Goal: Transaction & Acquisition: Purchase product/service

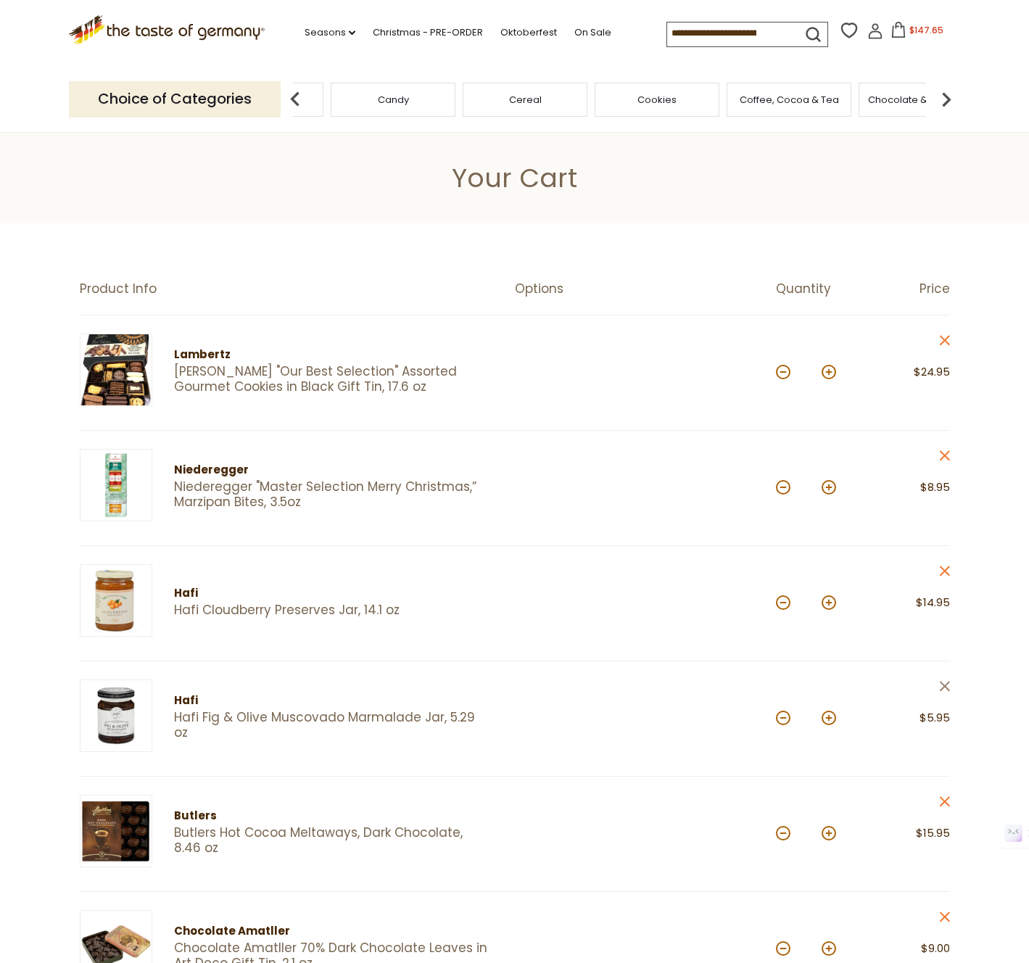
click at [946, 684] on icon at bounding box center [944, 686] width 10 height 10
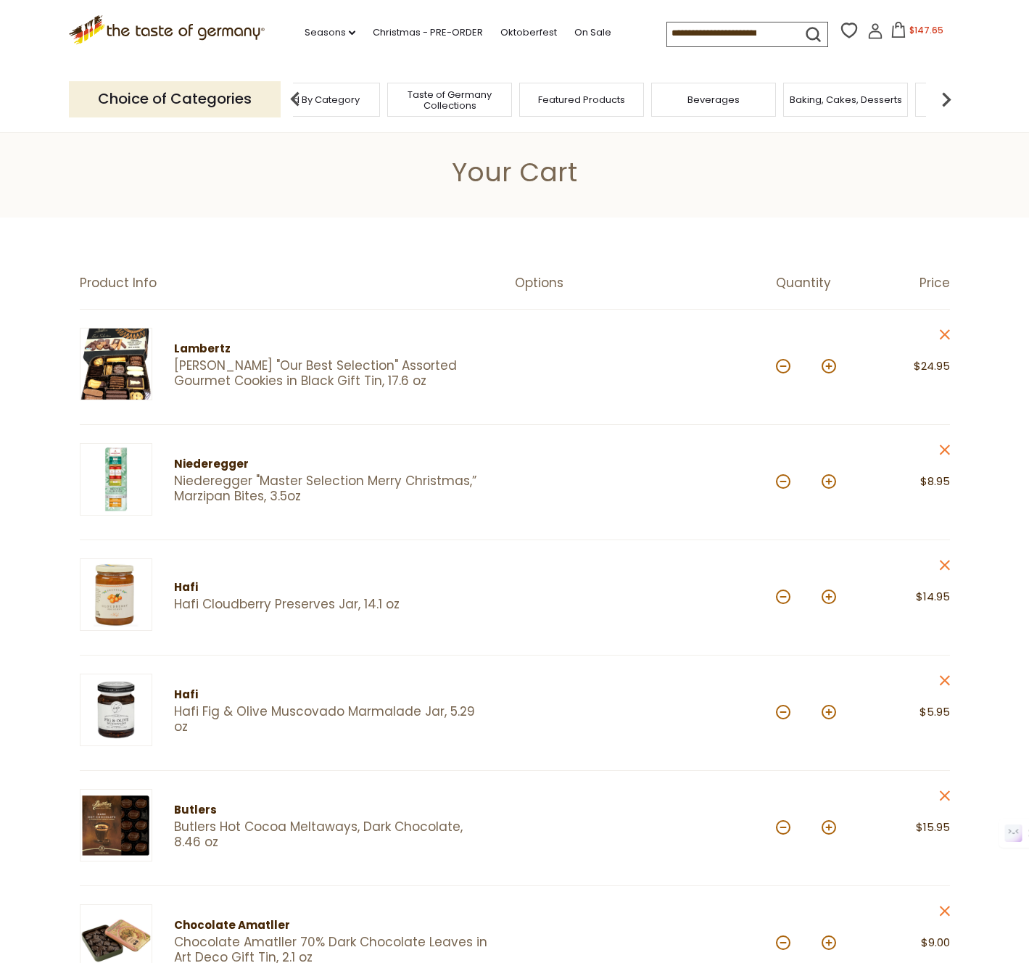
click at [719, 105] on span "Beverages" at bounding box center [713, 99] width 52 height 11
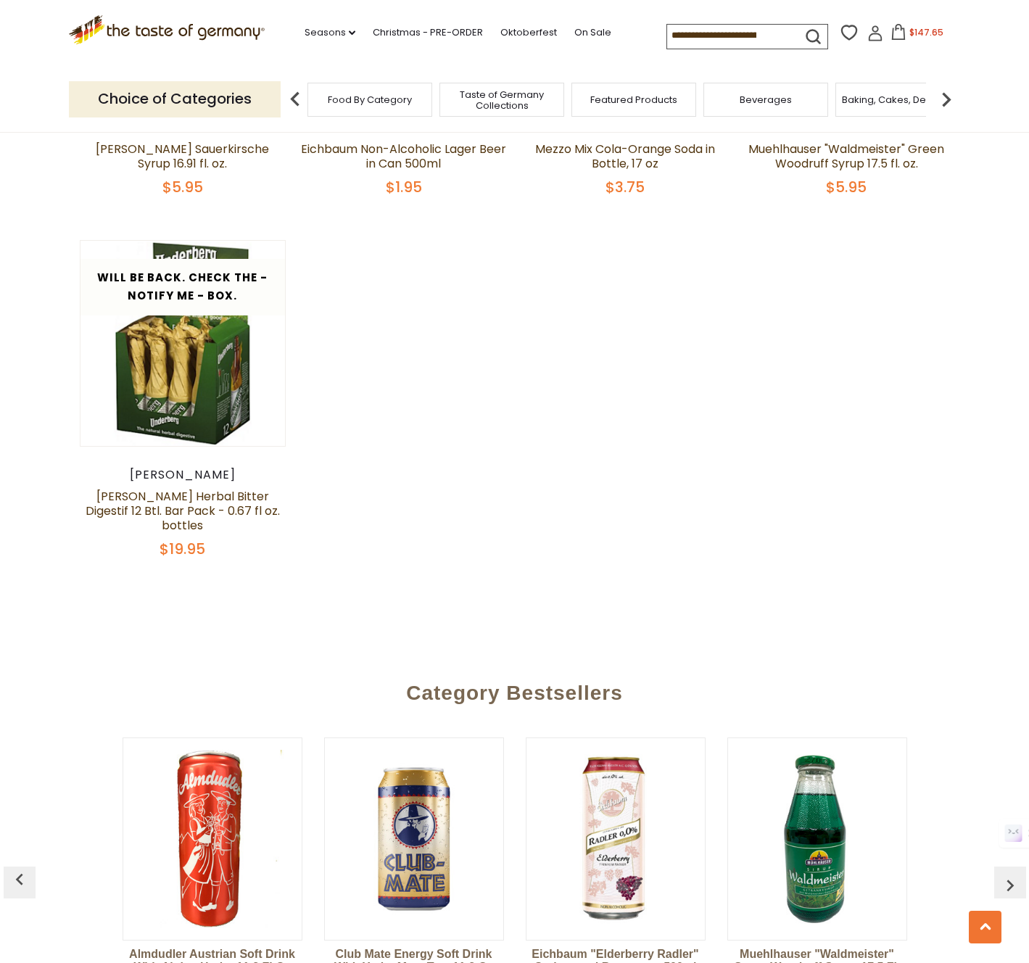
scroll to position [3137, 0]
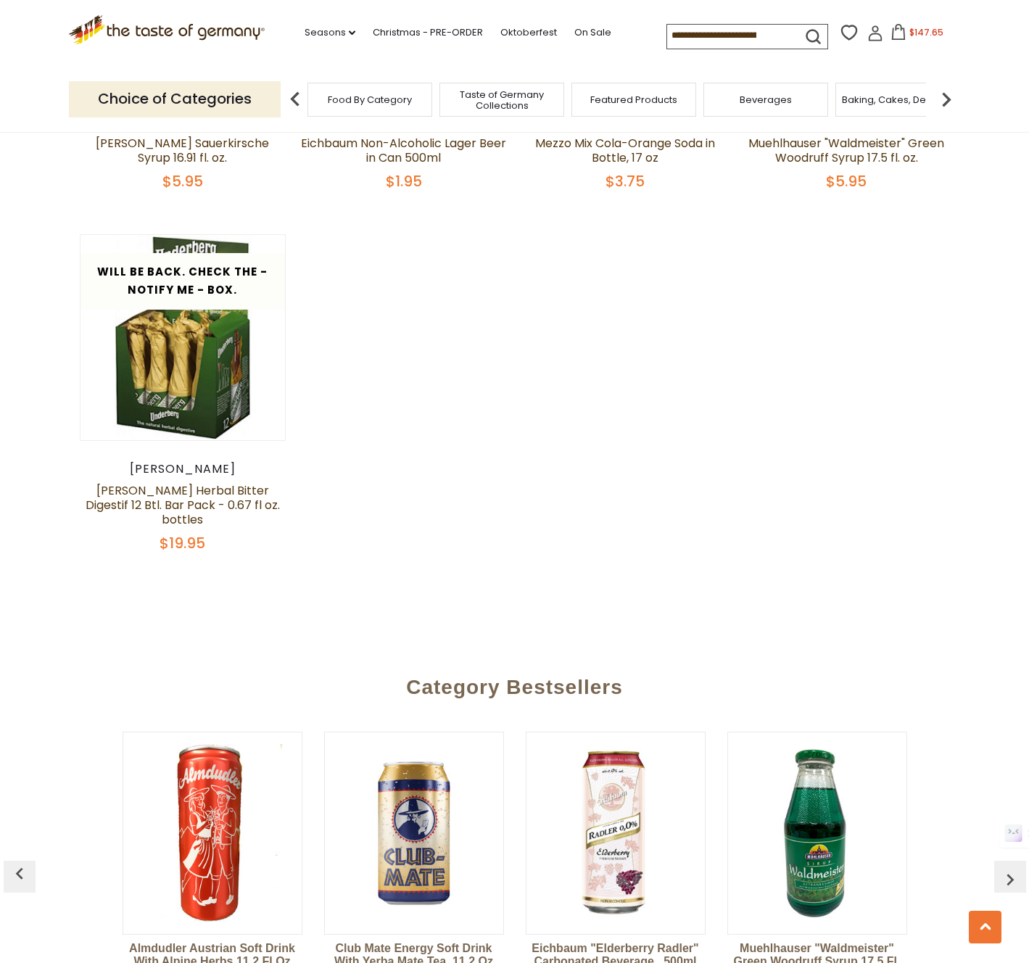
click at [940, 103] on img at bounding box center [946, 99] width 29 height 29
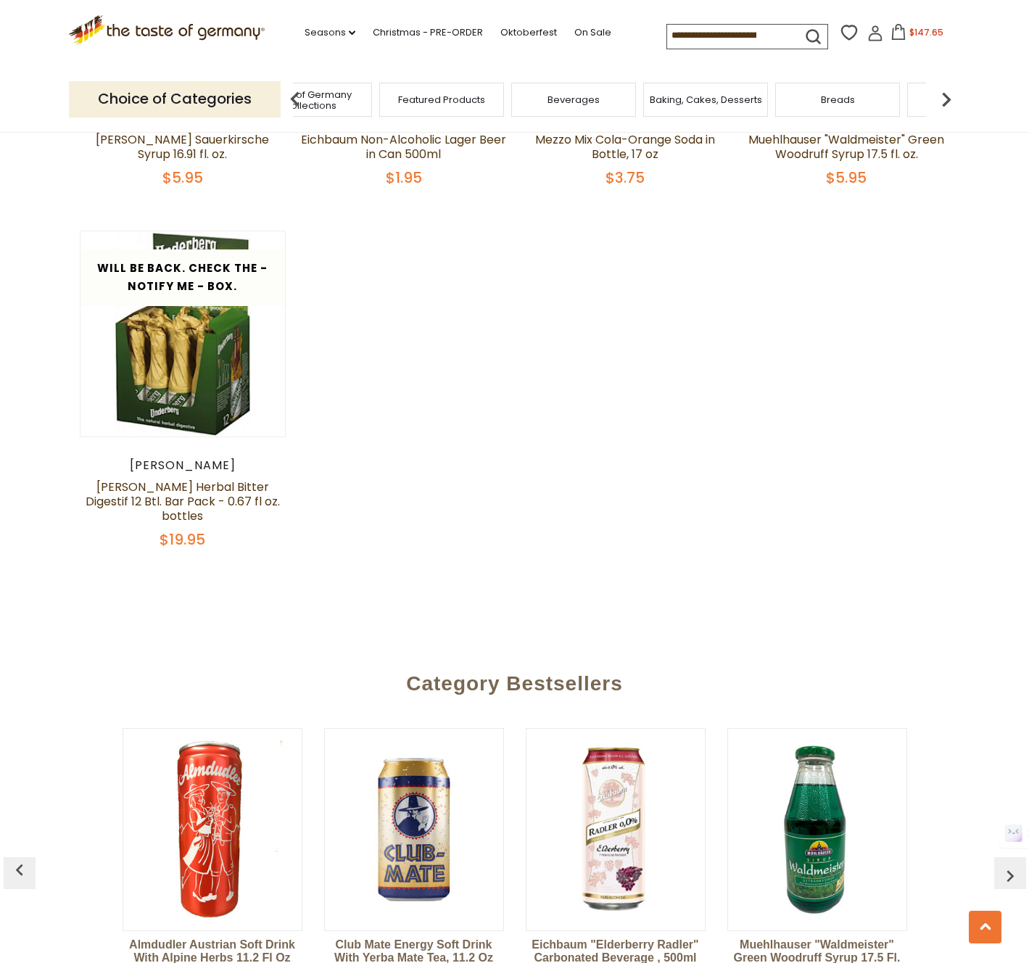
click at [940, 103] on img at bounding box center [946, 99] width 29 height 29
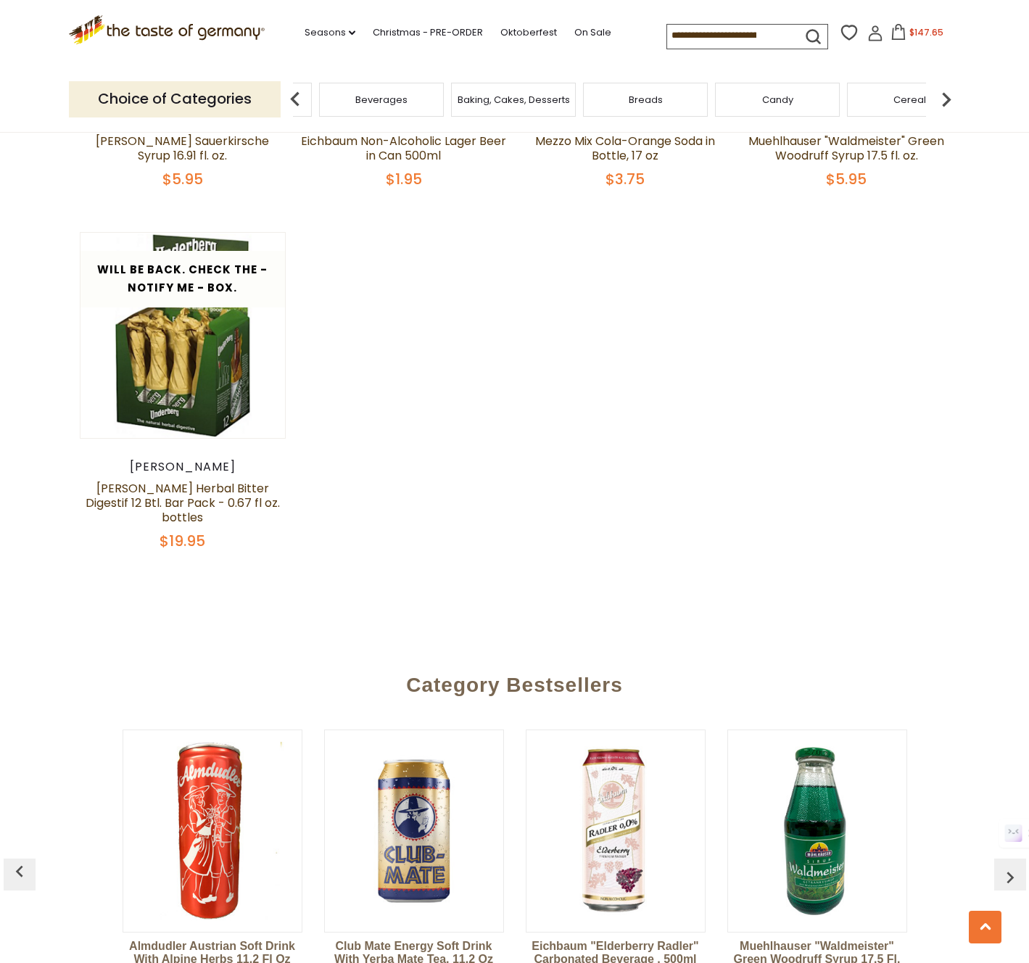
click at [940, 103] on img at bounding box center [946, 99] width 29 height 29
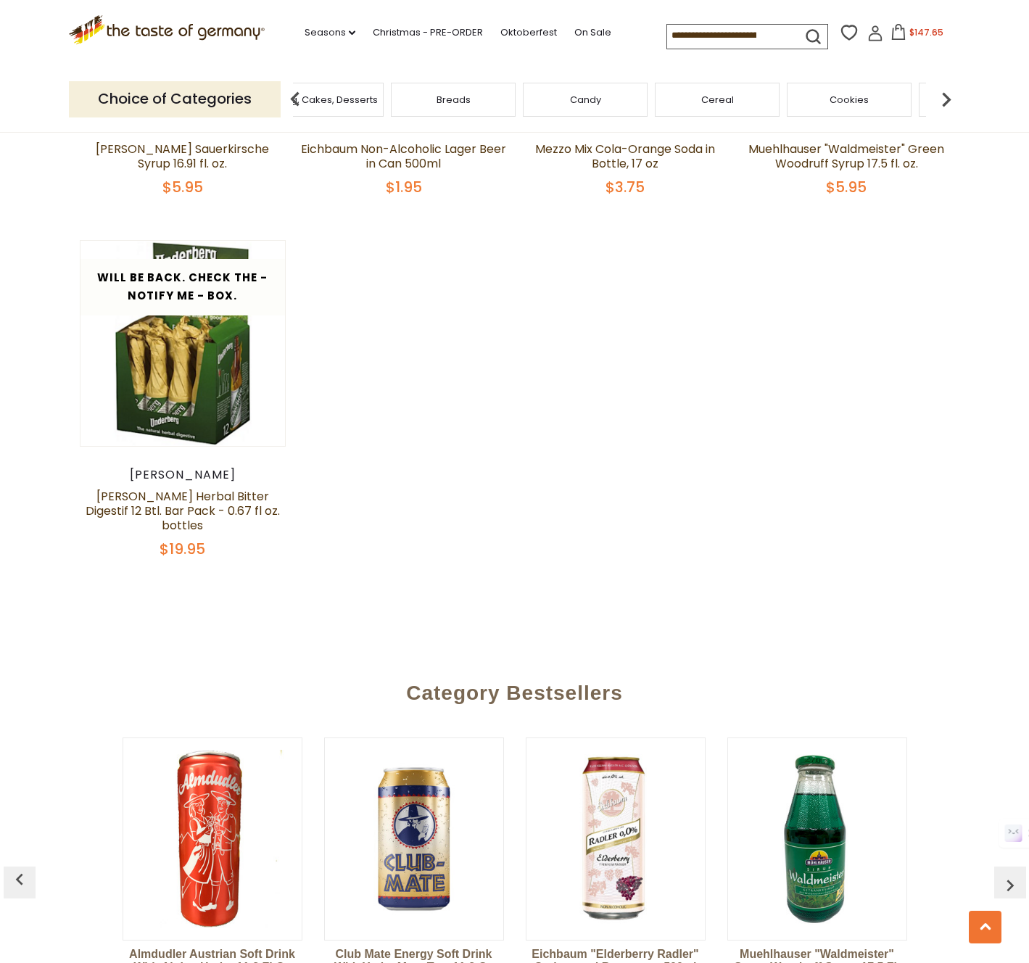
click at [940, 103] on img at bounding box center [946, 99] width 29 height 29
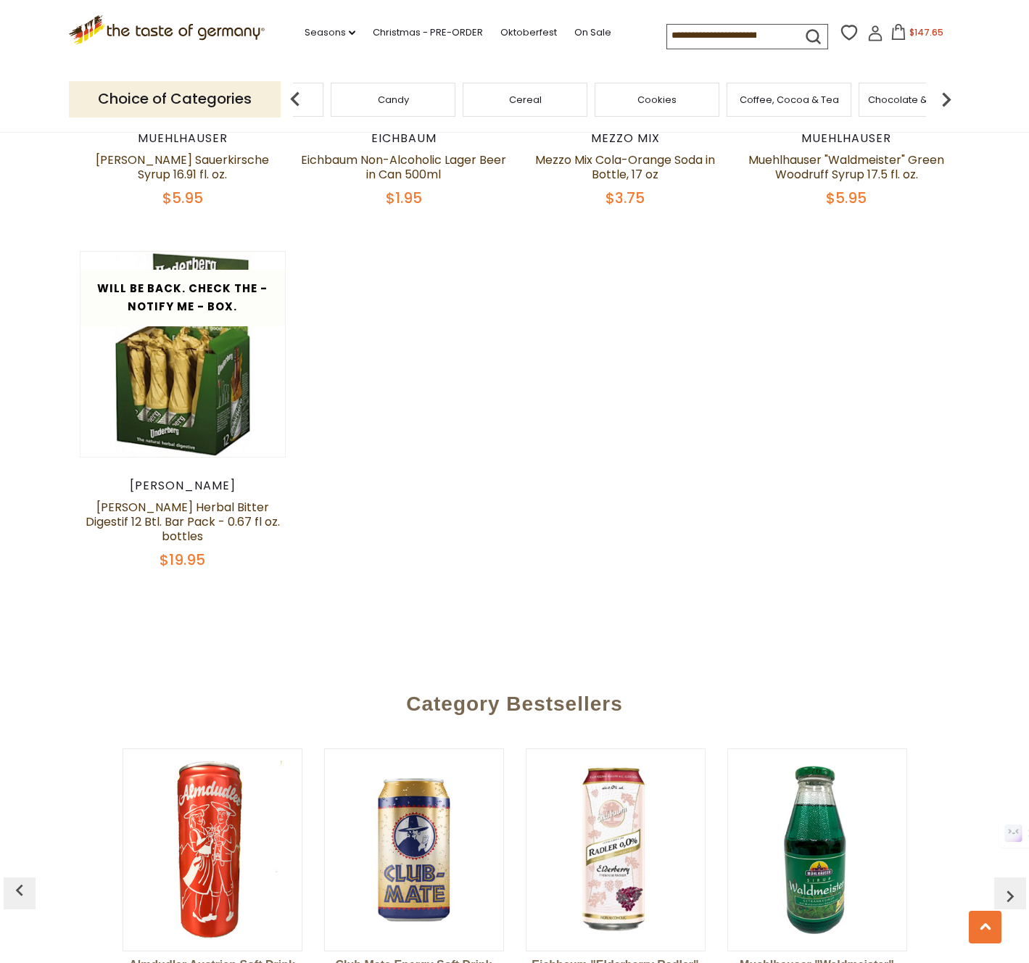
click at [754, 86] on div "Coffee, Cocoa & Tea" at bounding box center [789, 100] width 125 height 34
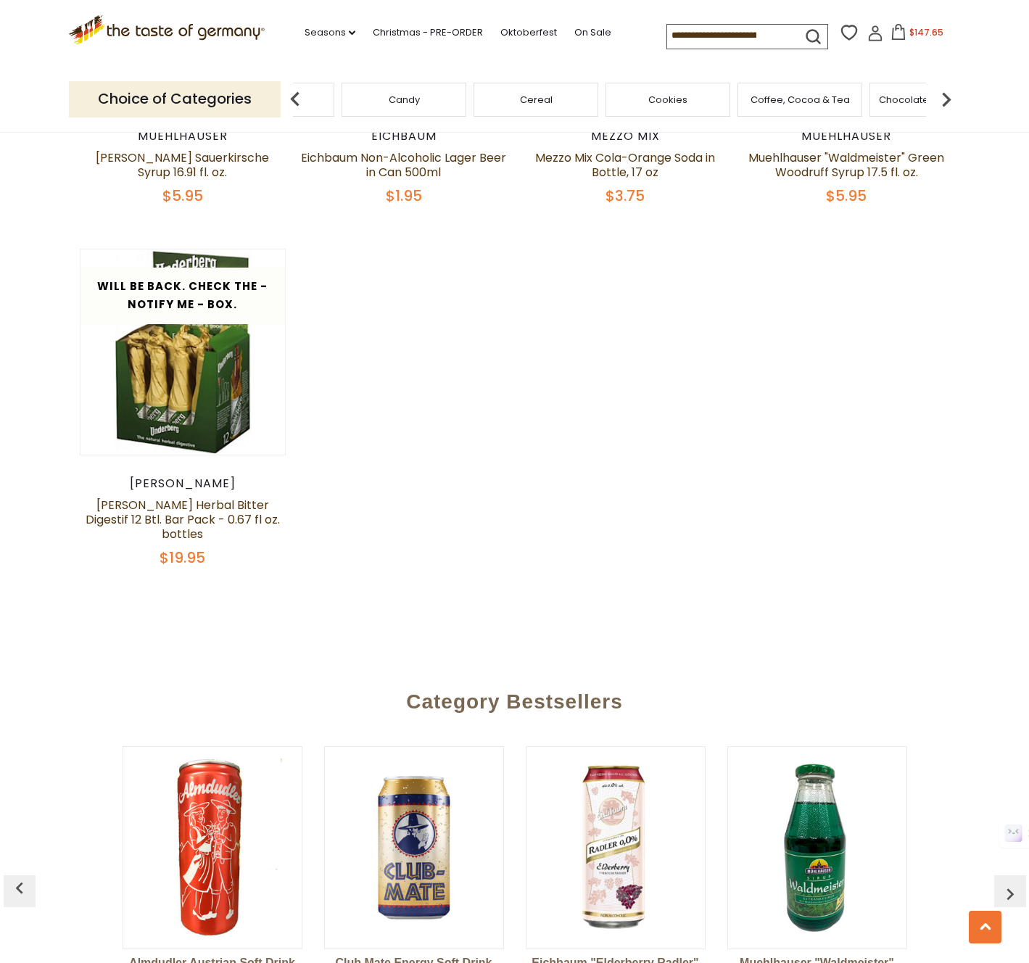
click at [756, 107] on div "Coffee, Cocoa & Tea" at bounding box center [799, 100] width 125 height 34
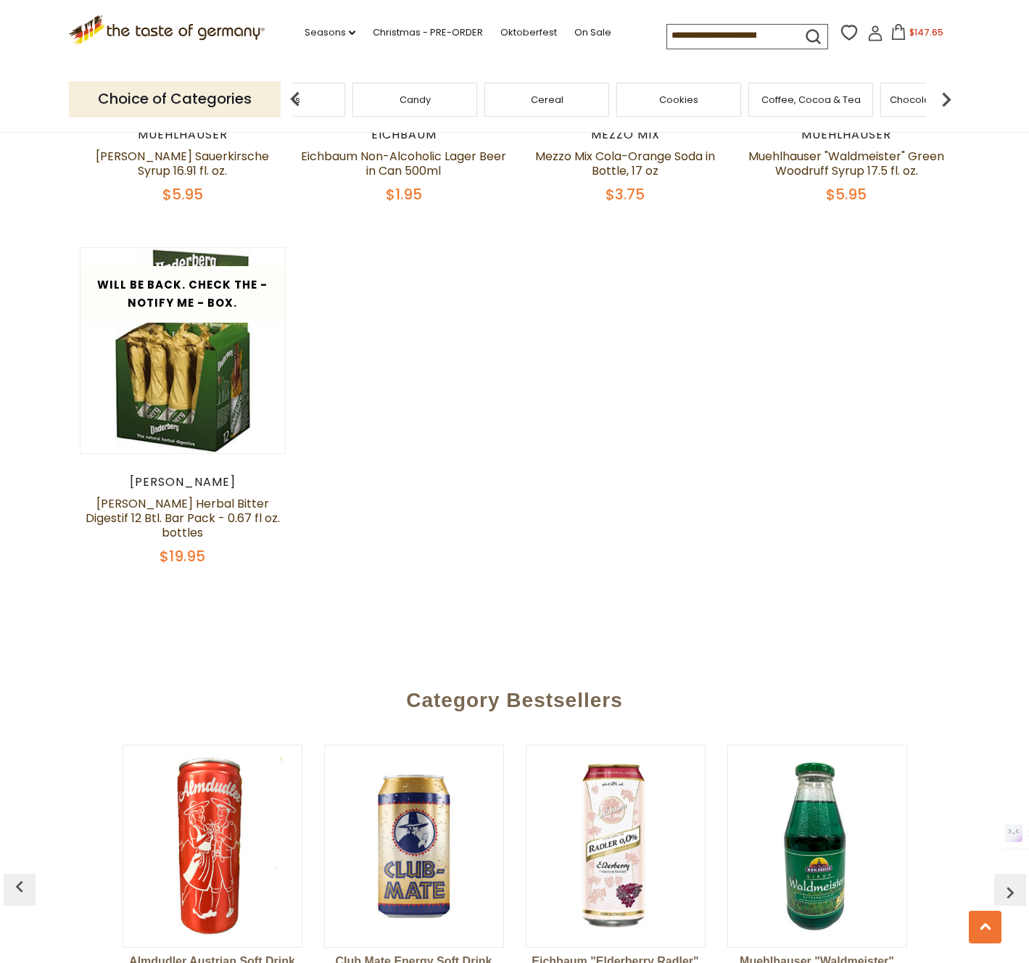
click at [811, 99] on span "Coffee, Cocoa & Tea" at bounding box center [810, 99] width 99 height 11
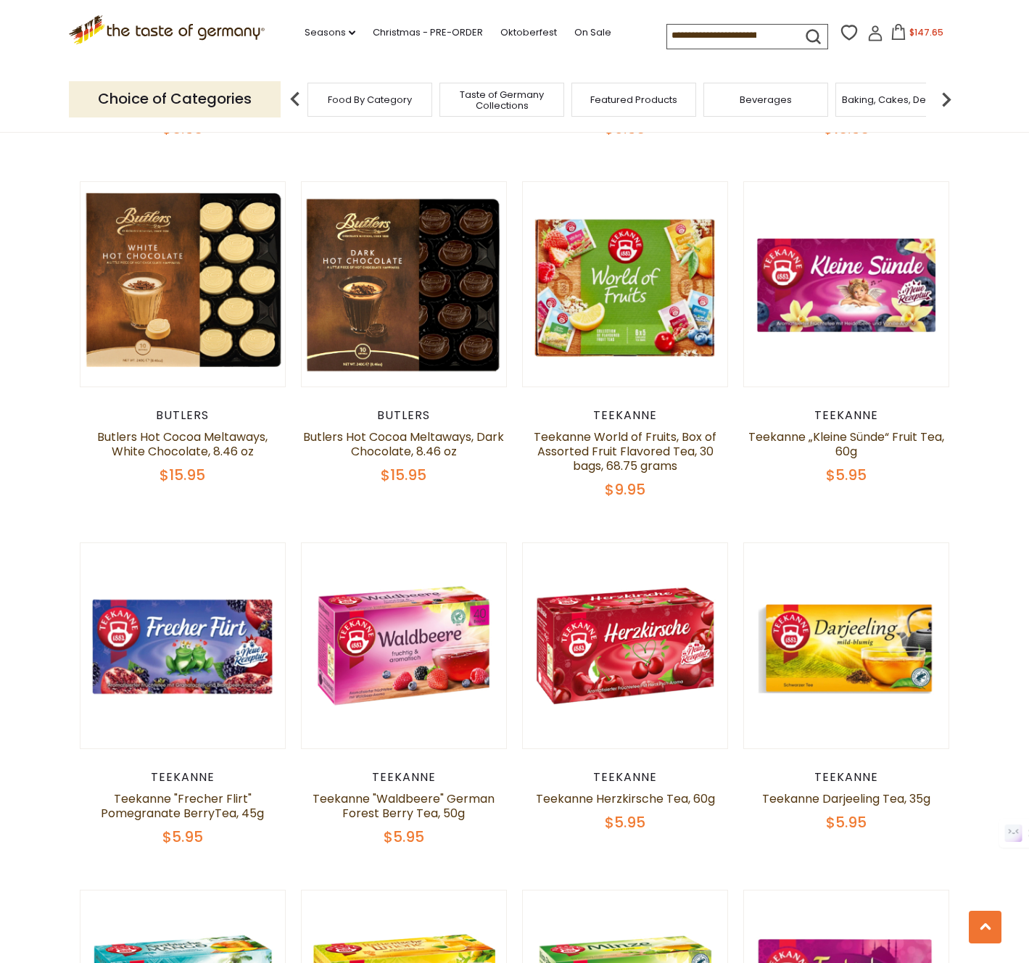
scroll to position [1912, 0]
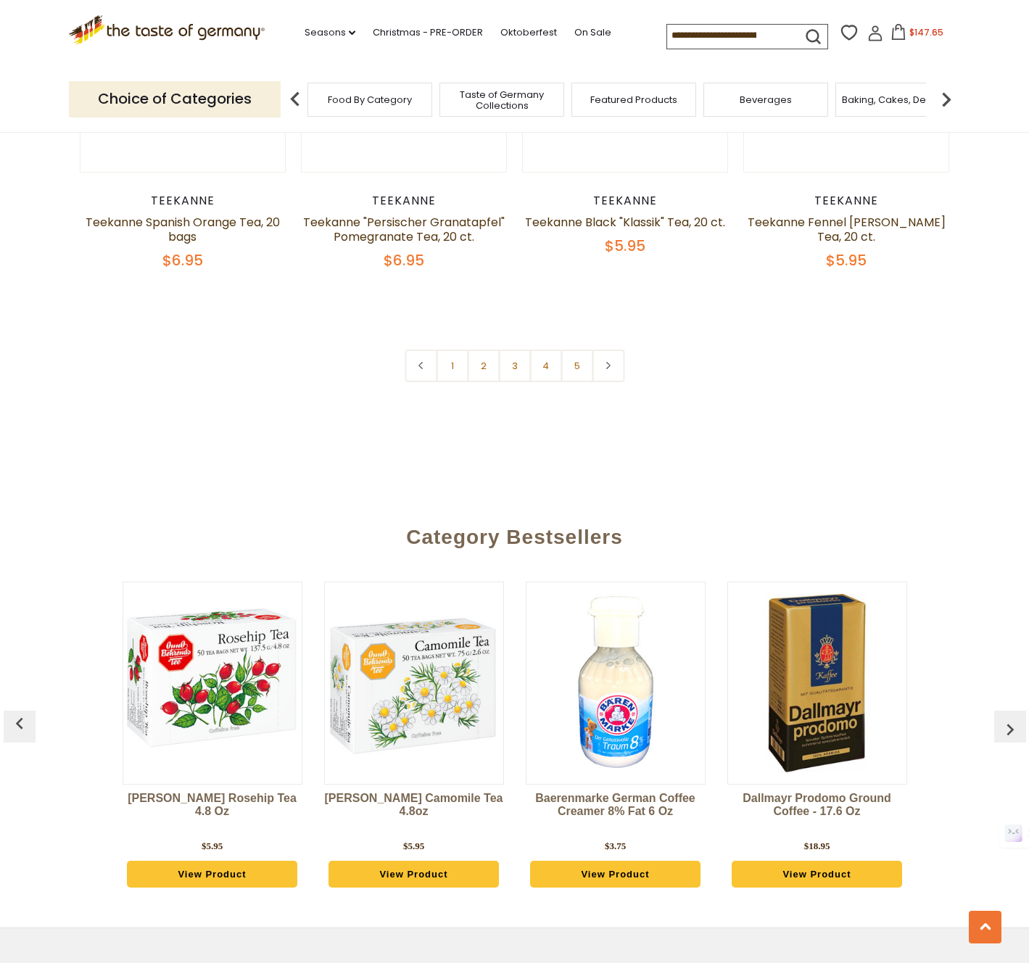
click at [478, 352] on link "2" at bounding box center [483, 365] width 33 height 33
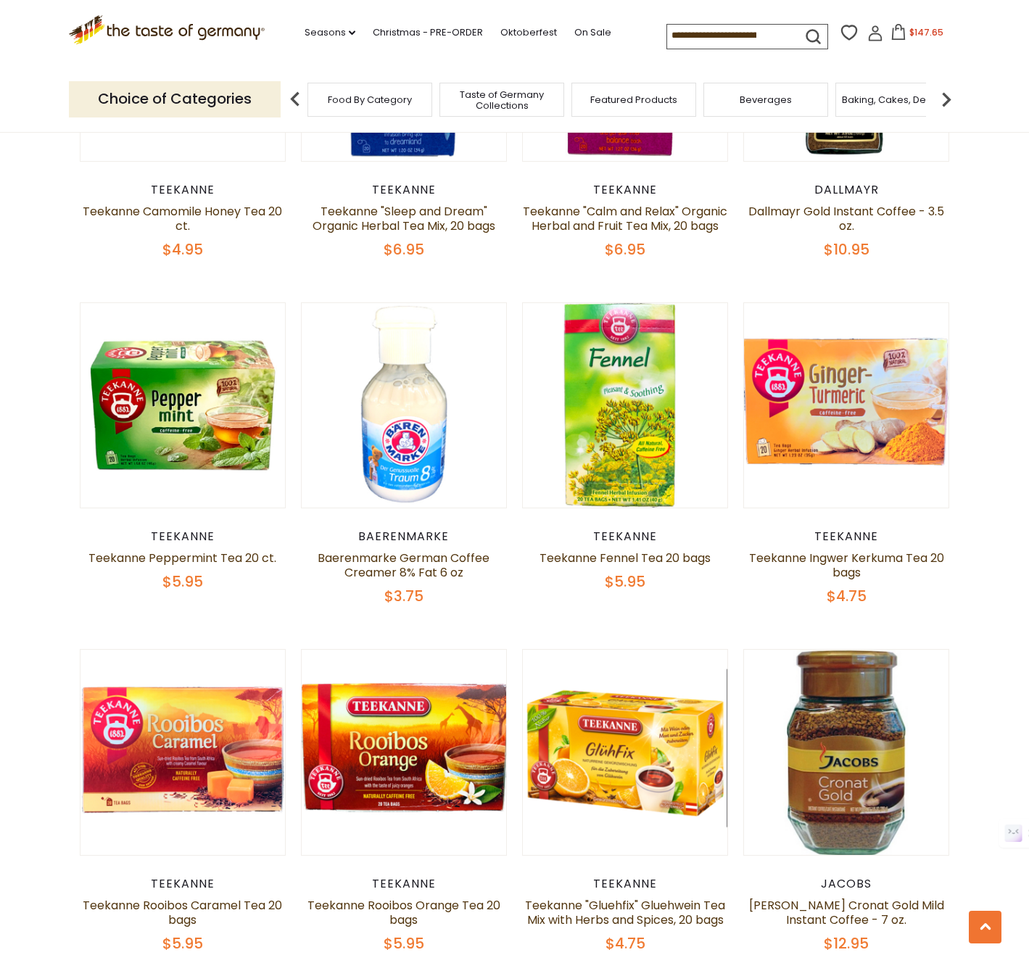
scroll to position [2714, 0]
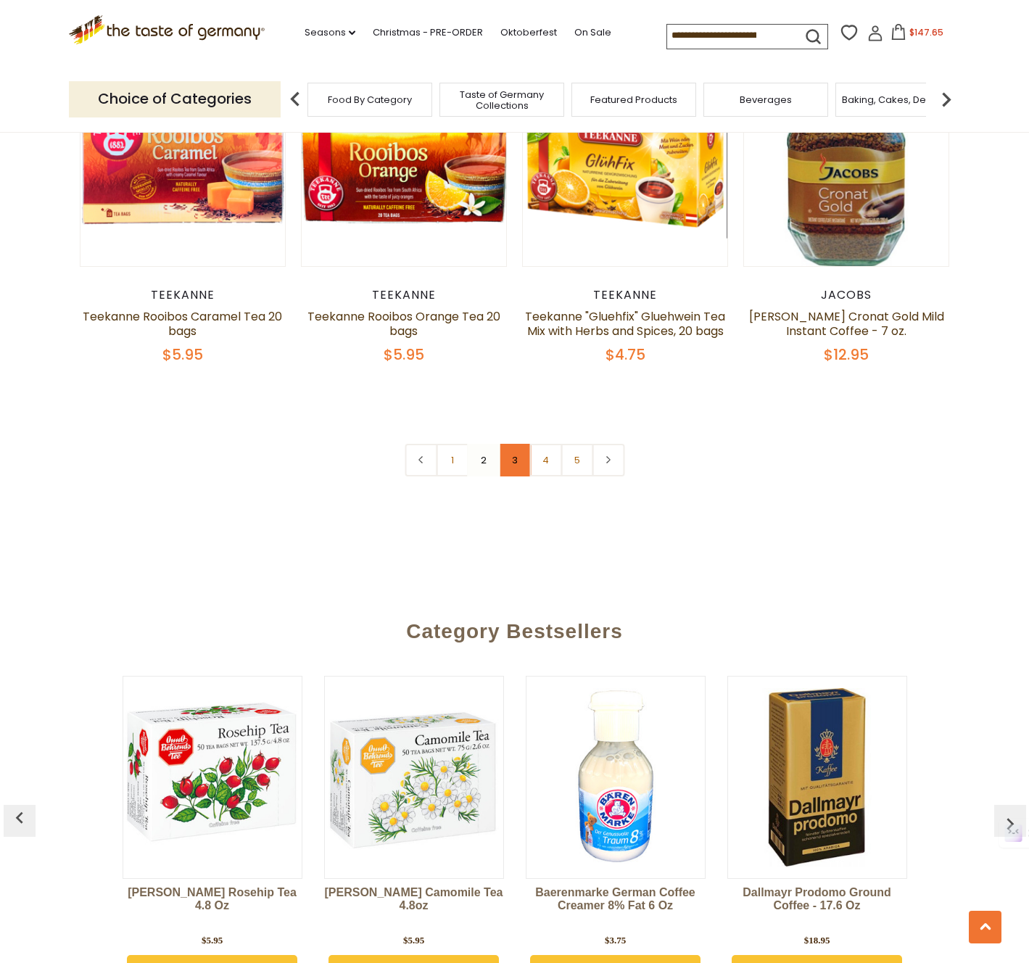
click at [510, 476] on link "3" at bounding box center [514, 460] width 33 height 33
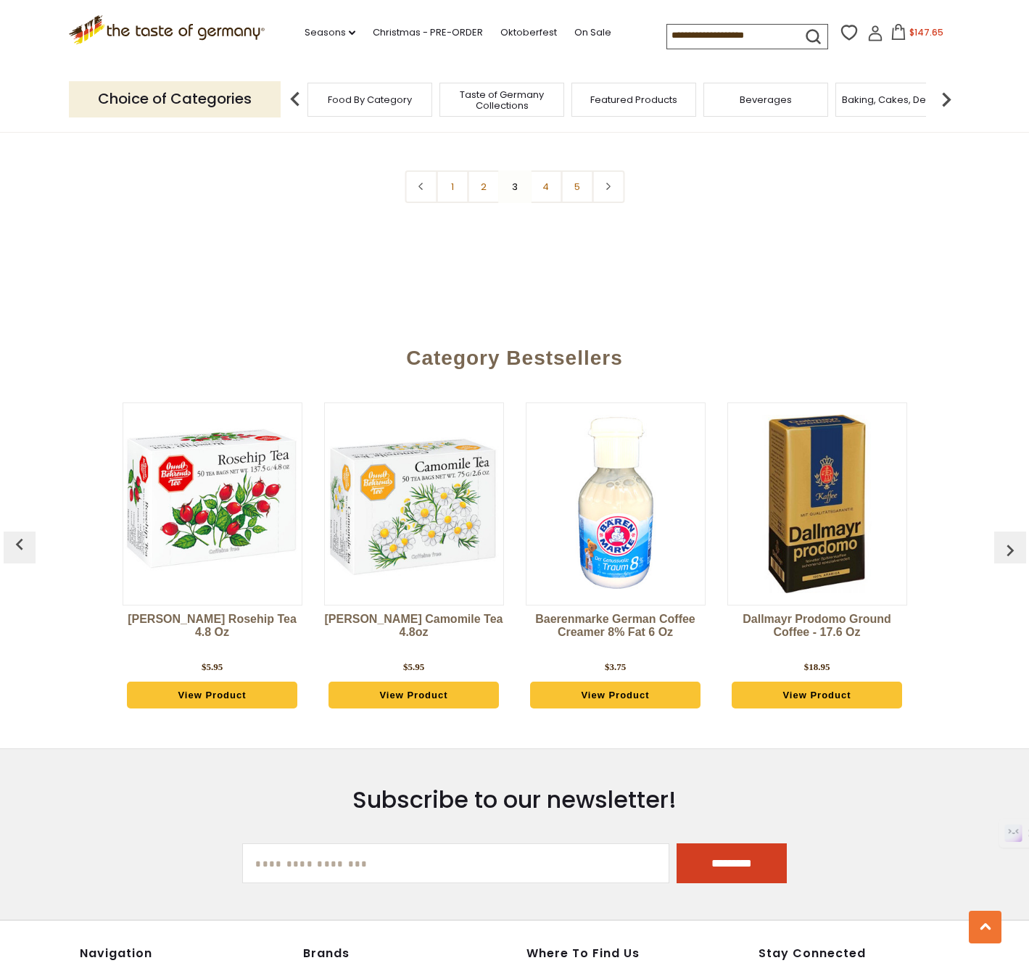
scroll to position [3380, 0]
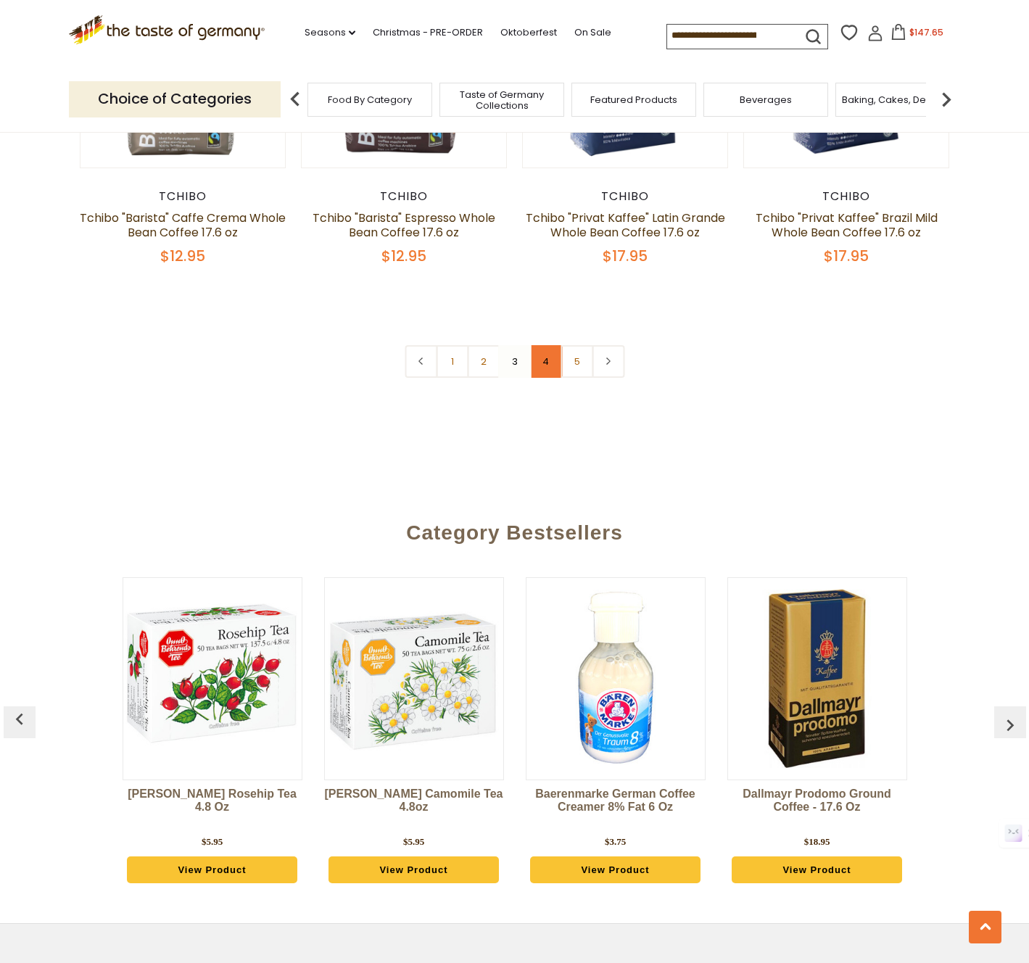
click at [552, 365] on link "4" at bounding box center [545, 361] width 33 height 33
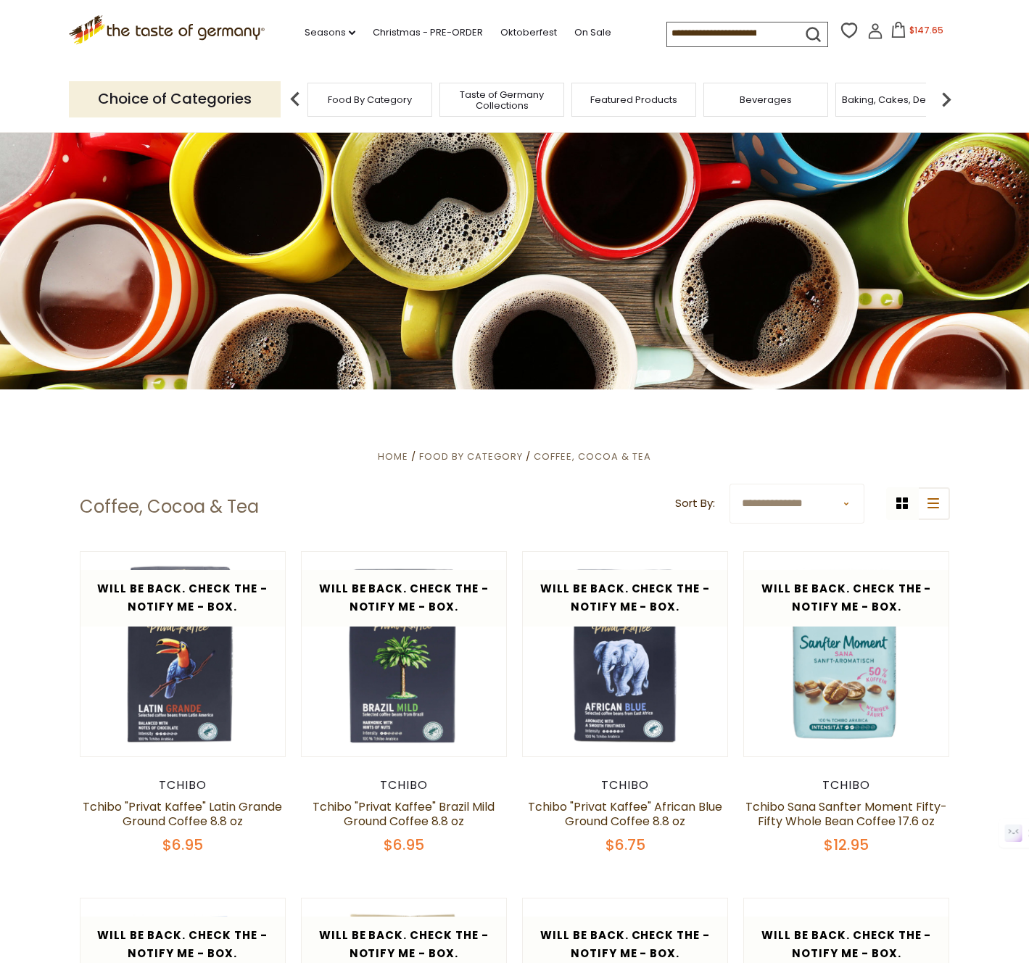
scroll to position [1, 0]
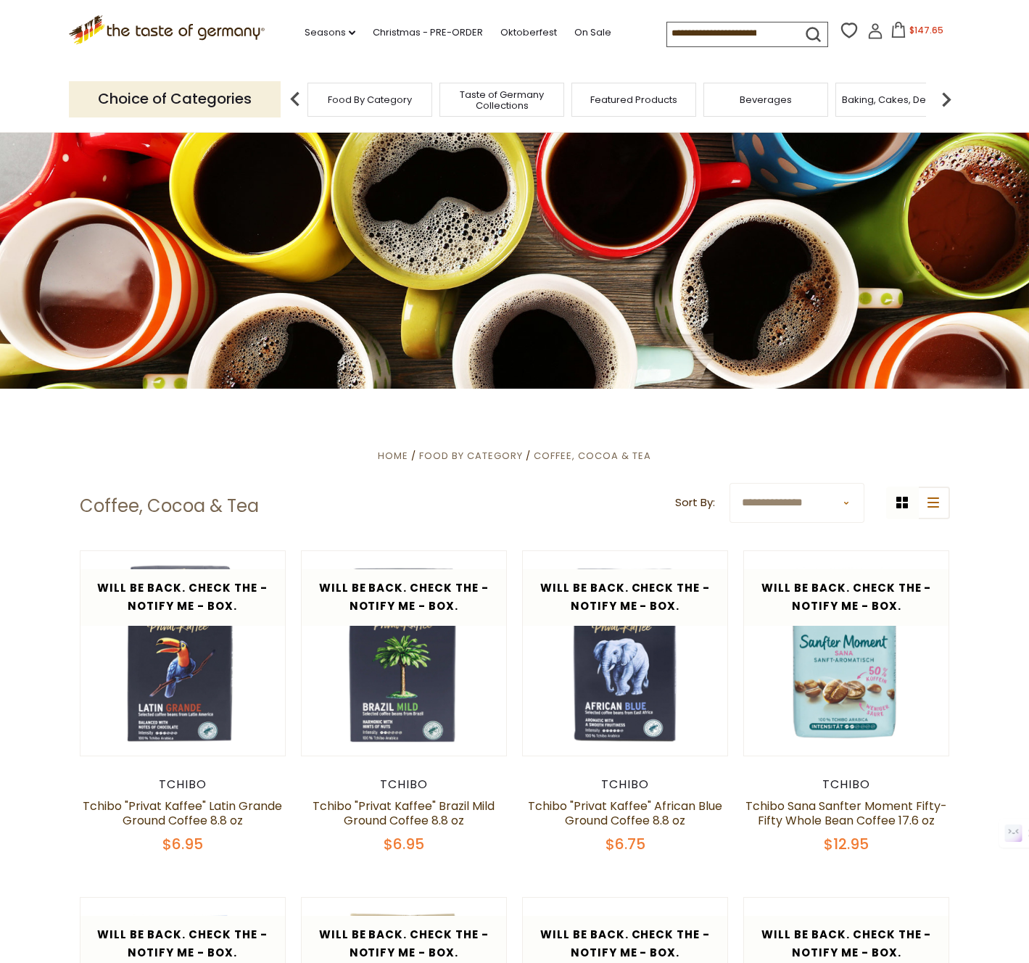
click at [948, 90] on img at bounding box center [946, 99] width 29 height 29
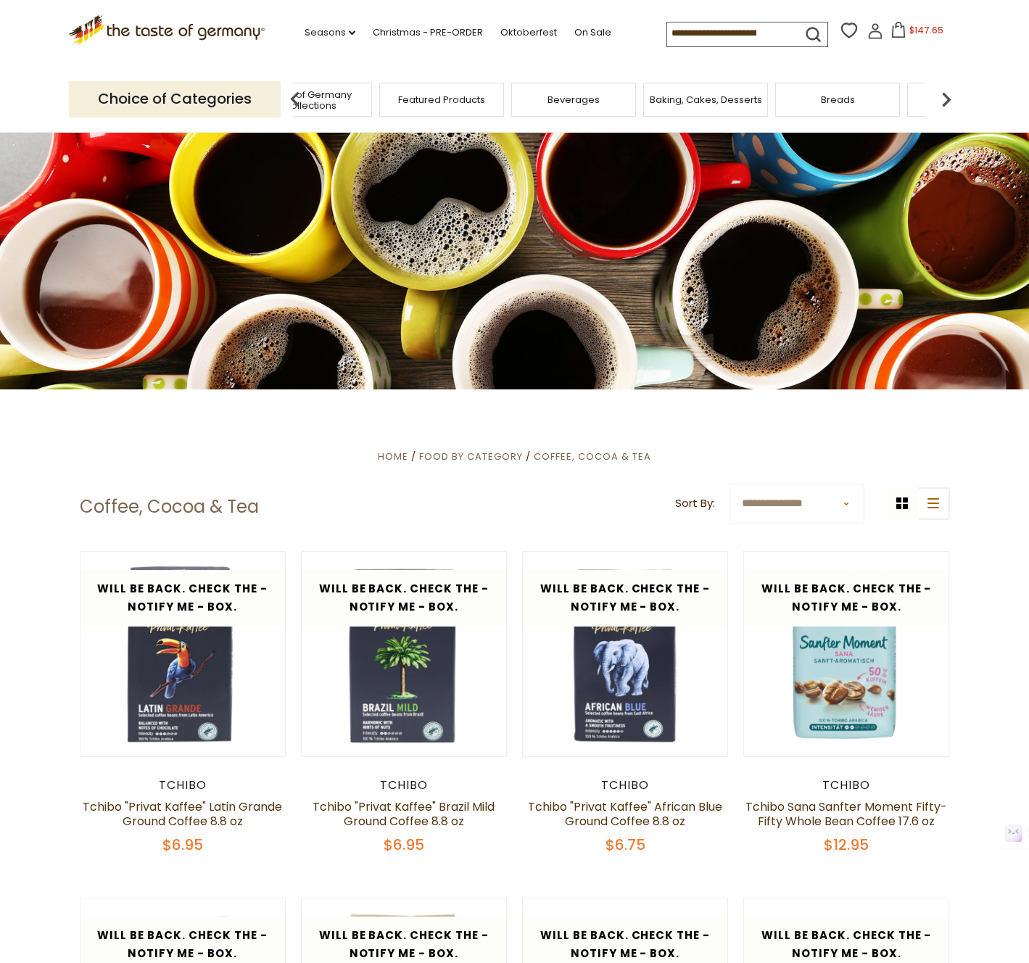
scroll to position [4, 0]
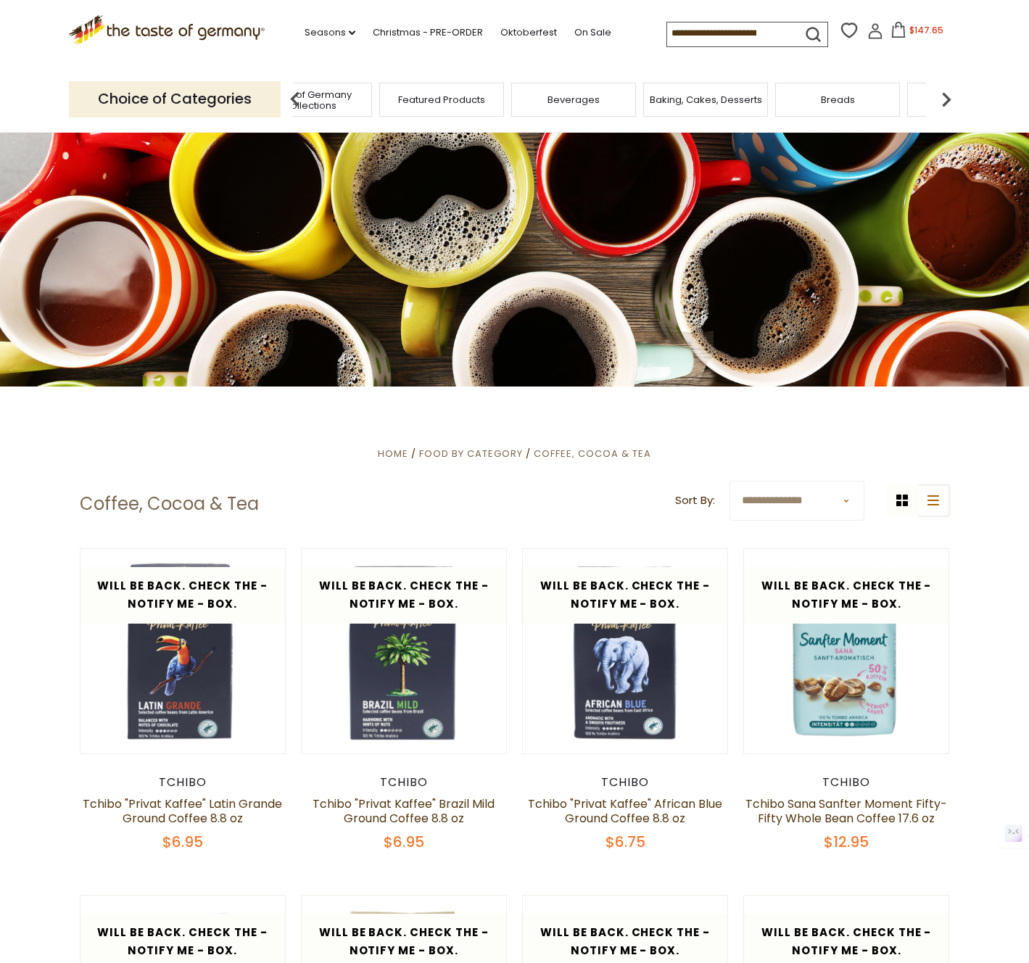
click at [948, 90] on img at bounding box center [946, 99] width 29 height 29
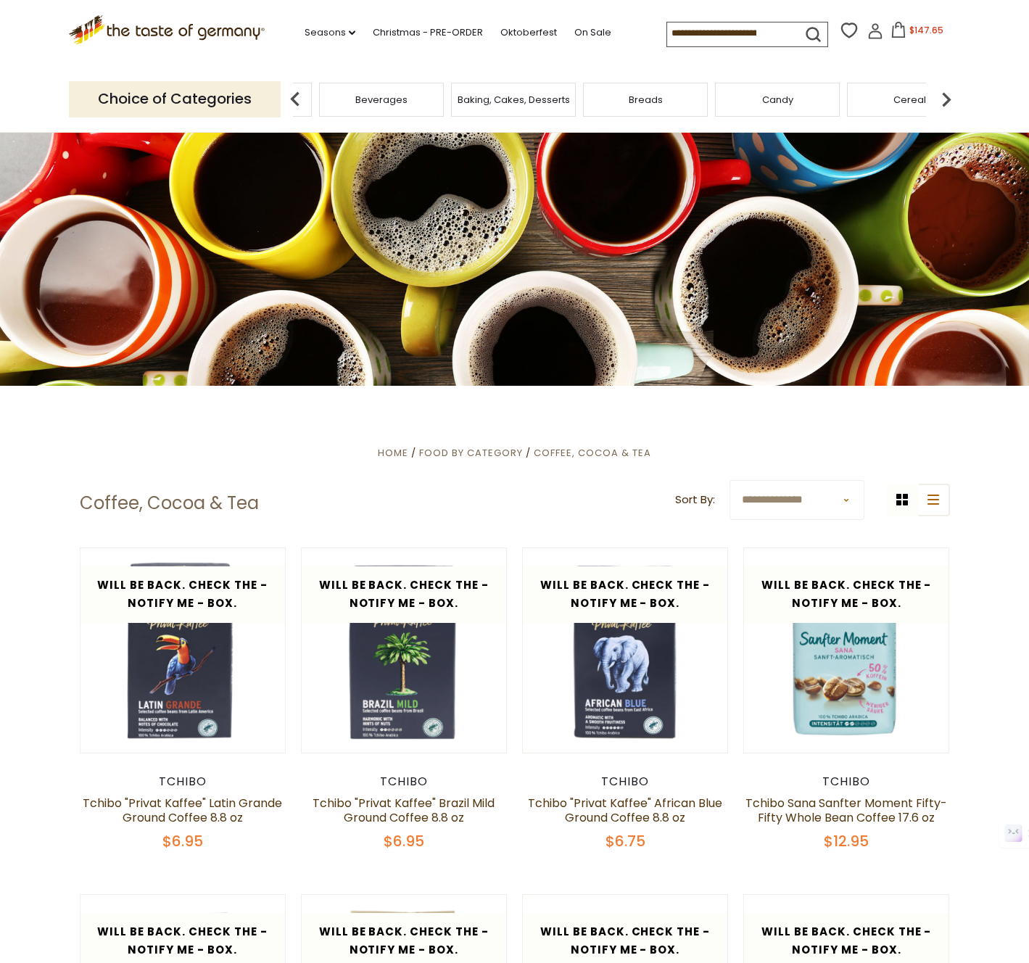
click at [948, 90] on img at bounding box center [946, 99] width 29 height 29
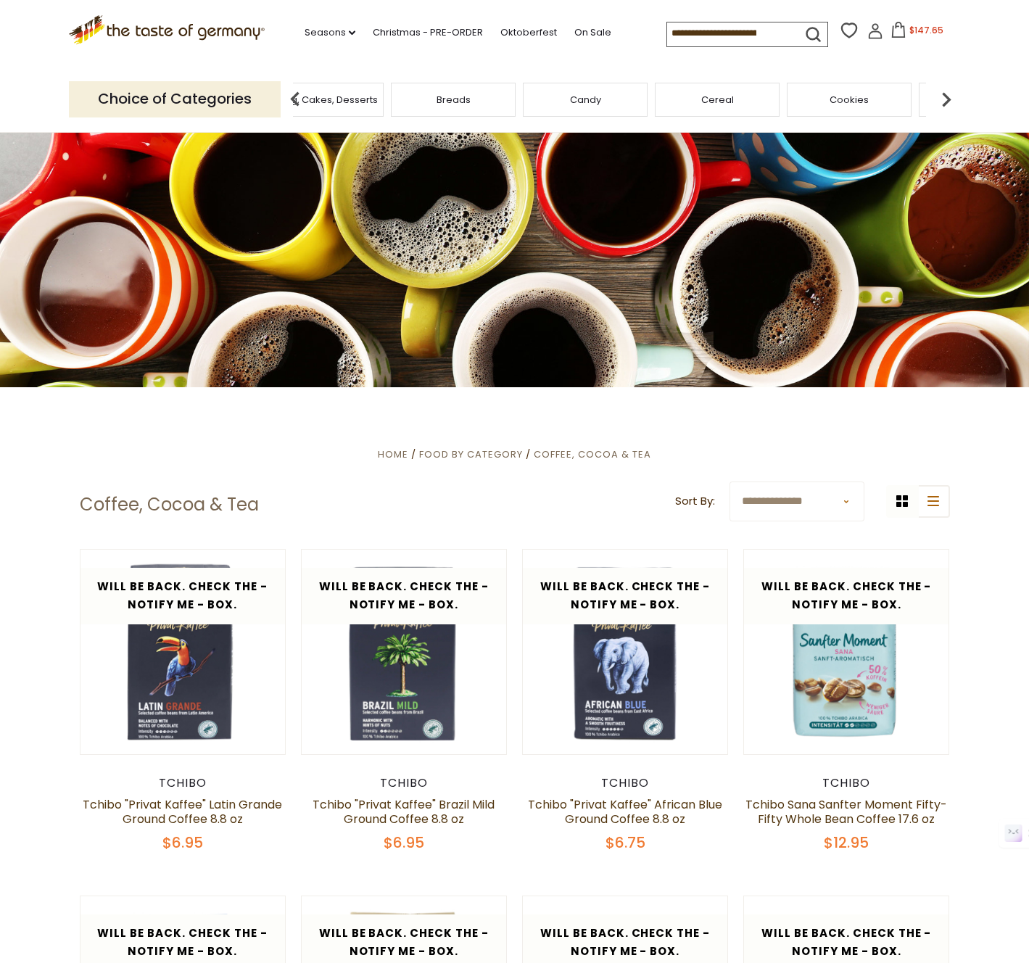
click at [954, 105] on img at bounding box center [946, 99] width 29 height 29
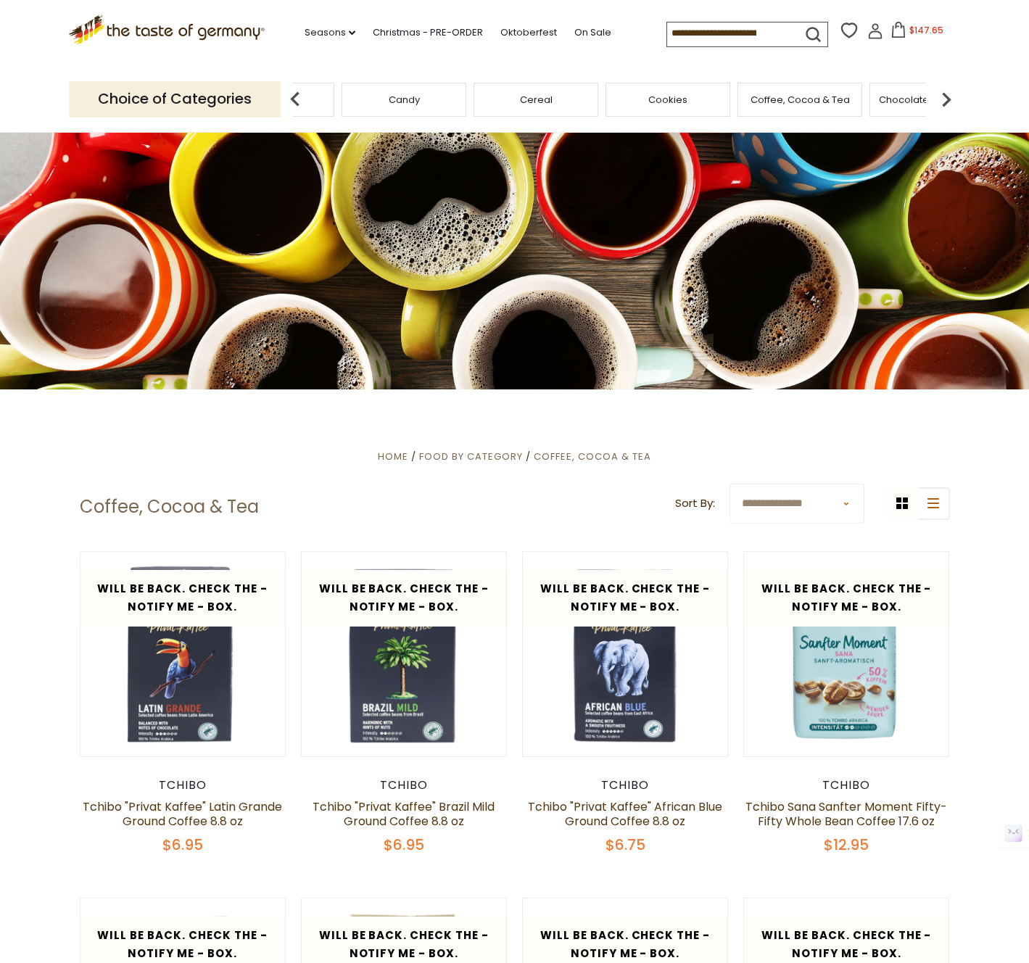
scroll to position [7, 0]
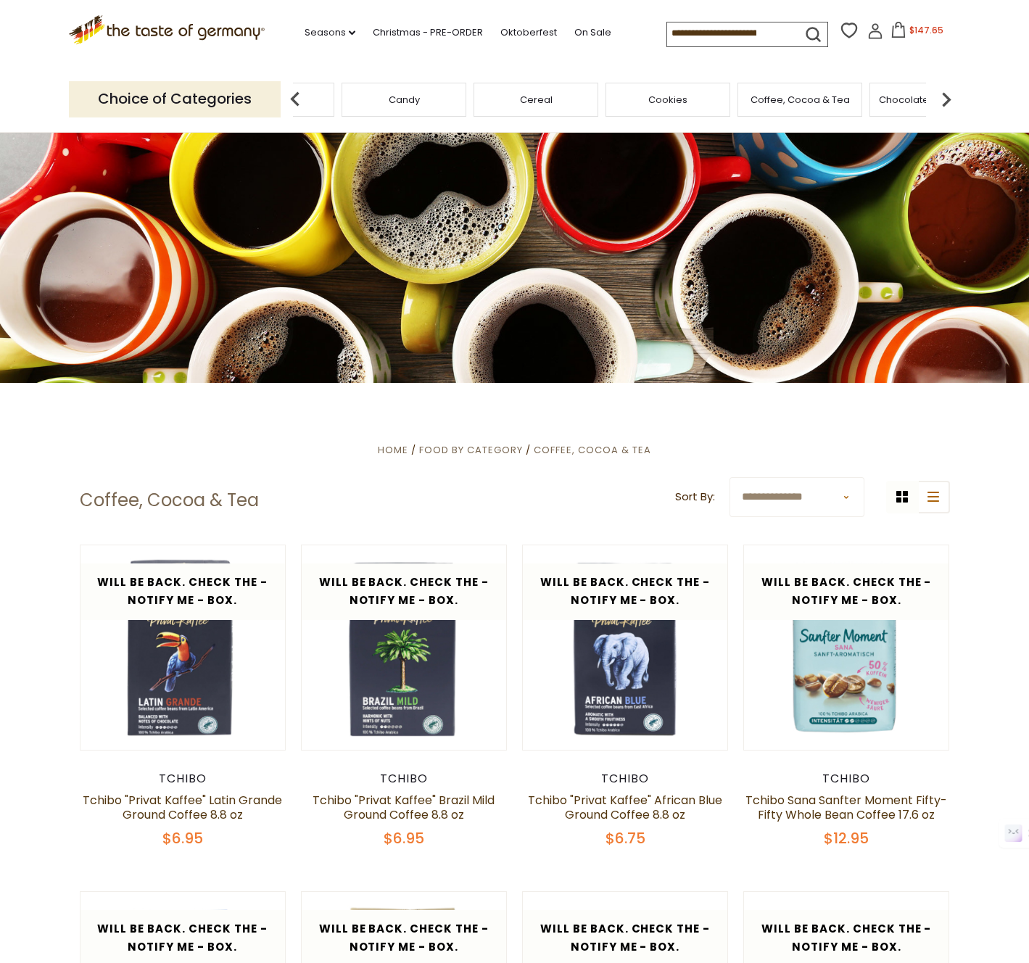
click at [666, 107] on div "Cookies" at bounding box center [667, 100] width 125 height 34
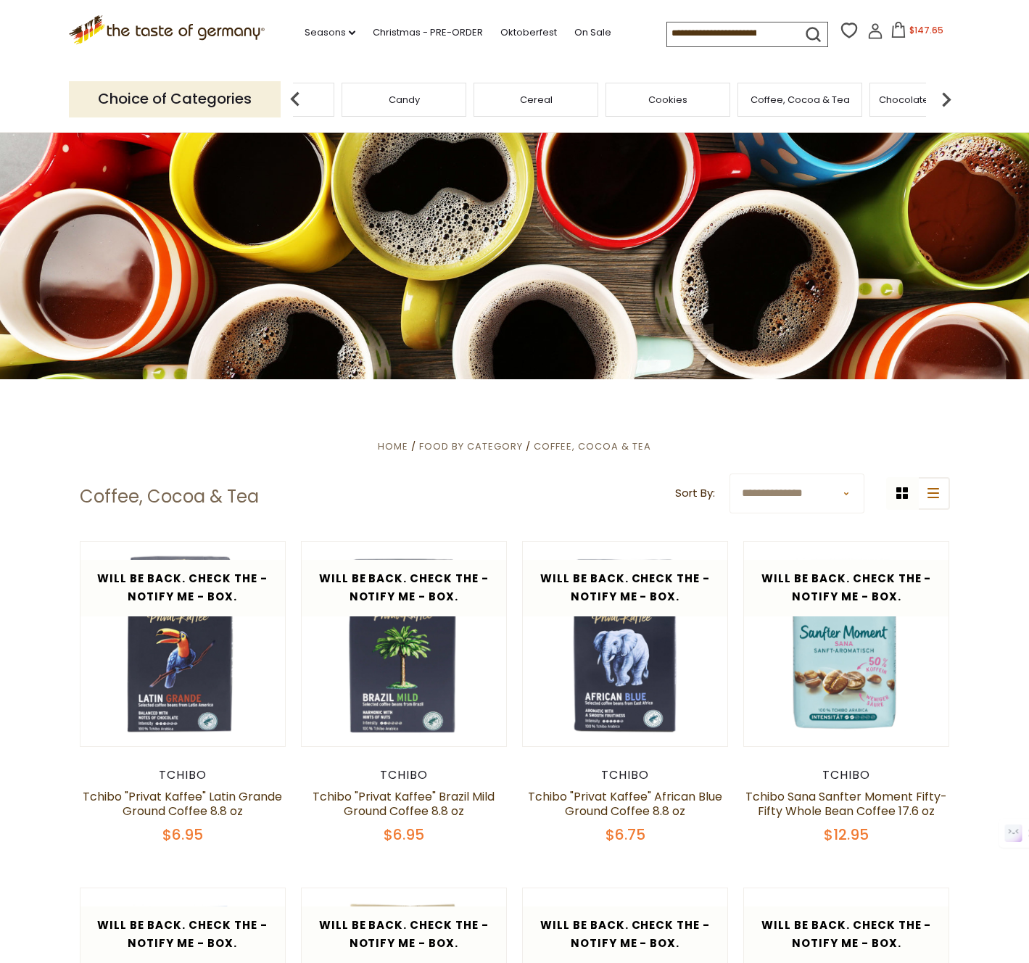
click at [666, 107] on div "Cookies" at bounding box center [667, 100] width 125 height 34
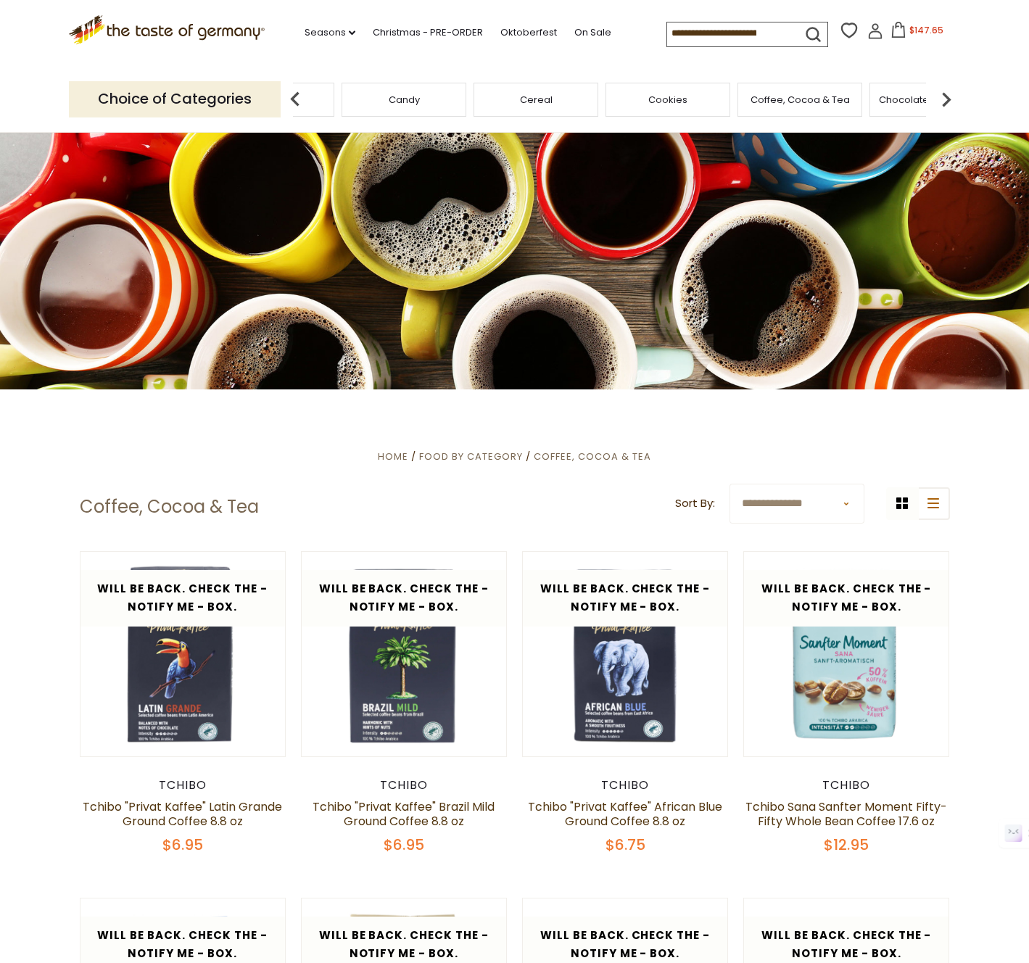
click at [671, 97] on span "Cookies" at bounding box center [667, 99] width 39 height 11
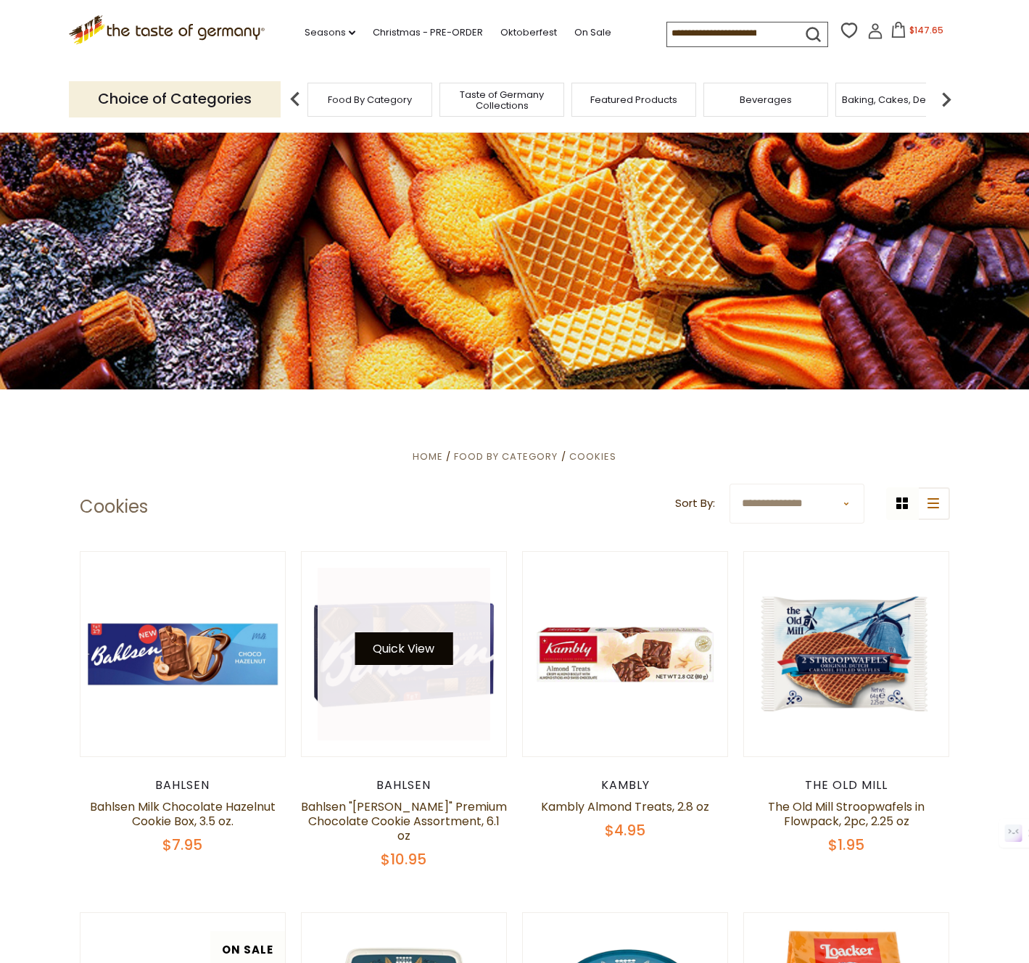
click at [418, 648] on button "Quick View" at bounding box center [404, 648] width 98 height 33
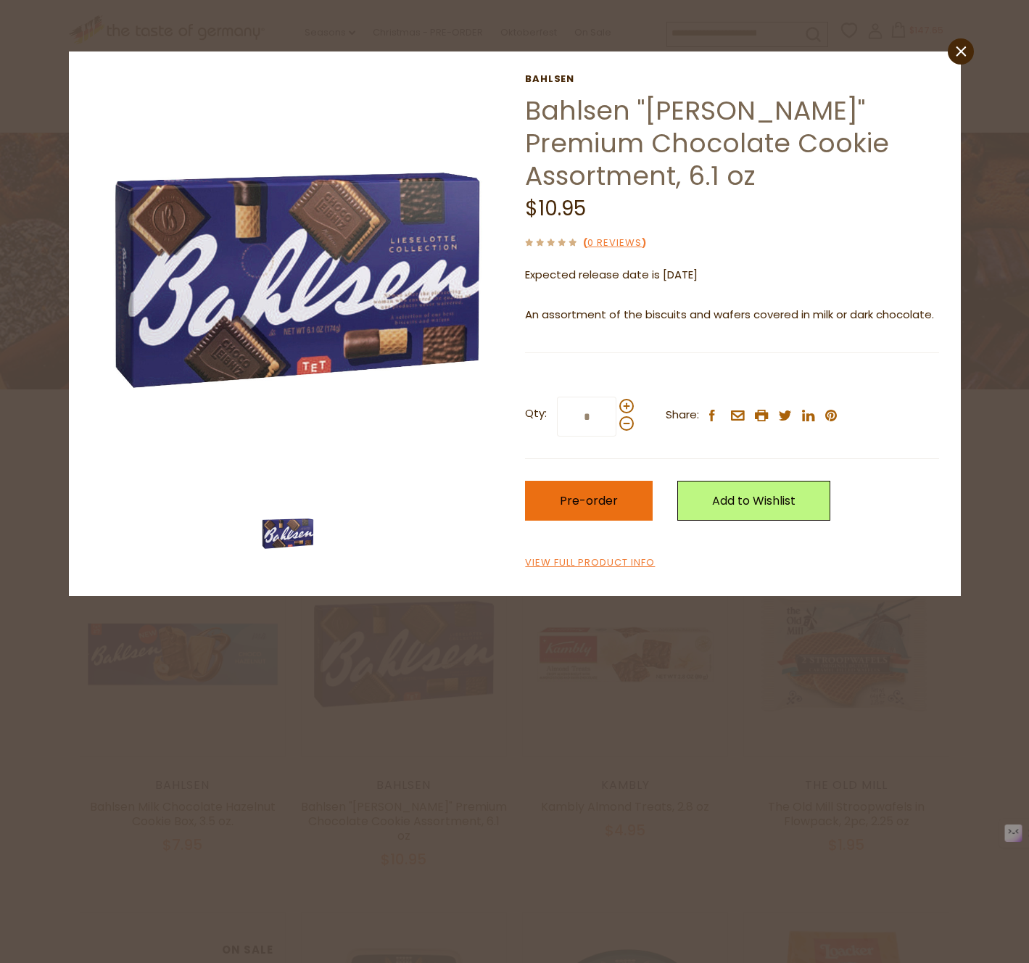
click at [592, 505] on span "Pre-order" at bounding box center [589, 500] width 58 height 17
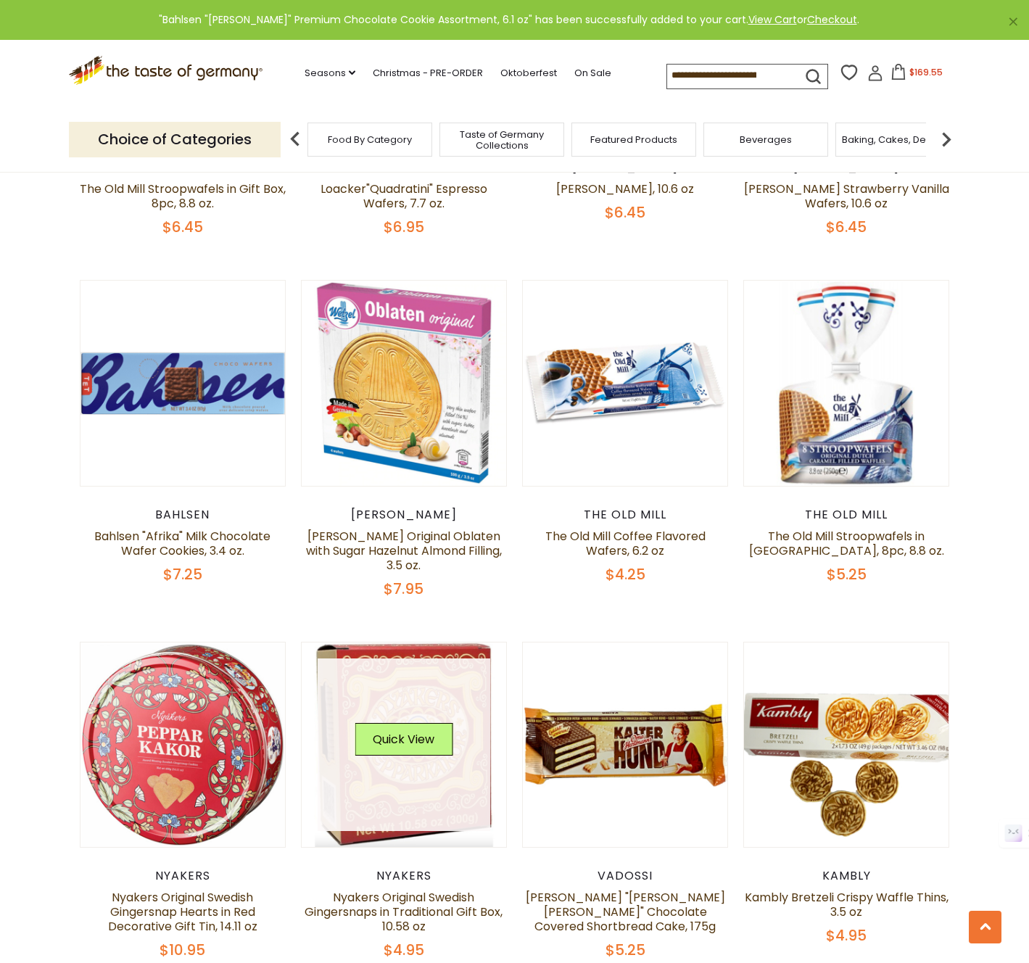
scroll to position [1346, 0]
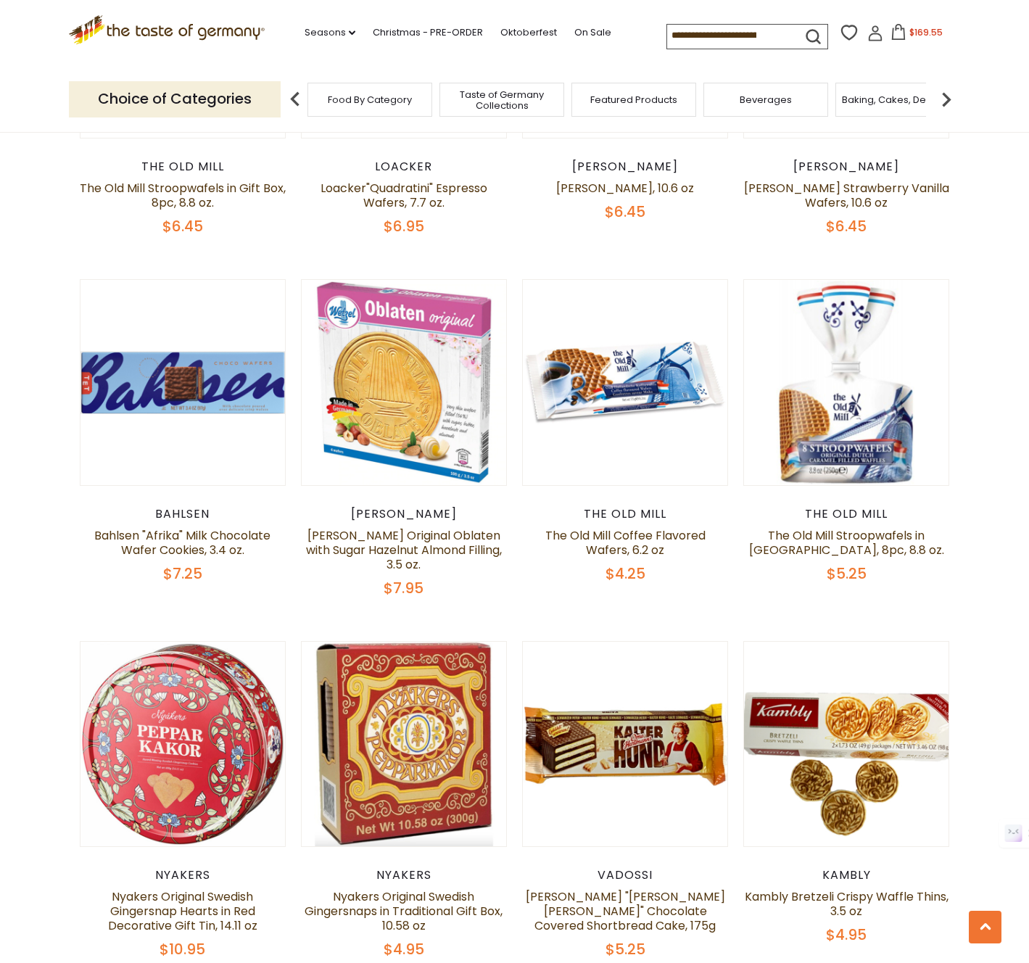
click at [251, 38] on icon ".st0{fill:#EDD300;} .st1{fill:#D33E21;}" at bounding box center [167, 30] width 197 height 30
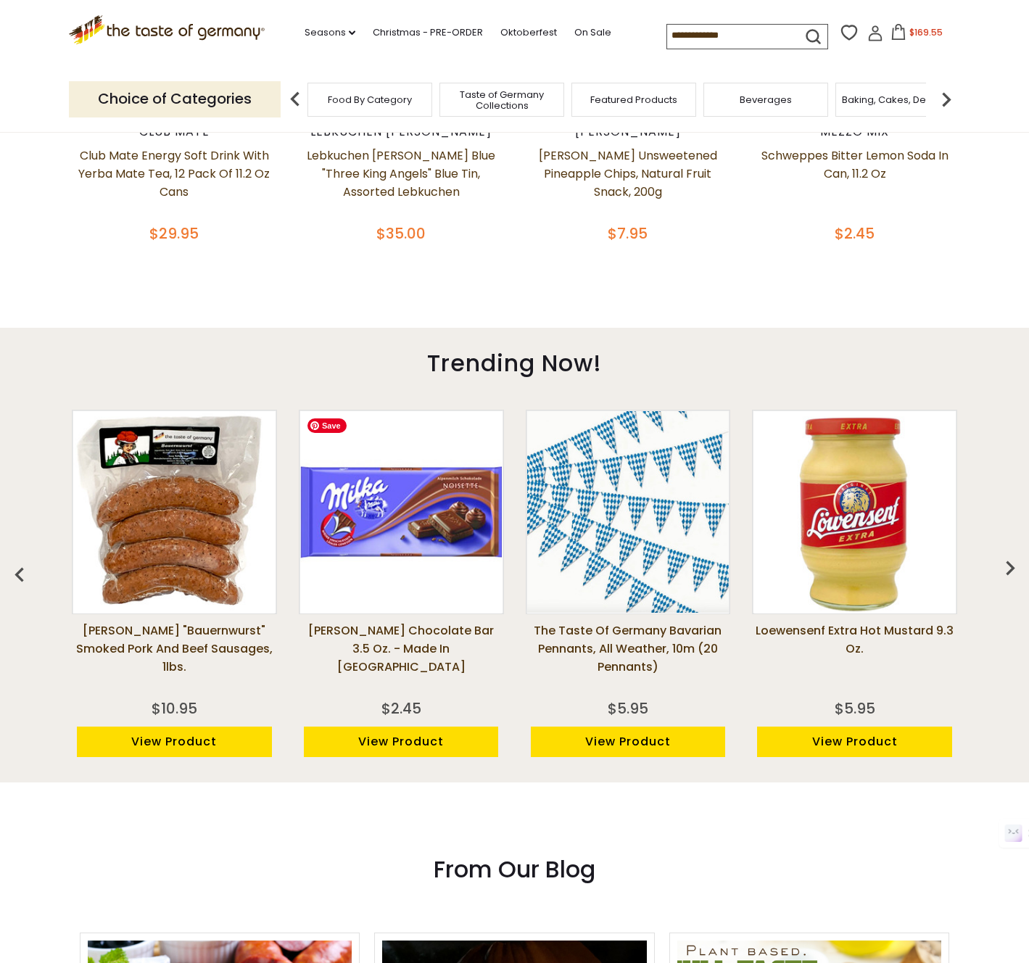
scroll to position [814, 0]
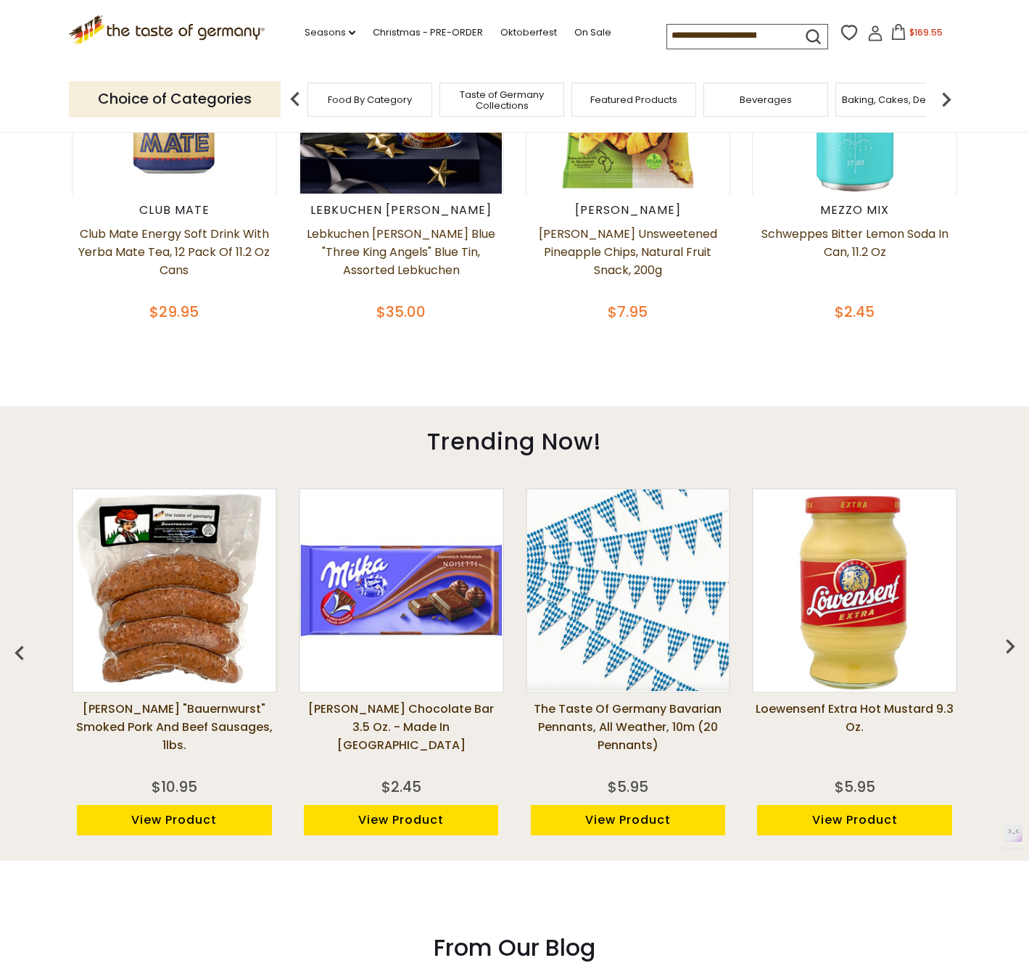
click at [1006, 644] on img "button" at bounding box center [1010, 646] width 29 height 29
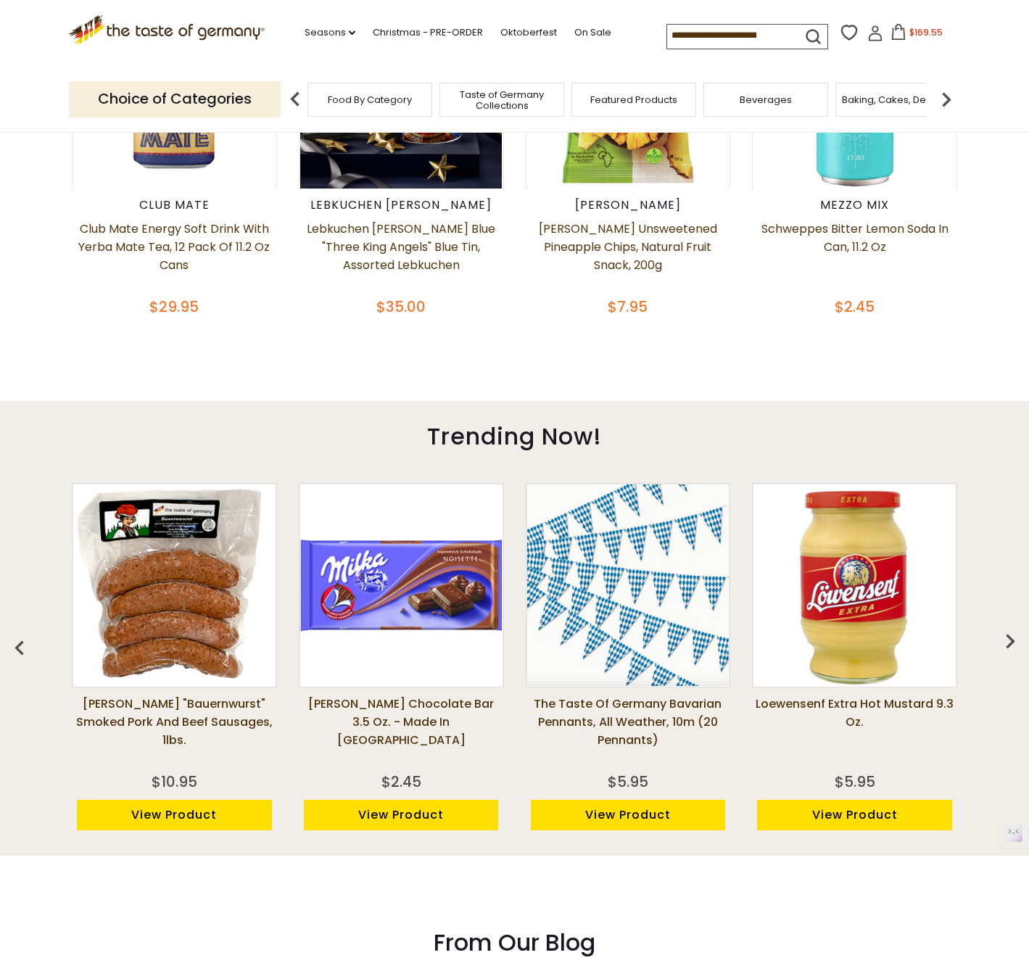
scroll to position [743, 0]
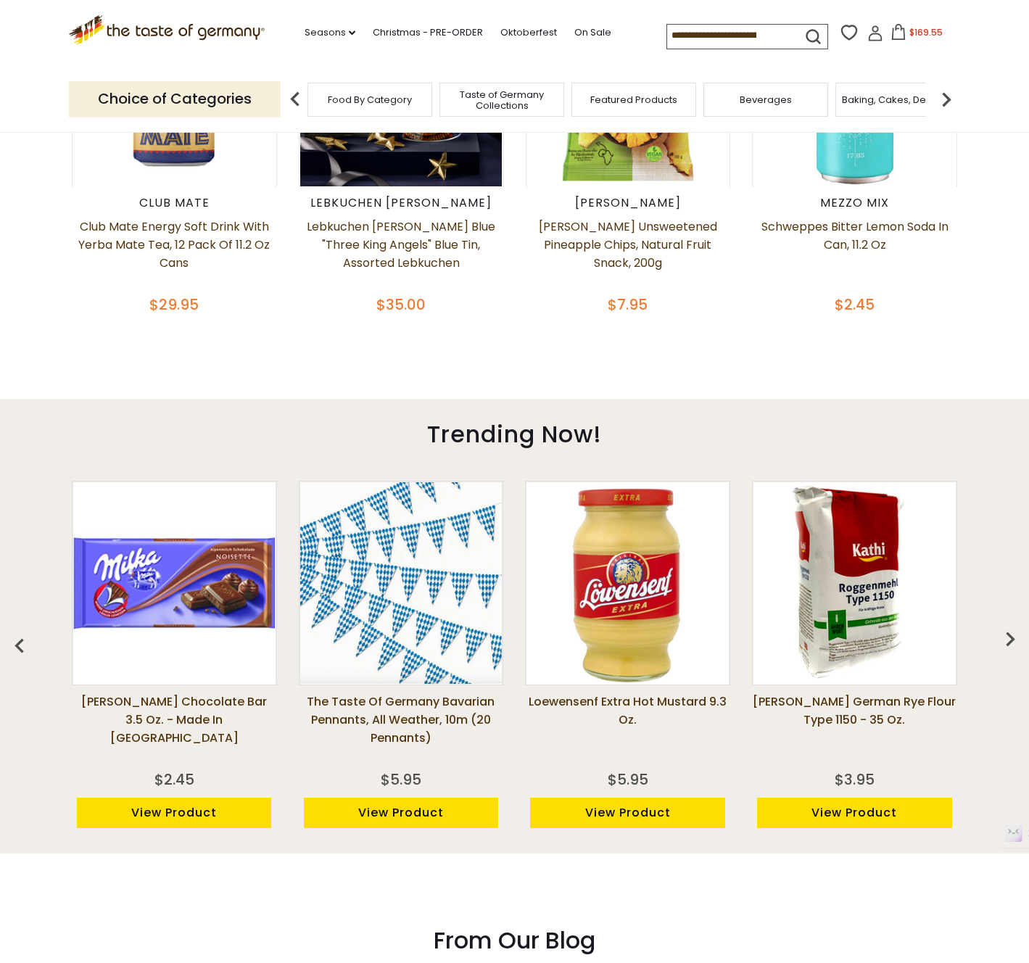
click at [1006, 645] on img "button" at bounding box center [1010, 638] width 29 height 29
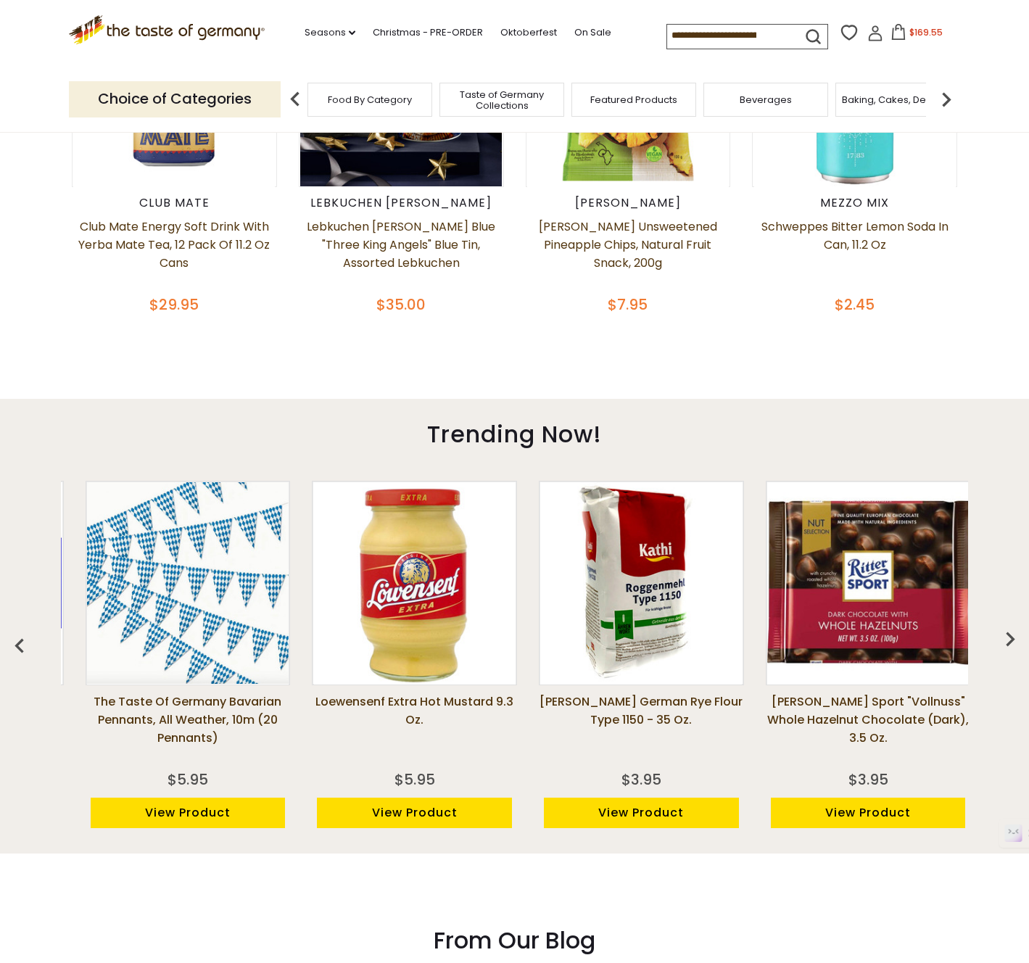
scroll to position [0, 454]
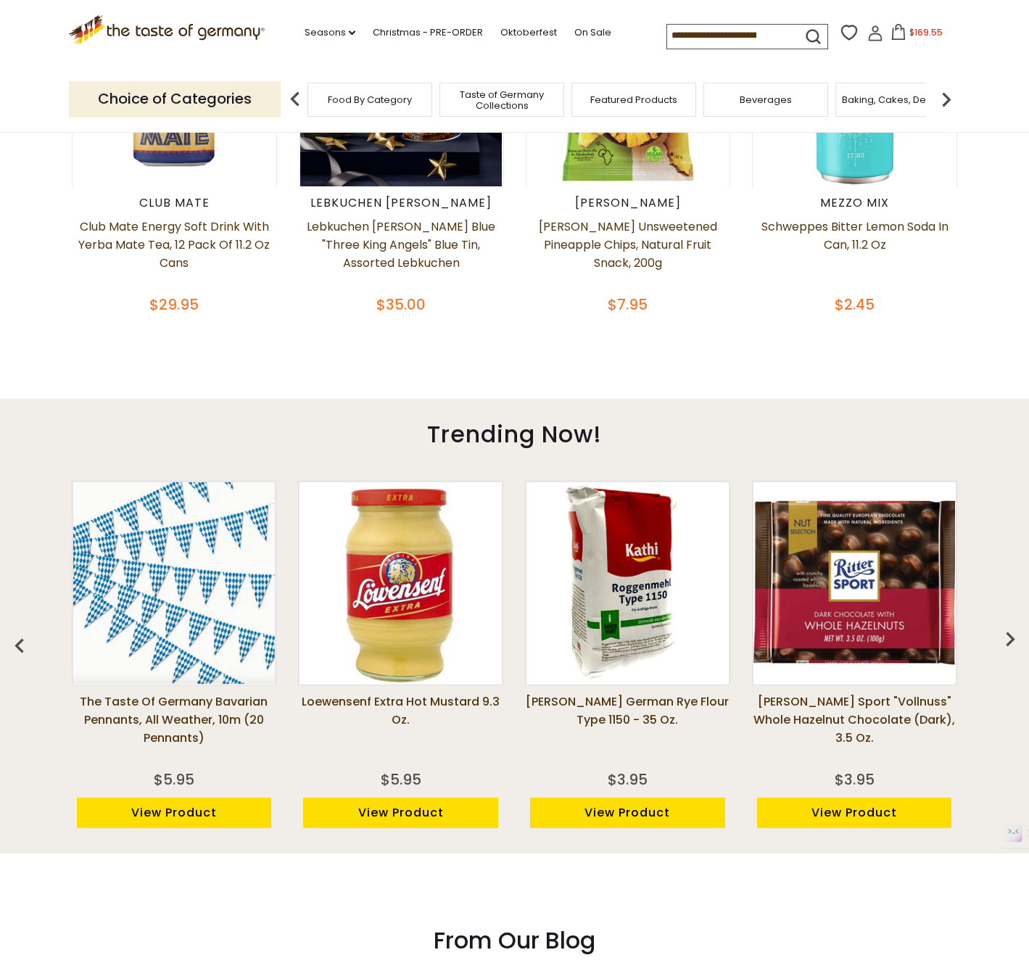
click at [1006, 645] on img "button" at bounding box center [1010, 638] width 29 height 29
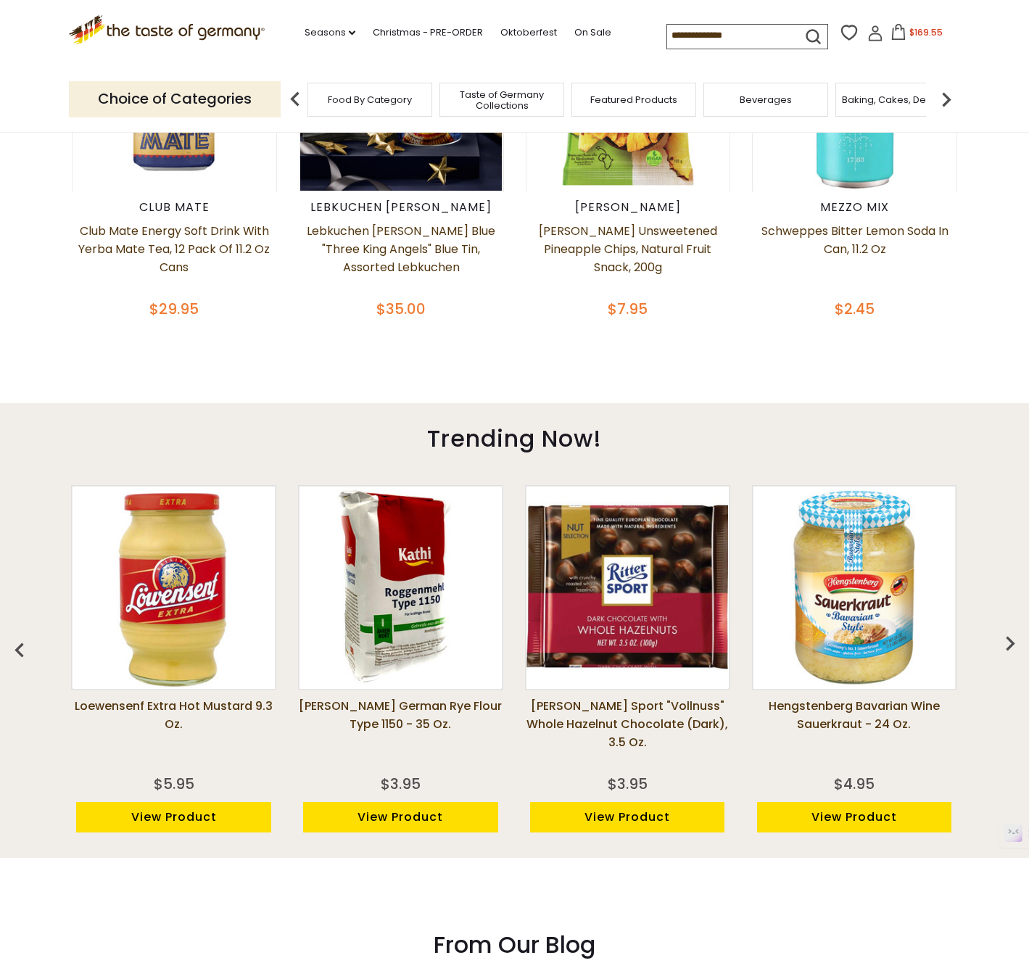
scroll to position [740, 0]
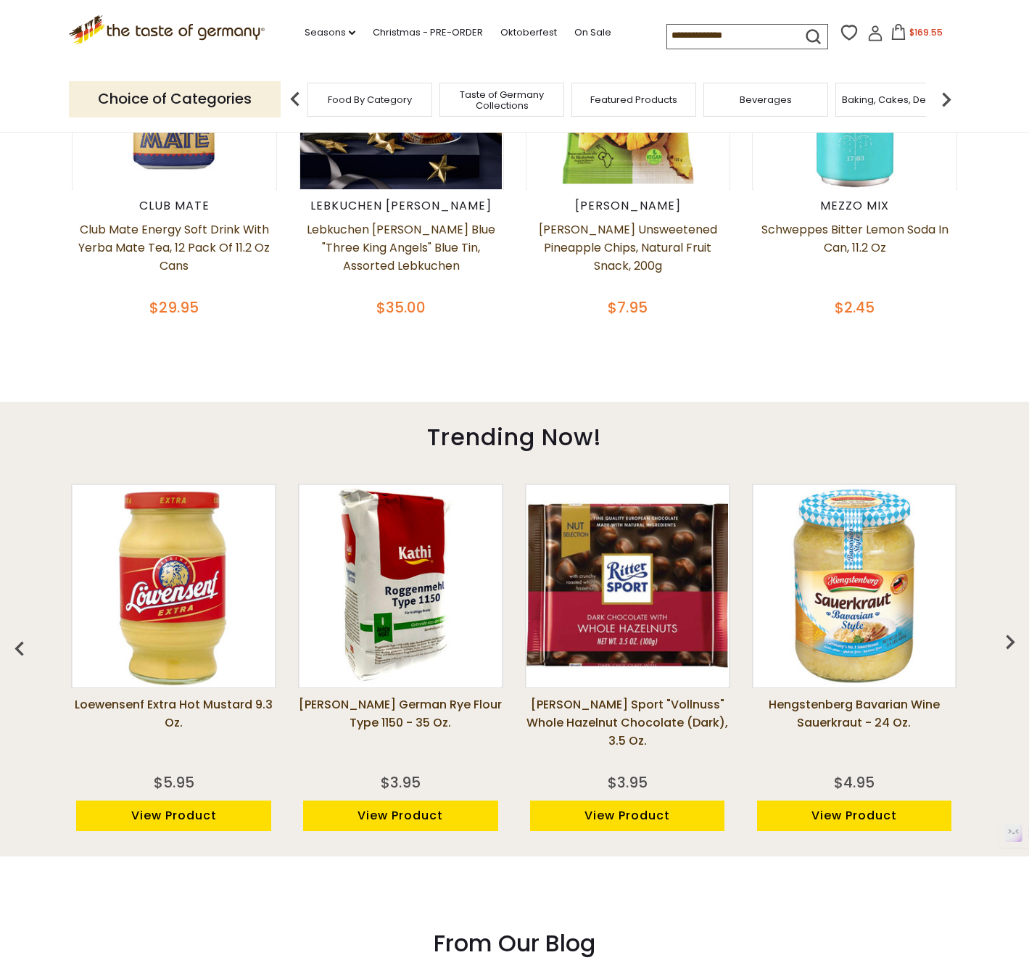
click at [1006, 645] on img "button" at bounding box center [1010, 641] width 29 height 29
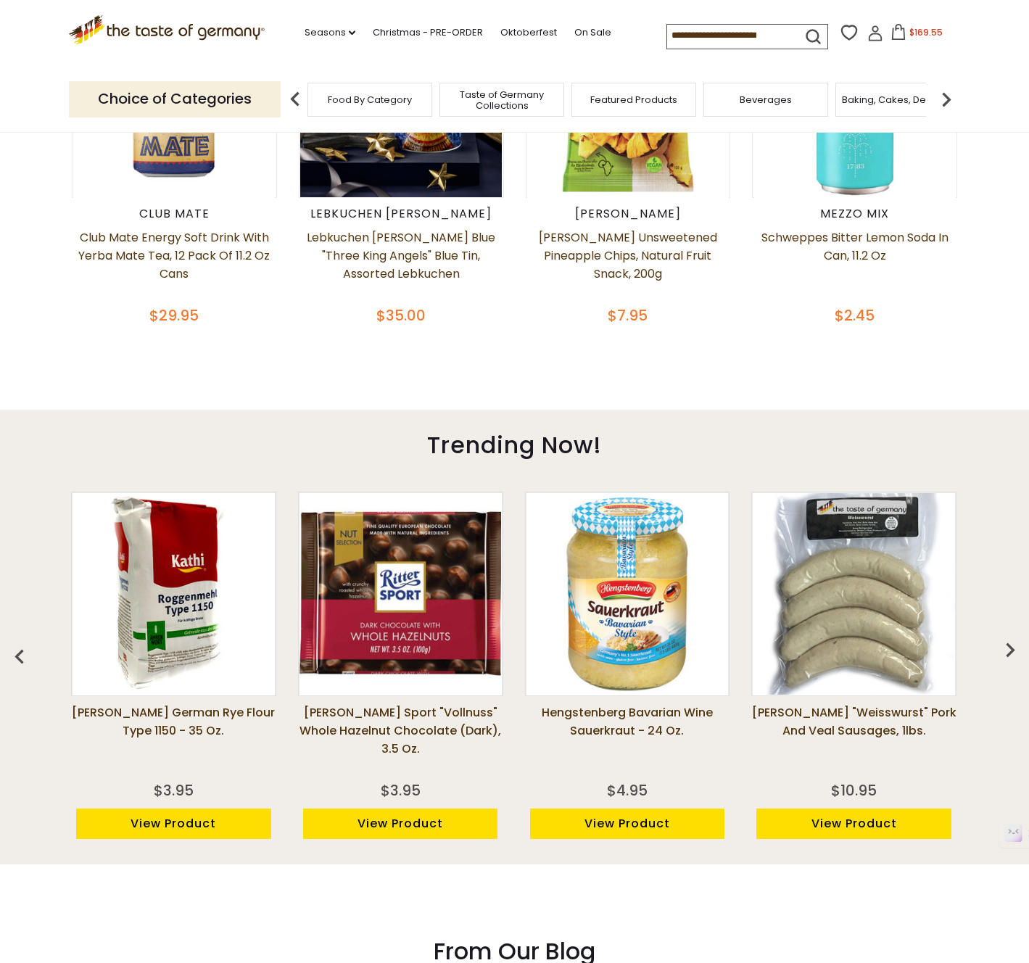
scroll to position [734, 0]
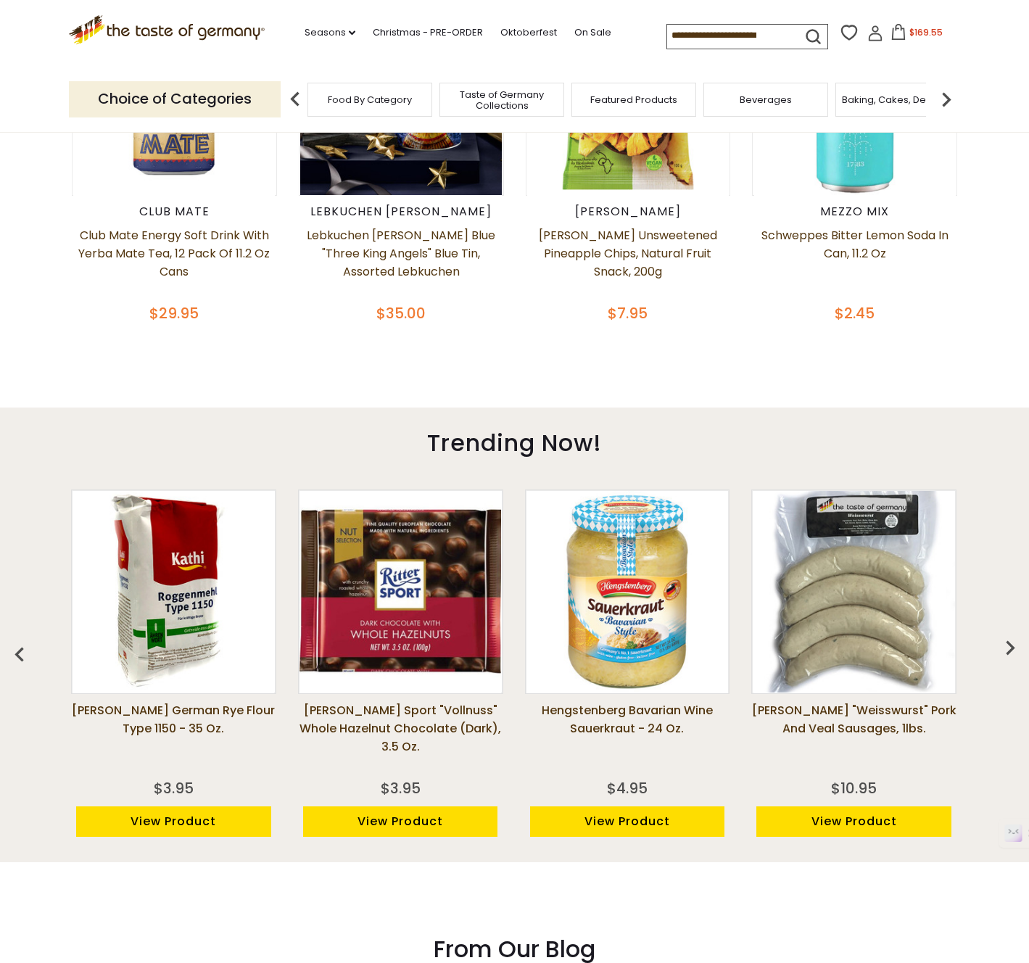
click at [1006, 645] on img "button" at bounding box center [1010, 647] width 29 height 29
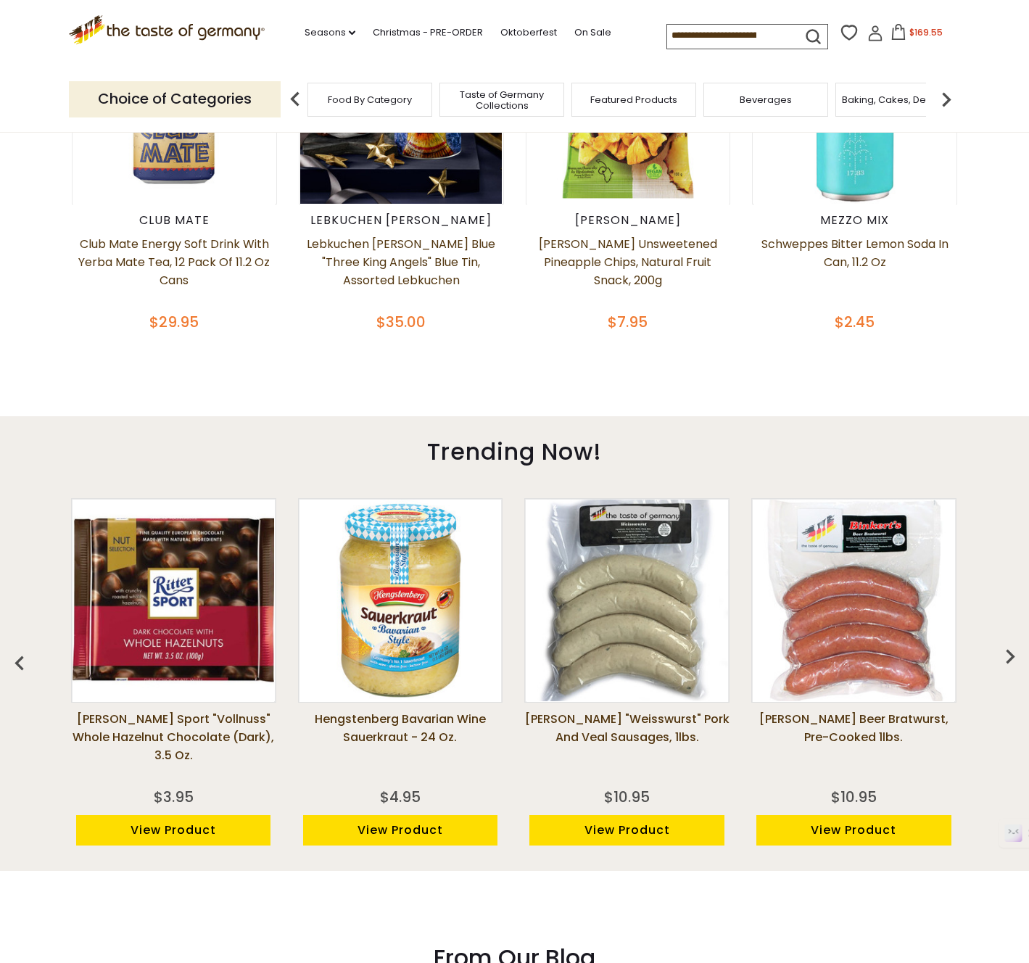
scroll to position [730, 0]
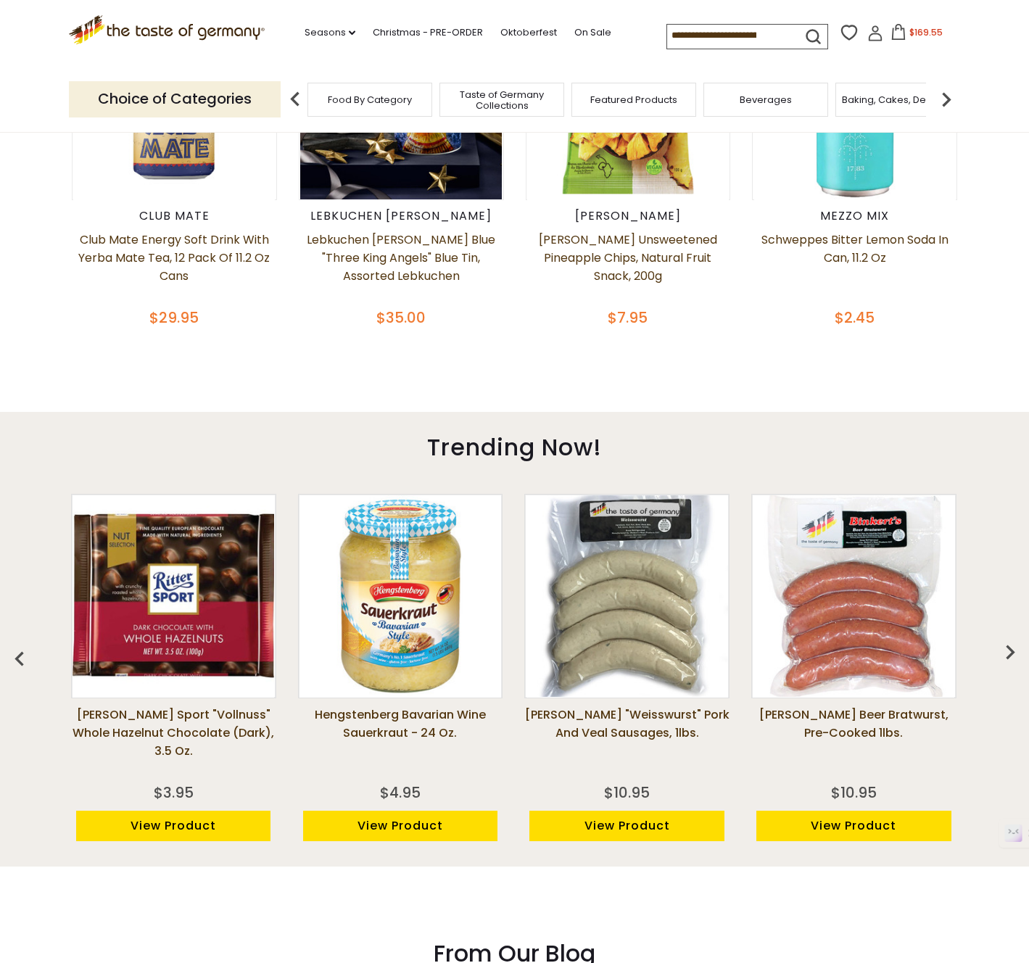
click at [1006, 645] on img "button" at bounding box center [1010, 651] width 29 height 29
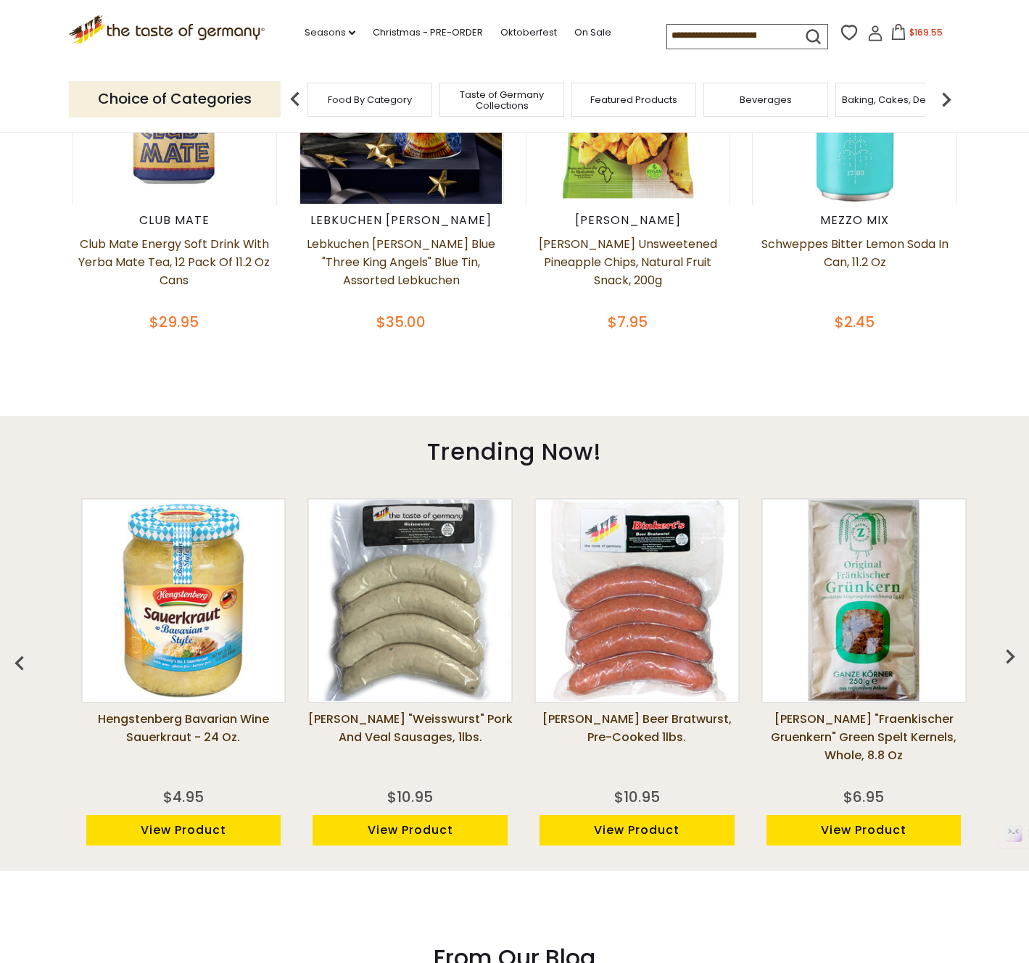
scroll to position [723, 0]
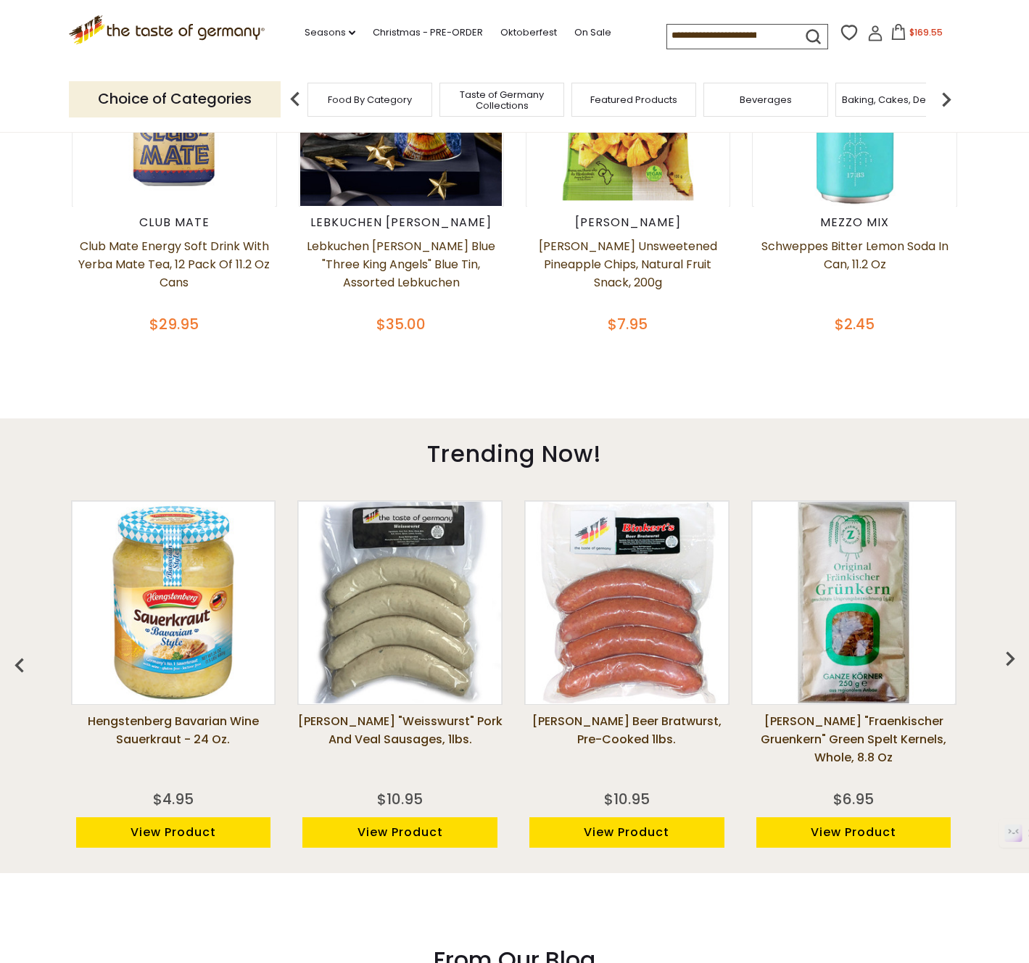
click at [1006, 645] on img "button" at bounding box center [1010, 658] width 29 height 29
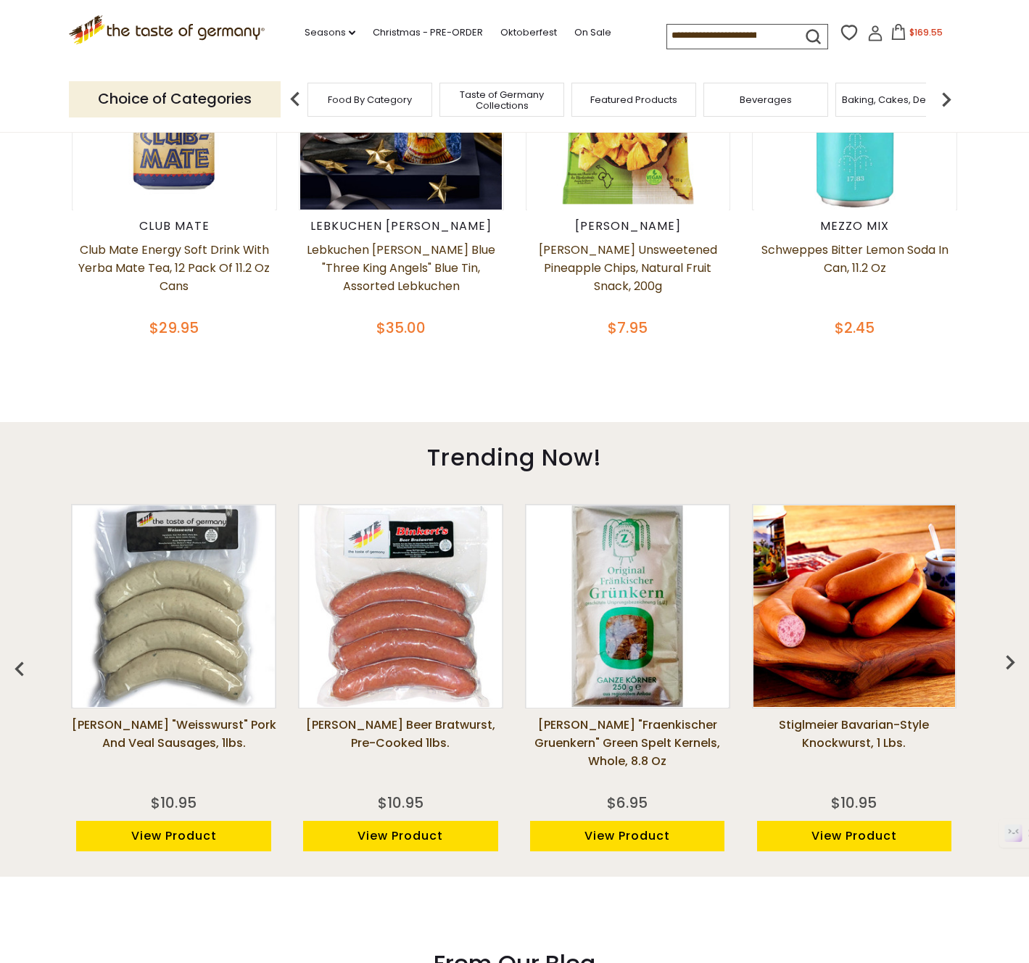
scroll to position [724, 0]
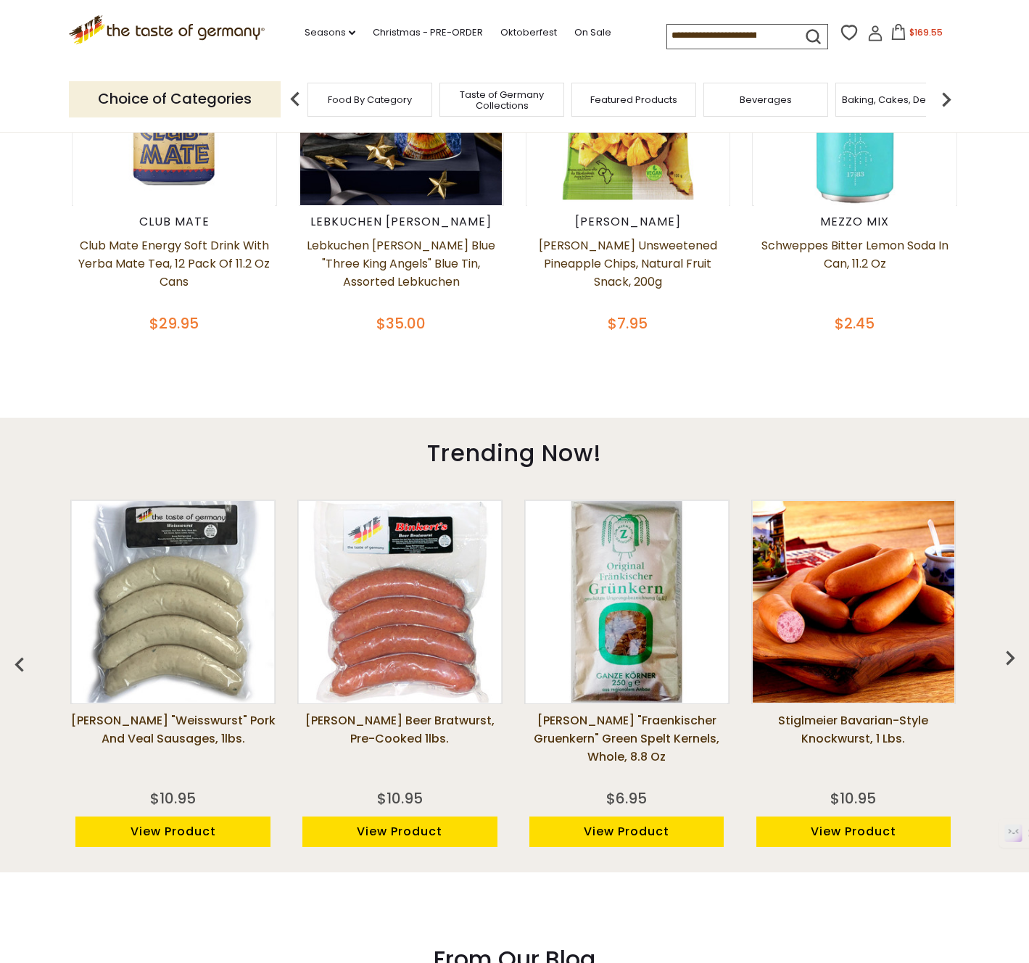
click at [1006, 645] on button "button" at bounding box center [1010, 661] width 32 height 32
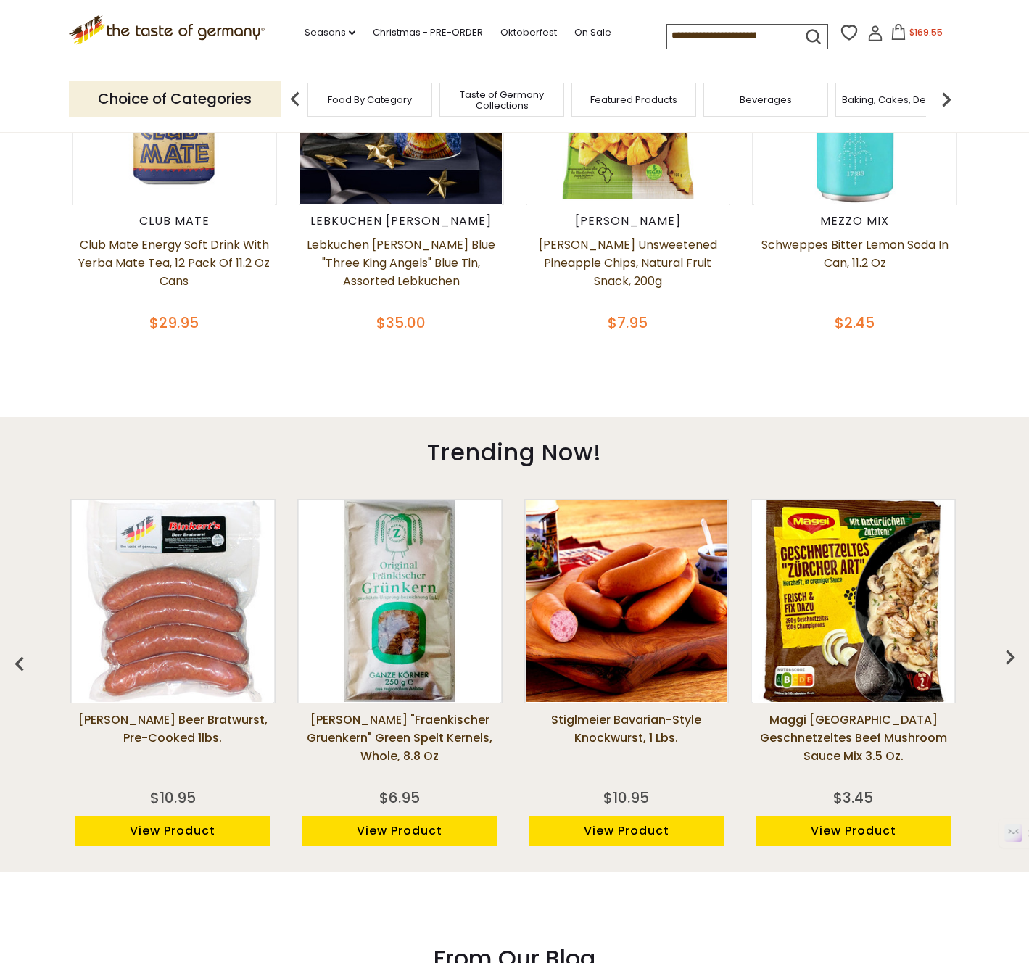
scroll to position [729, 0]
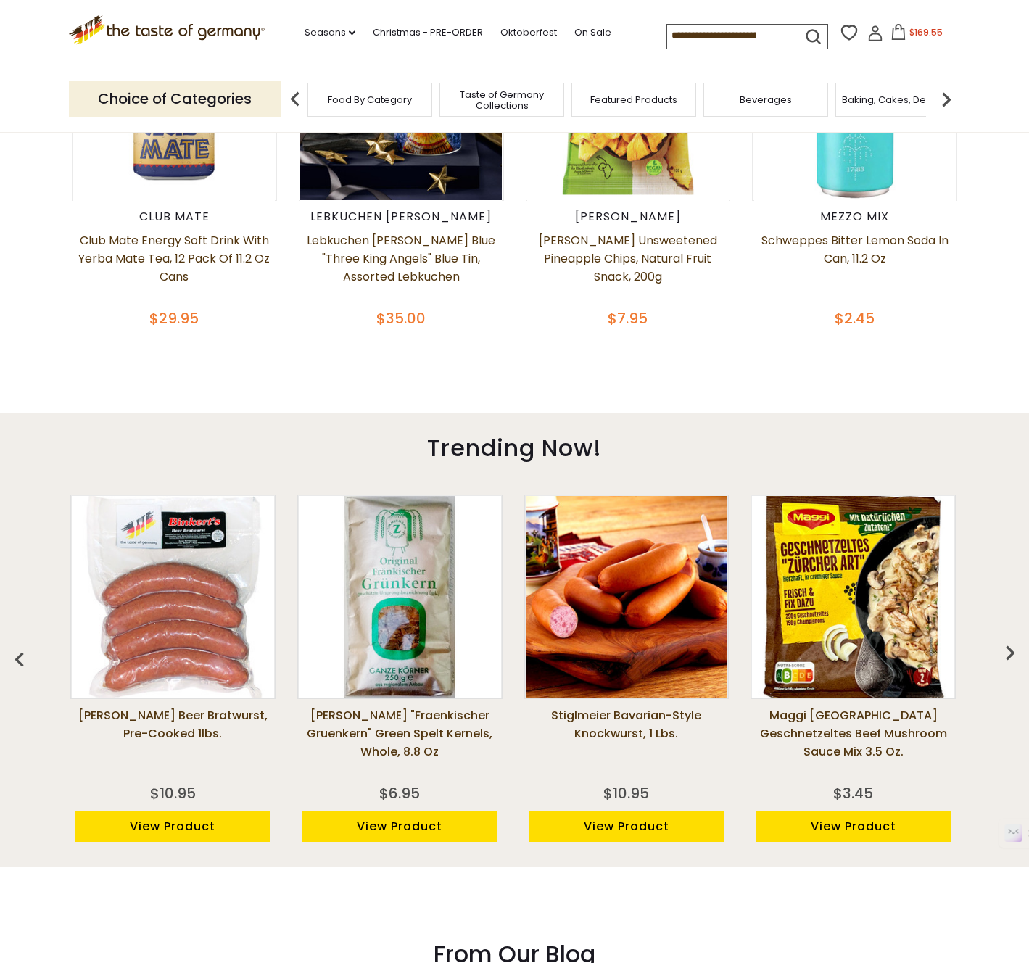
click at [1006, 645] on img "button" at bounding box center [1010, 652] width 29 height 29
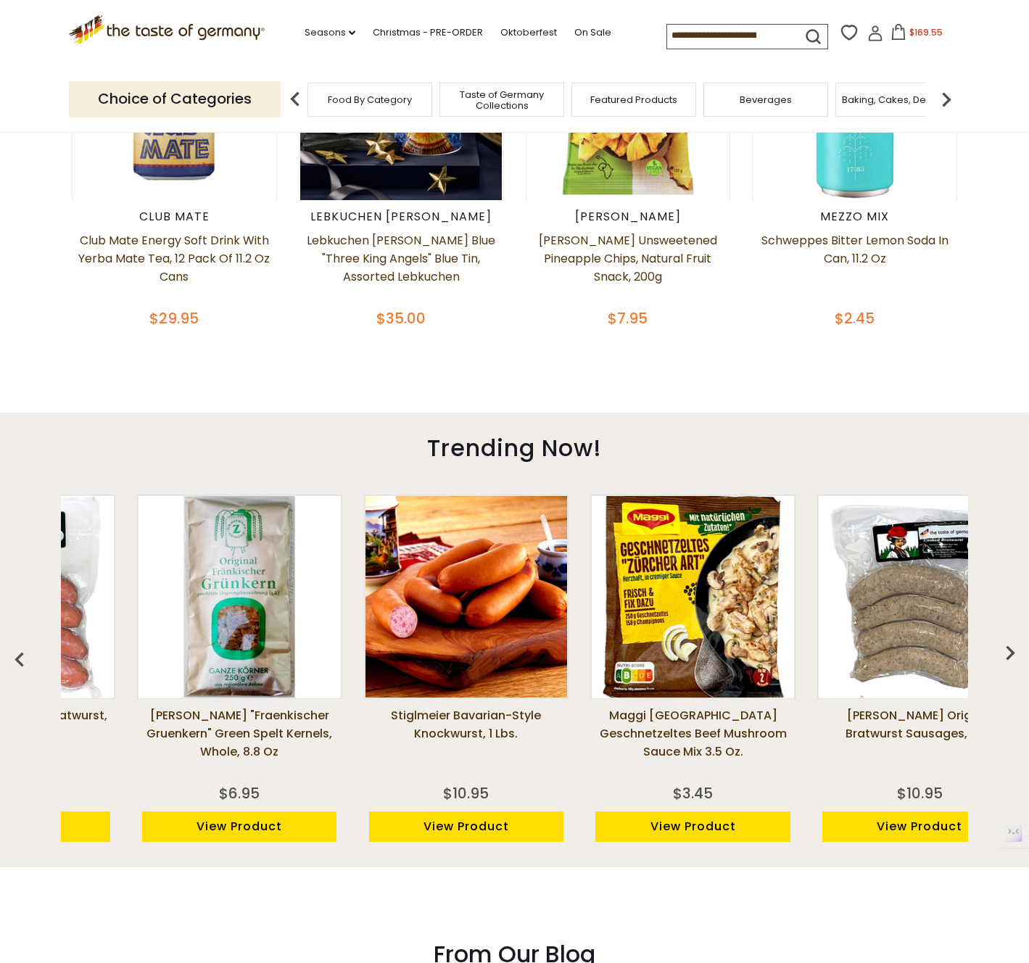
scroll to position [0, 0]
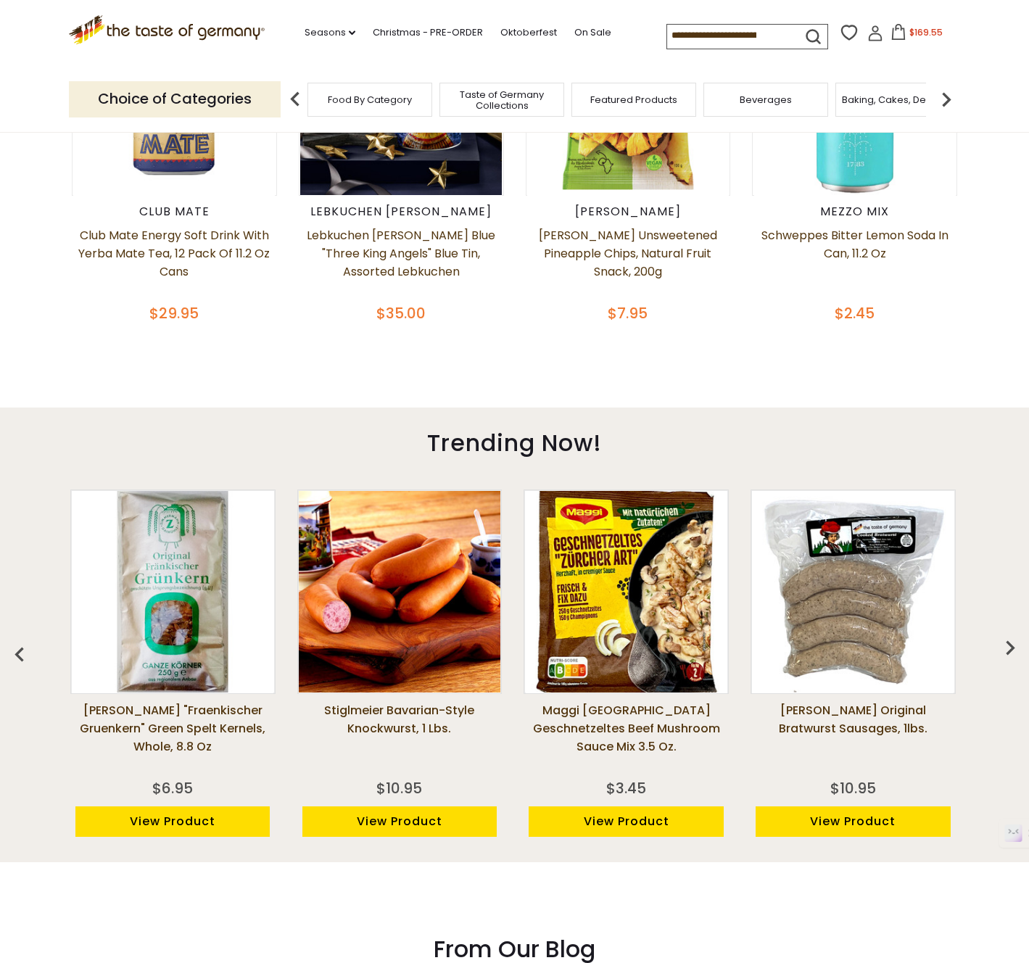
click at [1006, 645] on img "button" at bounding box center [1010, 647] width 29 height 29
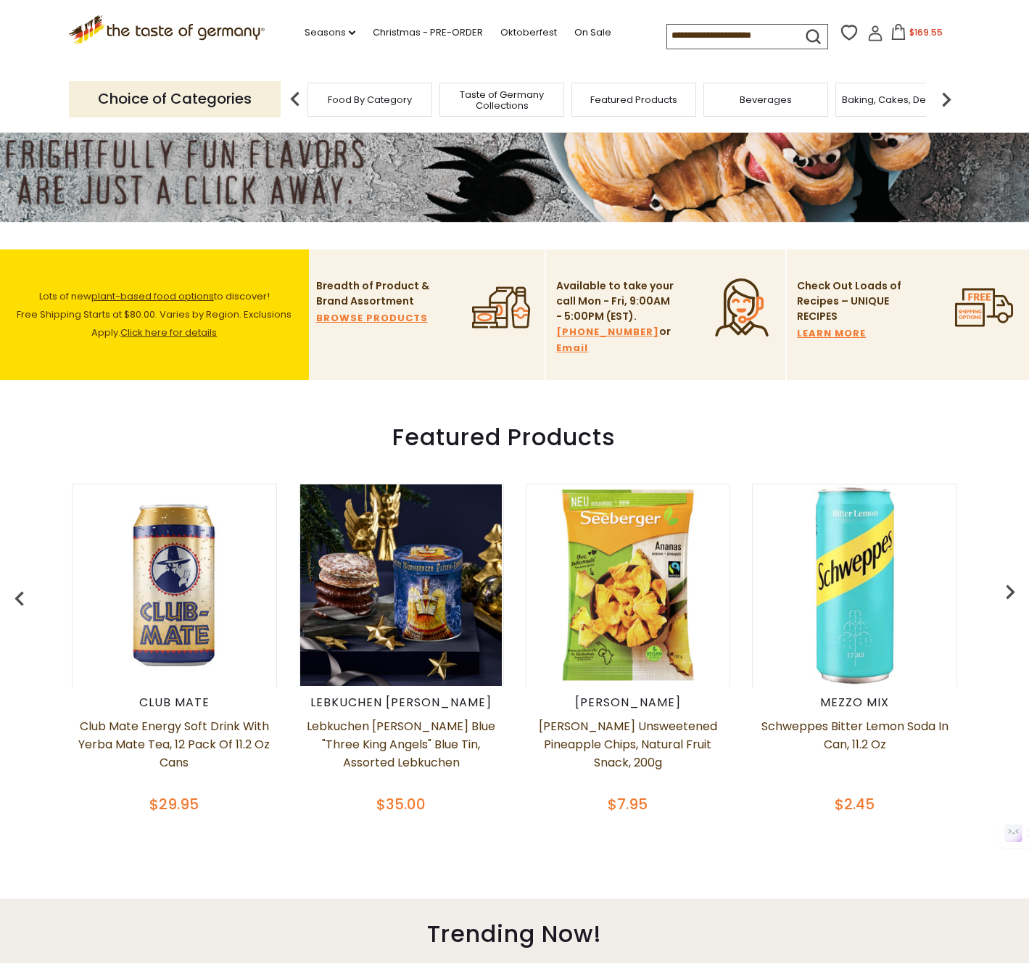
click at [1017, 595] on img "button" at bounding box center [1010, 591] width 29 height 29
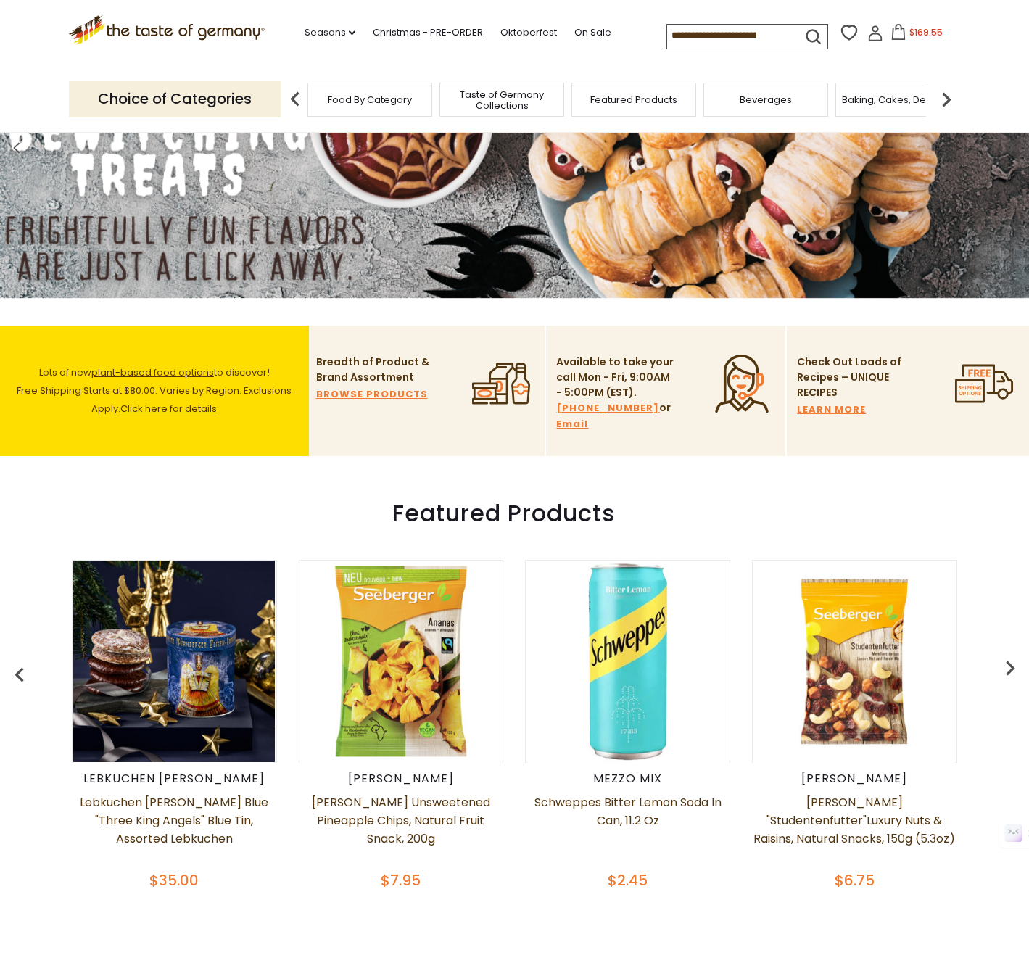
click at [1004, 669] on img "button" at bounding box center [1010, 667] width 29 height 29
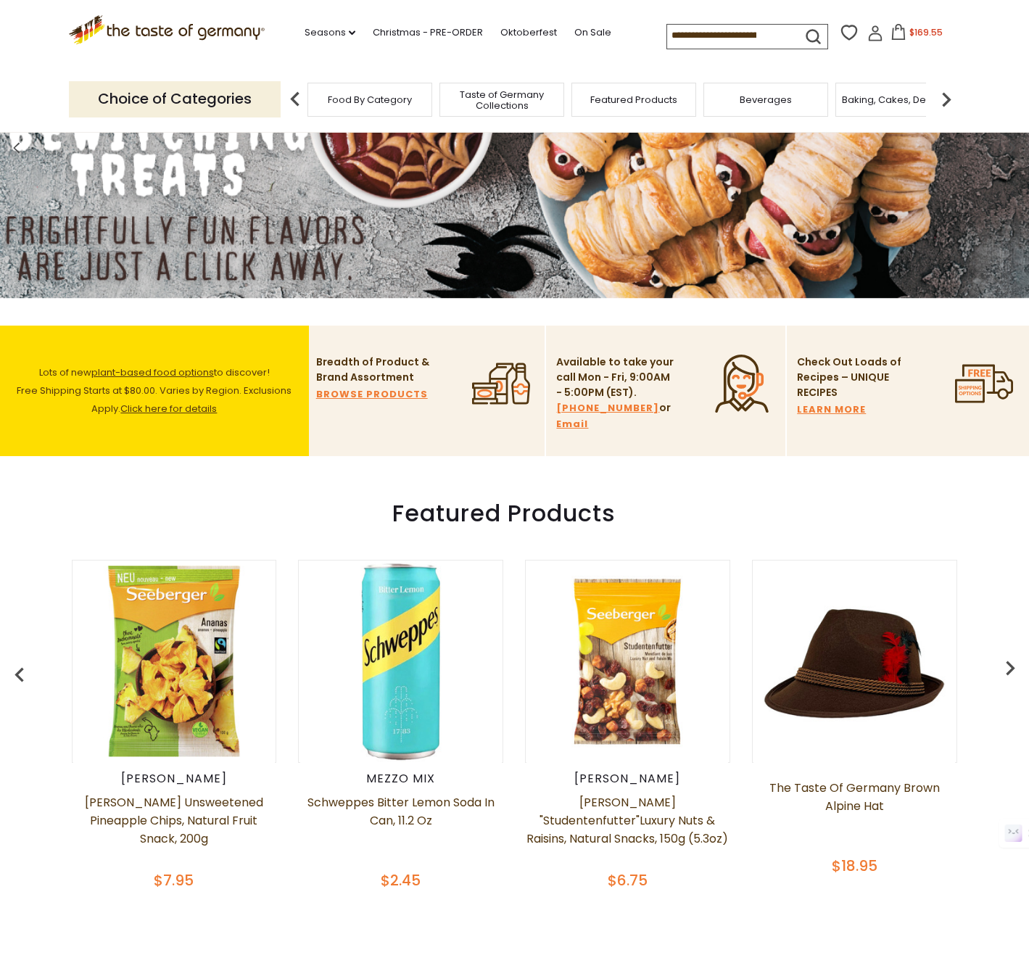
click at [1005, 669] on img "button" at bounding box center [1010, 667] width 29 height 29
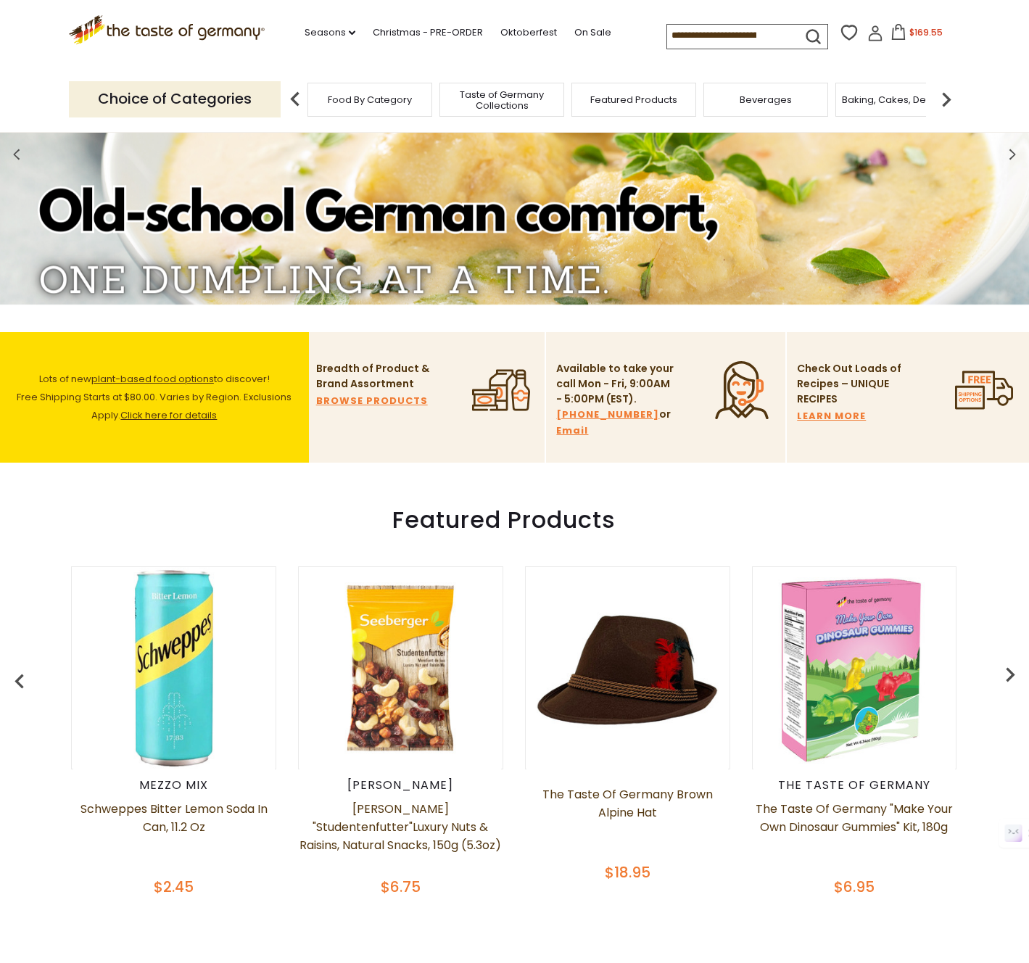
click at [1005, 668] on img "button" at bounding box center [1010, 674] width 29 height 29
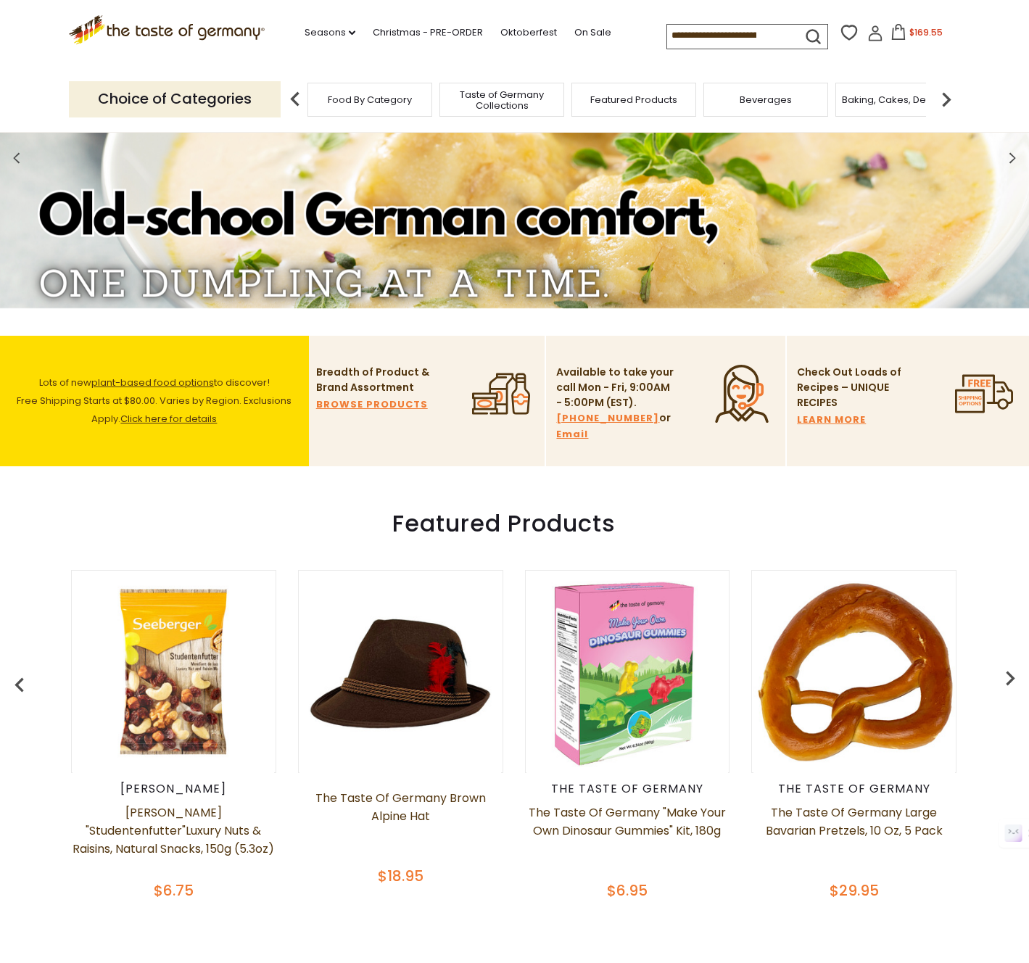
click at [1005, 668] on img "button" at bounding box center [1010, 677] width 29 height 29
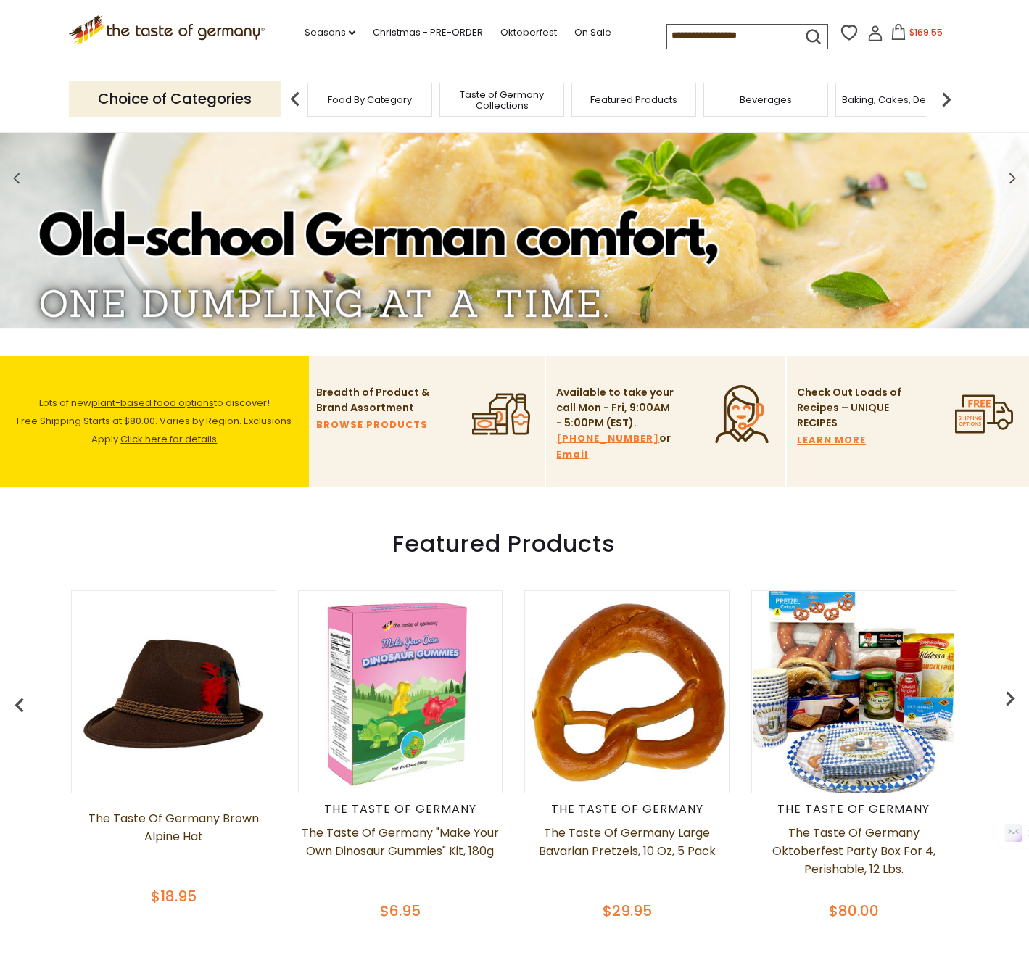
click at [1005, 668] on div "Club Mate Club Mate Energy Soft Drink with Yerba Mate Tea, 12 pack of 11.2 oz c…" at bounding box center [515, 752] width 1008 height 360
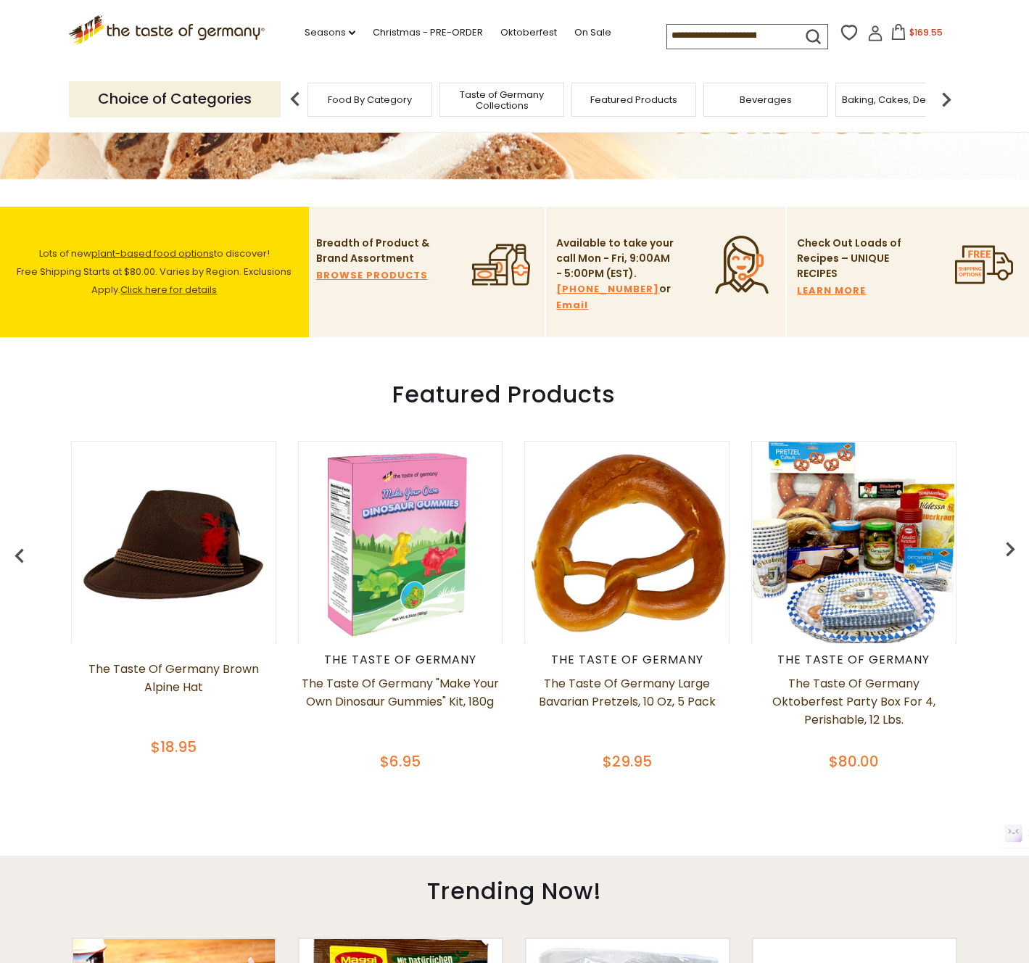
click at [1019, 556] on img "button" at bounding box center [1010, 548] width 29 height 29
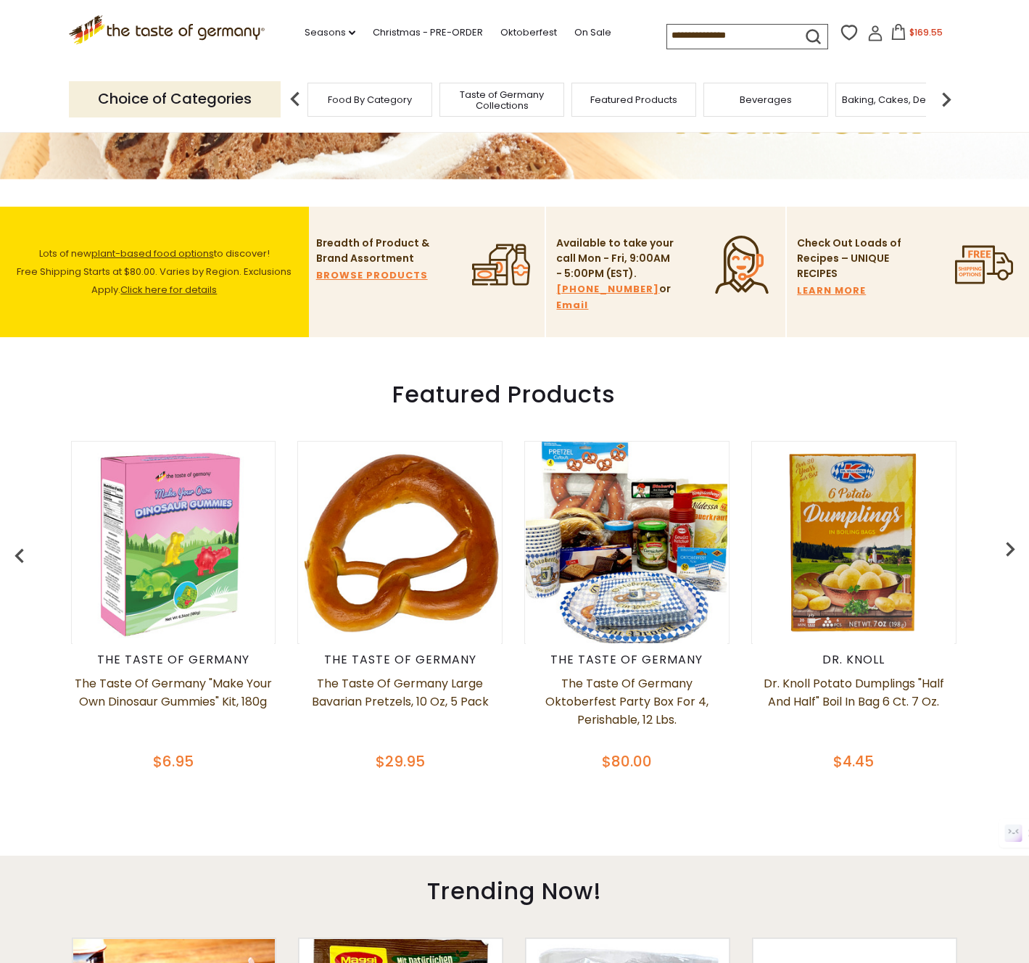
click at [1015, 557] on img "button" at bounding box center [1010, 548] width 29 height 29
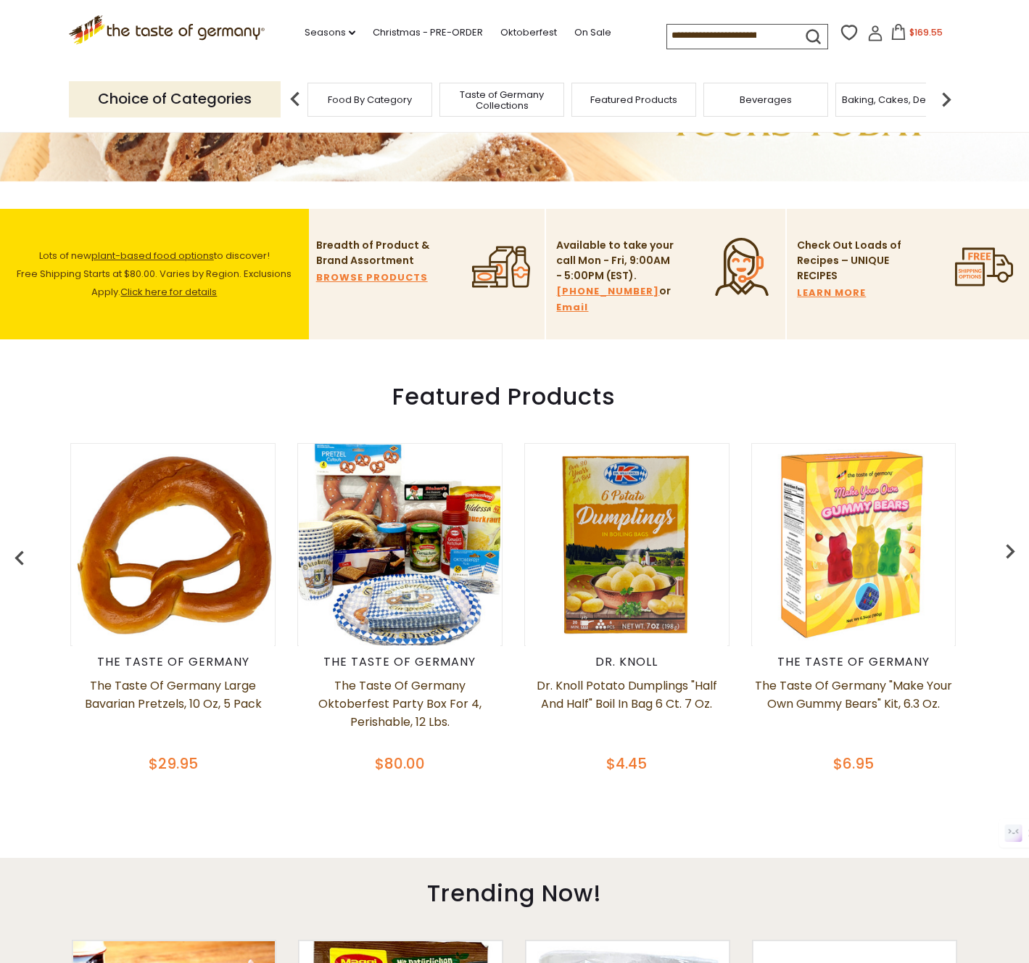
click at [1015, 557] on img "button" at bounding box center [1010, 551] width 29 height 29
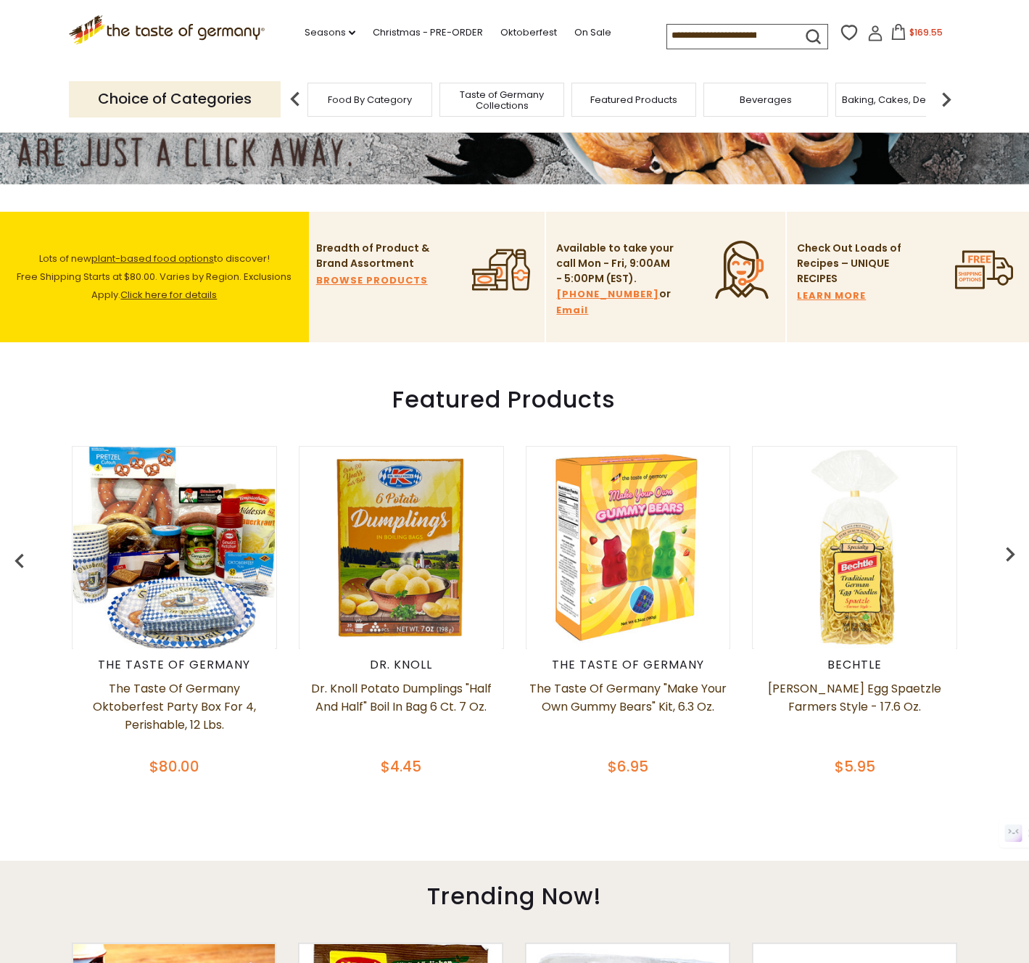
click at [1015, 557] on img "button" at bounding box center [1010, 553] width 29 height 29
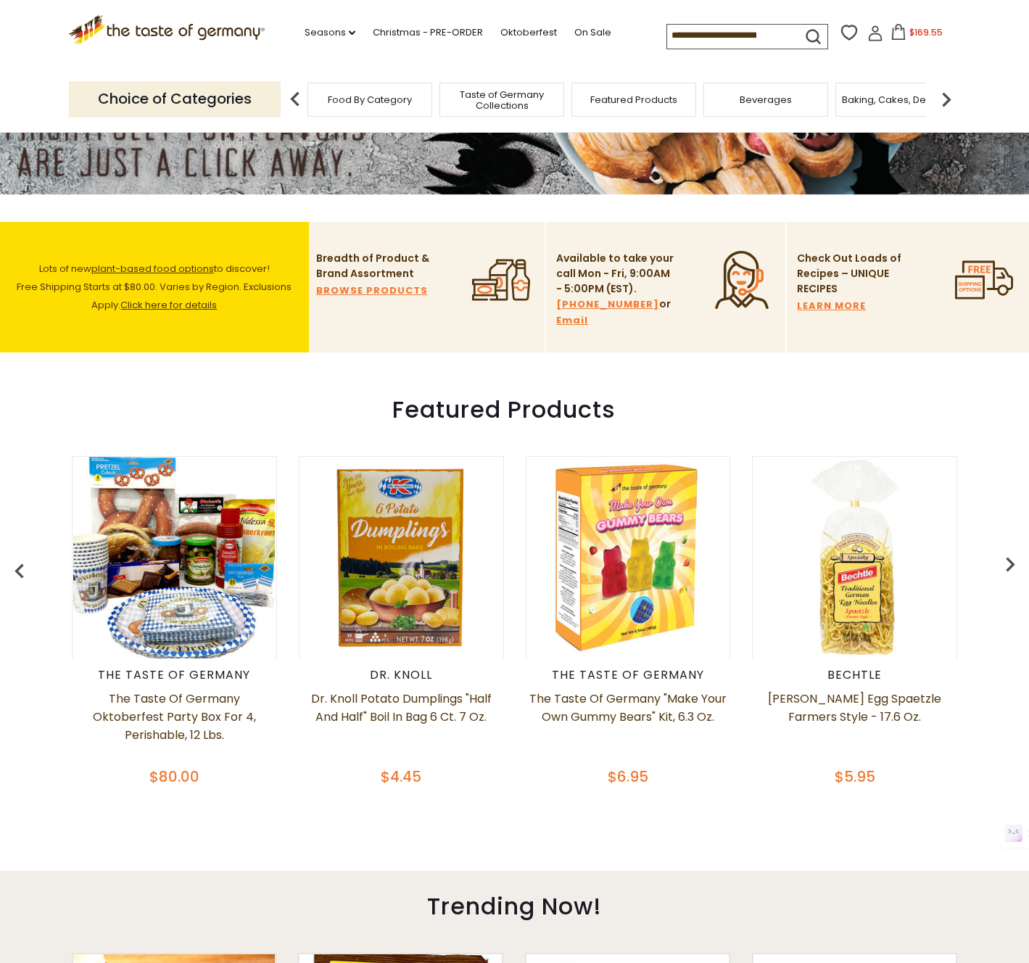
click at [1015, 557] on img "button" at bounding box center [1010, 564] width 29 height 29
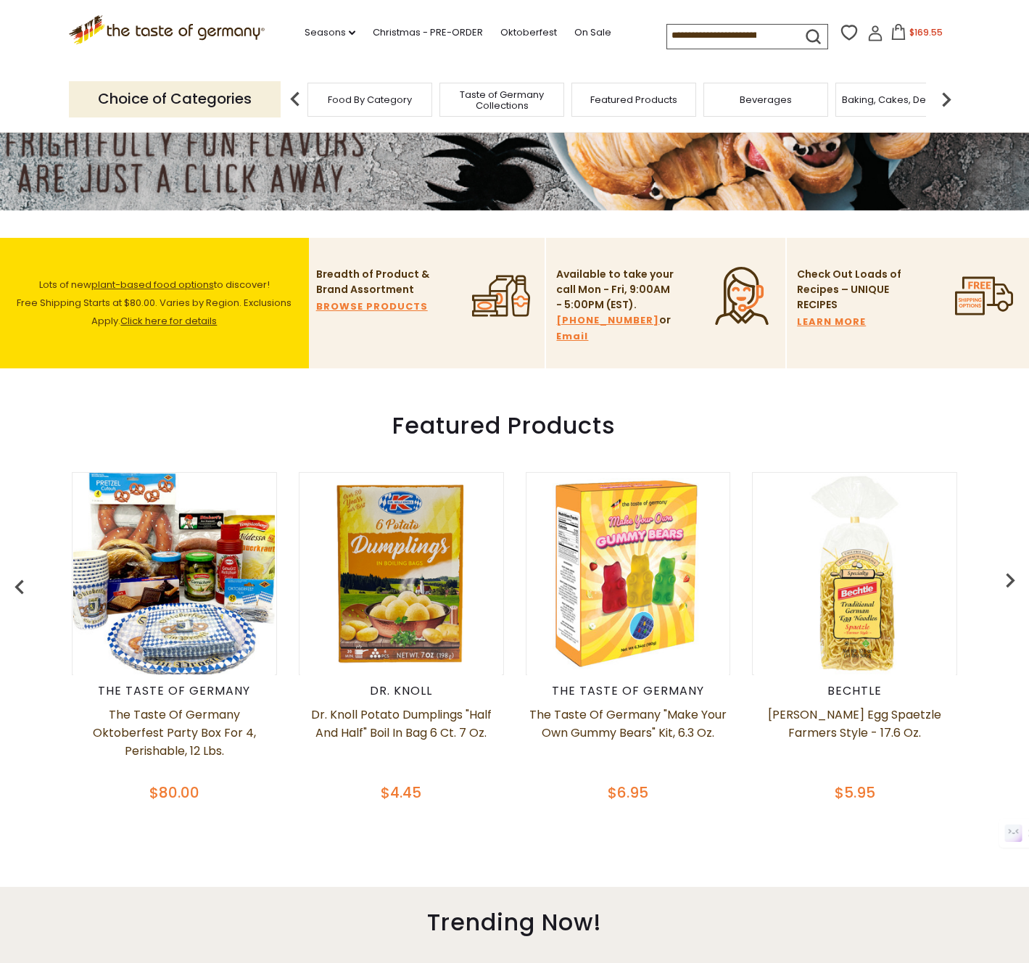
click at [1007, 559] on div "Club Mate Club Mate Energy Soft Drink with Yerba Mate Tea, 12 pack of 11.2 oz c…" at bounding box center [515, 634] width 1008 height 360
click at [1004, 576] on img "button" at bounding box center [1010, 580] width 29 height 29
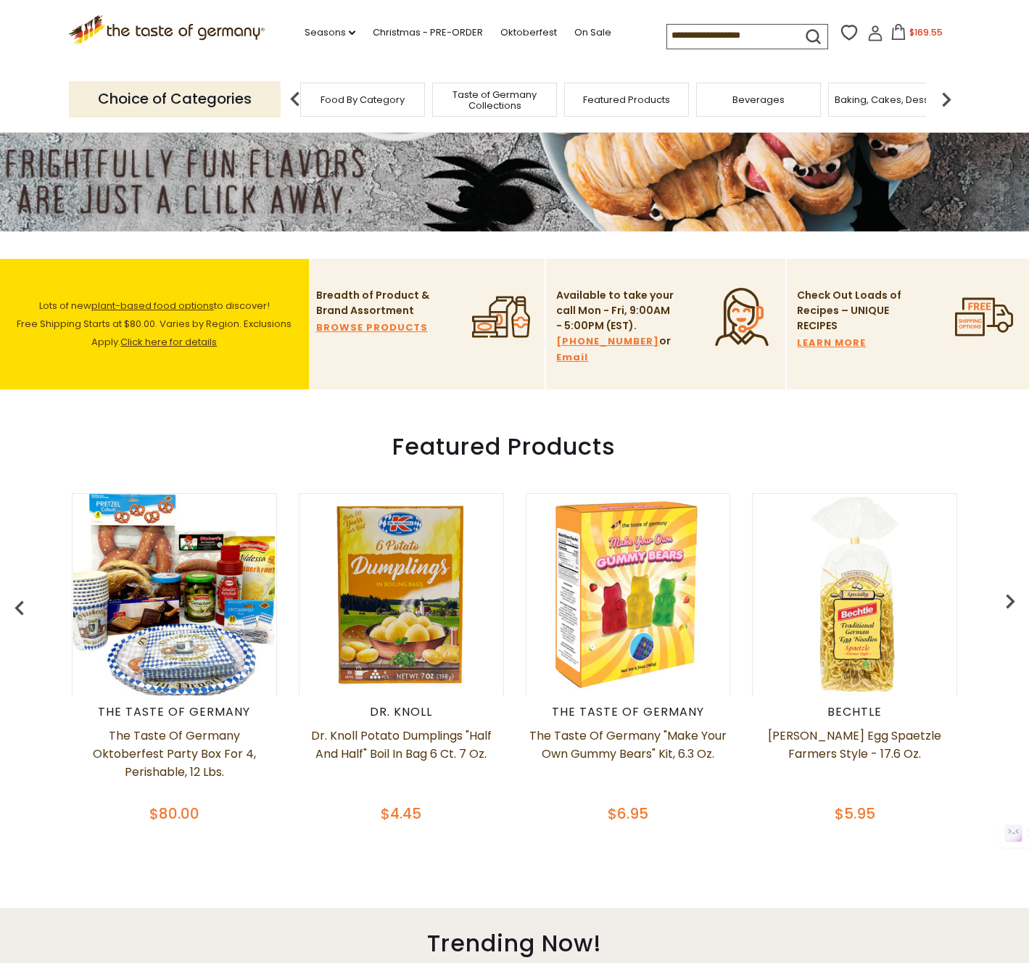
drag, startPoint x: 312, startPoint y: 98, endPoint x: 327, endPoint y: 97, distance: 15.2
click at [318, 98] on div "Food By Category" at bounding box center [362, 100] width 125 height 34
drag, startPoint x: 615, startPoint y: 85, endPoint x: 529, endPoint y: 90, distance: 86.4
drag, startPoint x: 608, startPoint y: 107, endPoint x: 882, endPoint y: 73, distance: 276.8
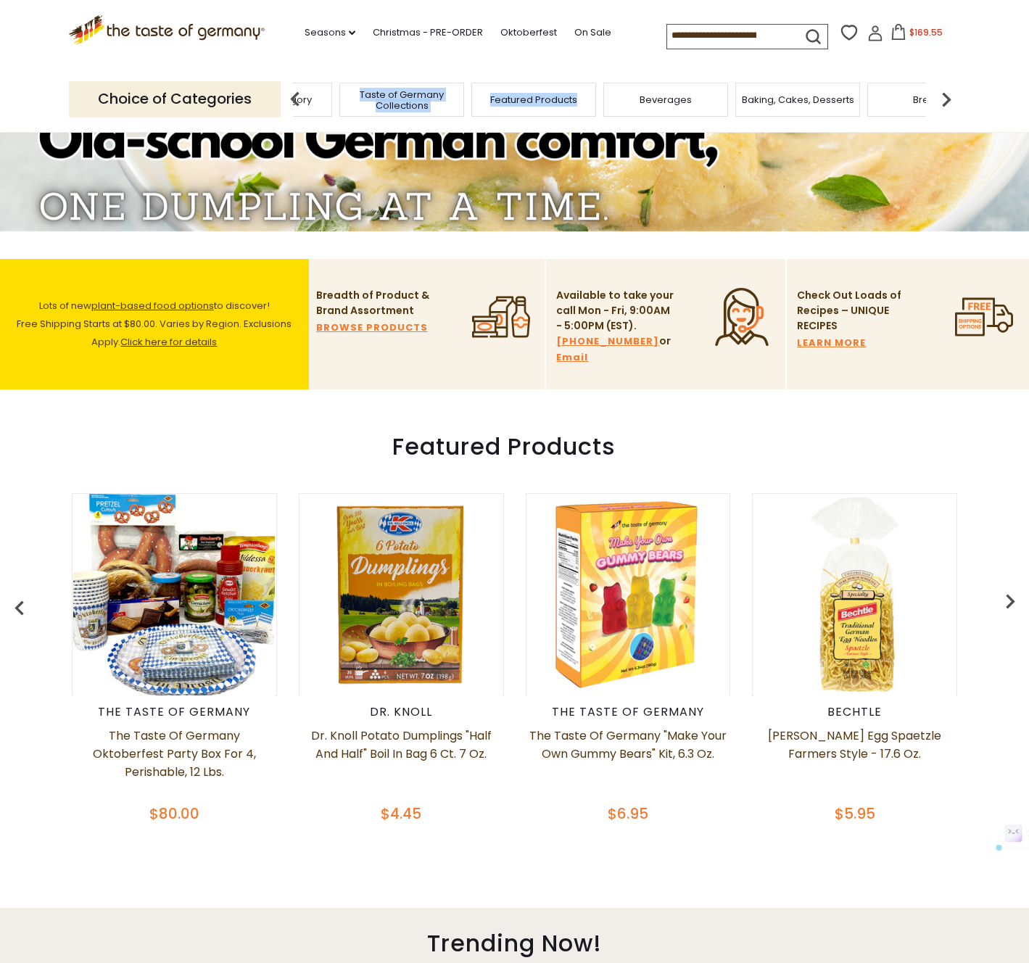
click at [946, 102] on img at bounding box center [946, 99] width 29 height 29
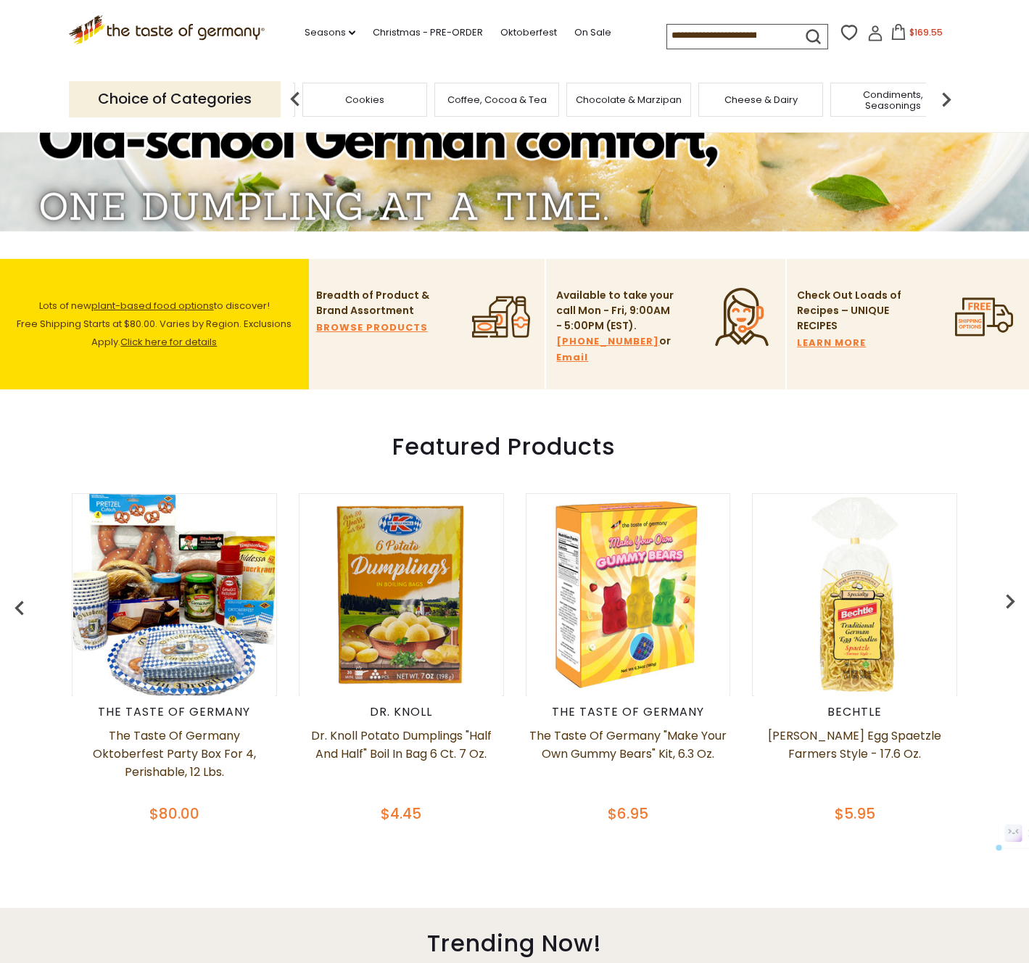
click at [946, 102] on img at bounding box center [946, 99] width 29 height 29
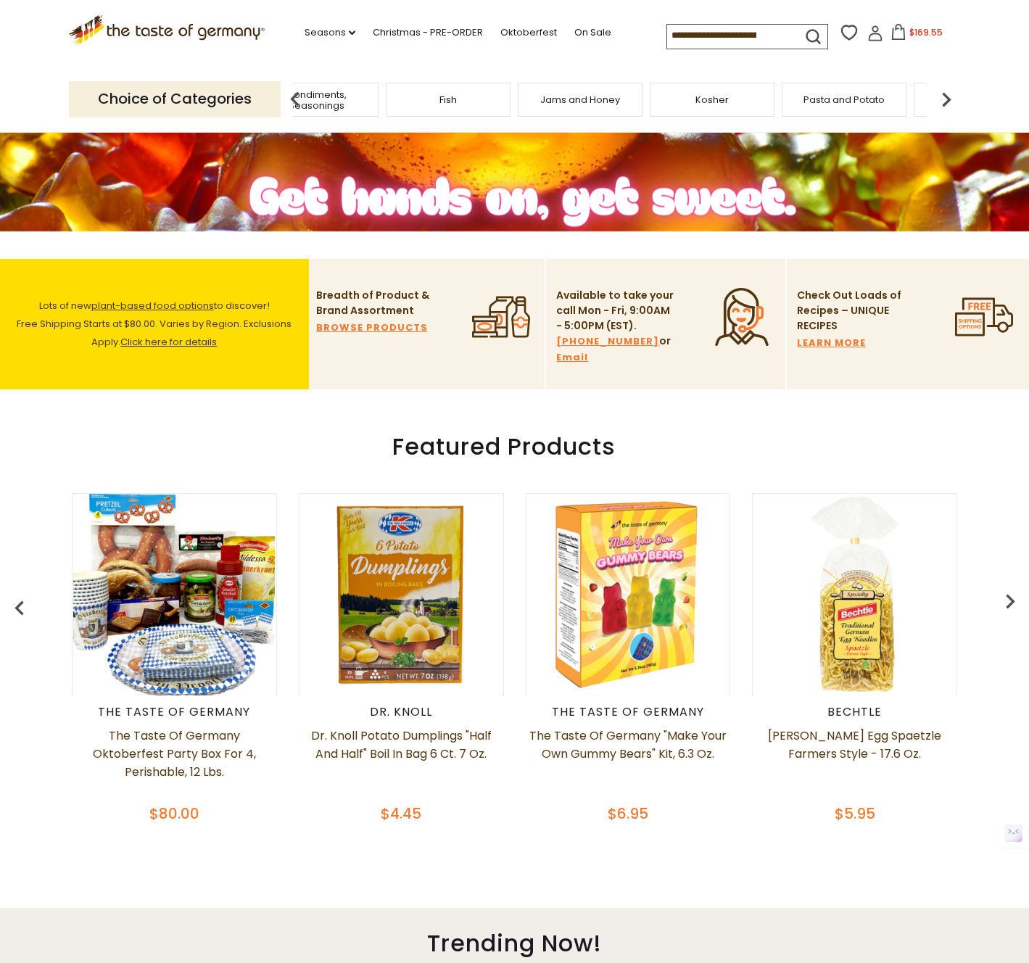
click at [582, 102] on span "Jams and Honey" at bounding box center [580, 99] width 80 height 11
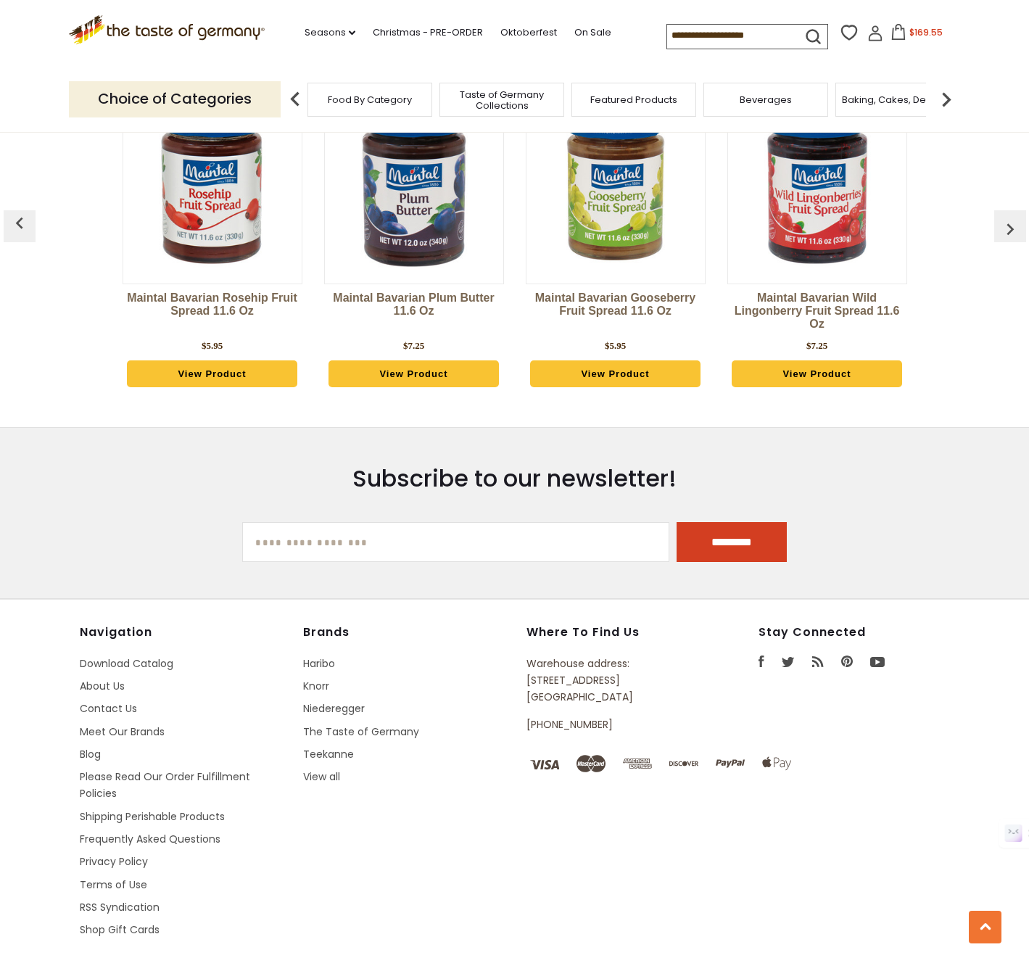
scroll to position [3895, 0]
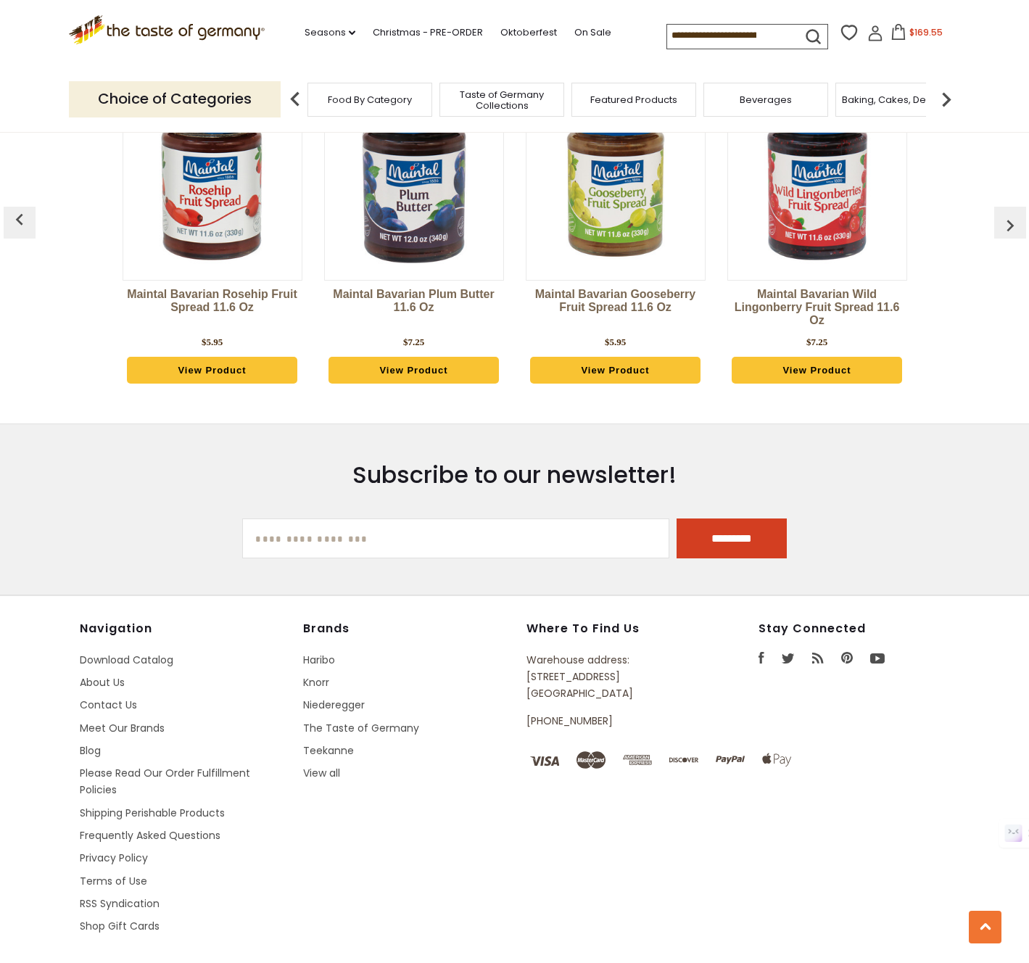
drag, startPoint x: 898, startPoint y: 31, endPoint x: 901, endPoint y: 58, distance: 27.0
click at [898, 31] on icon at bounding box center [898, 32] width 16 height 16
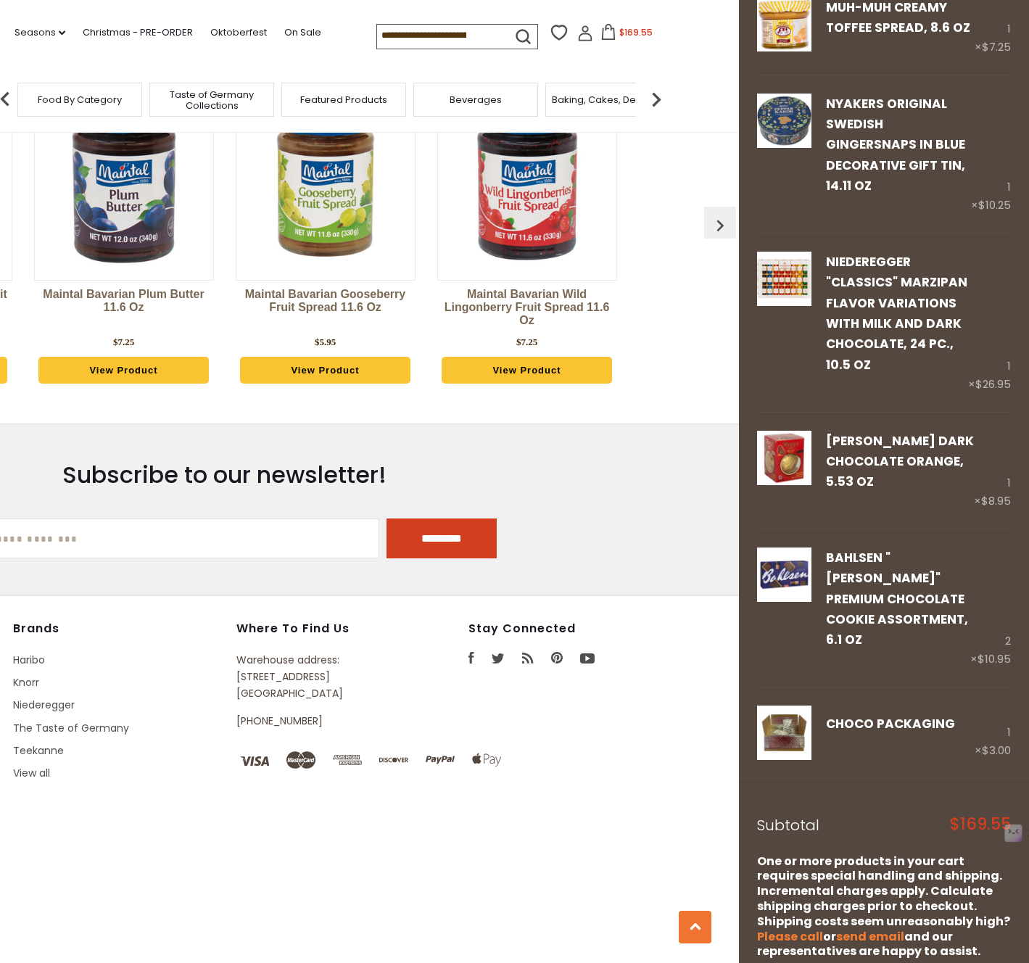
scroll to position [3910, 0]
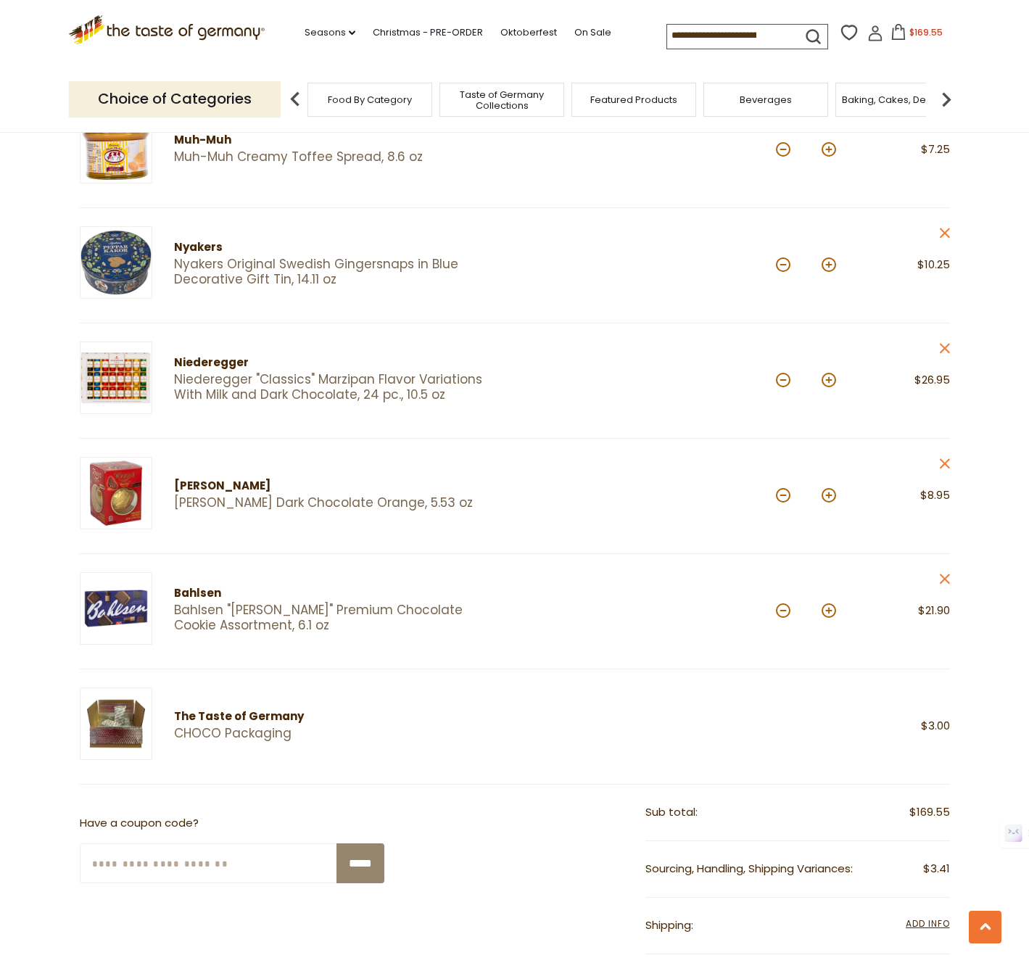
scroll to position [988, 0]
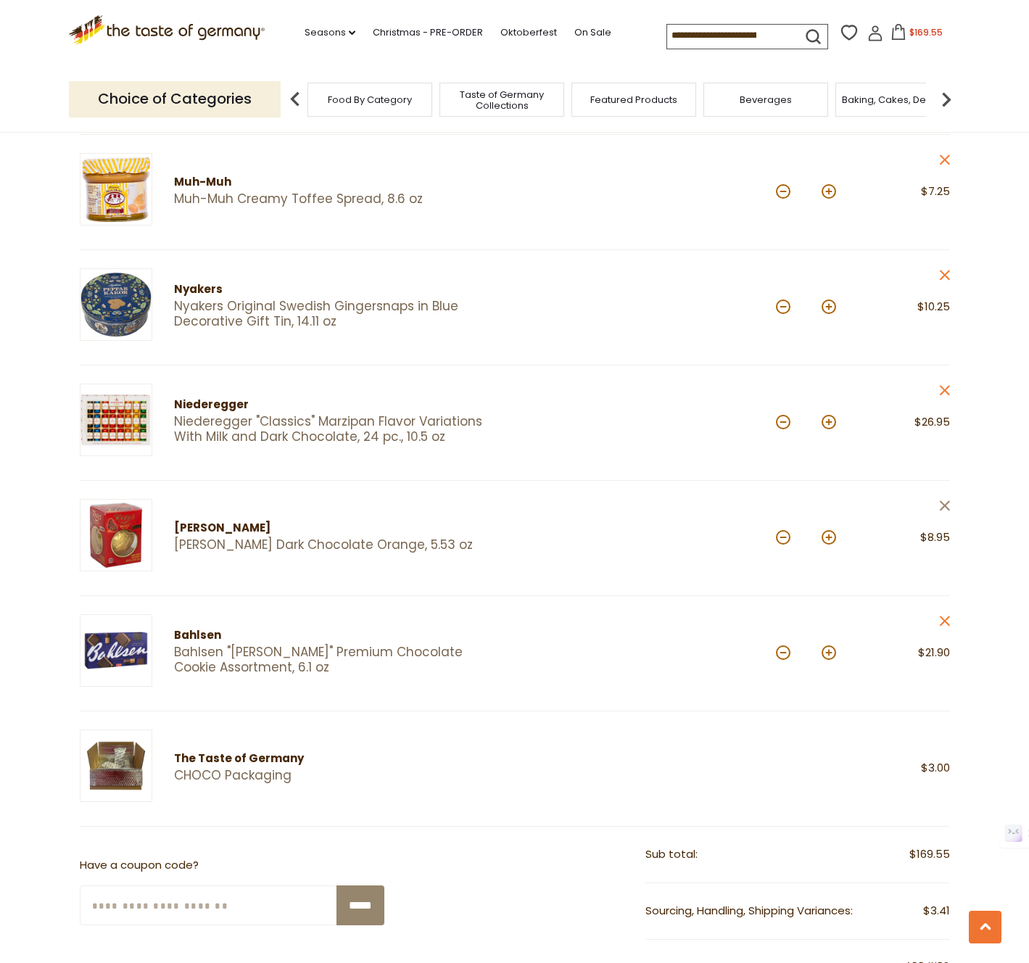
click at [943, 507] on icon at bounding box center [944, 505] width 10 height 10
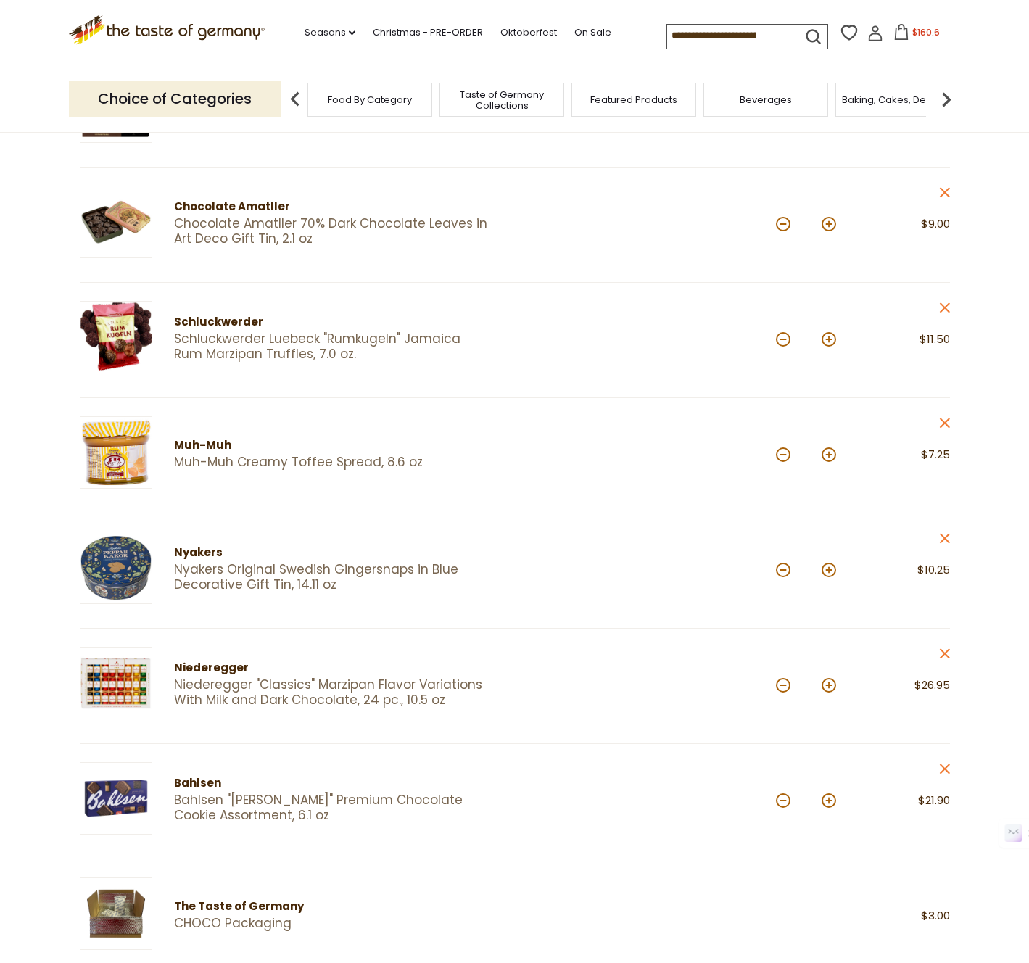
scroll to position [727, 0]
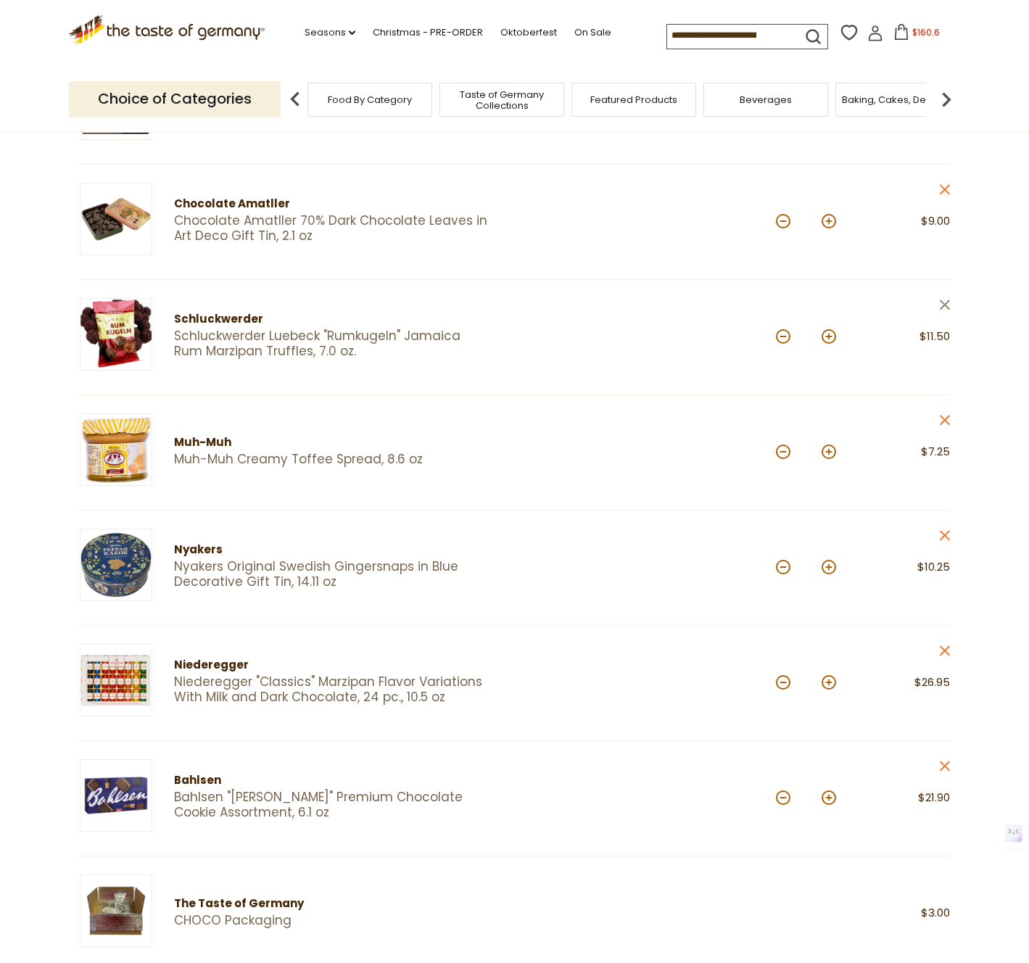
click at [943, 308] on icon "close" at bounding box center [944, 304] width 11 height 11
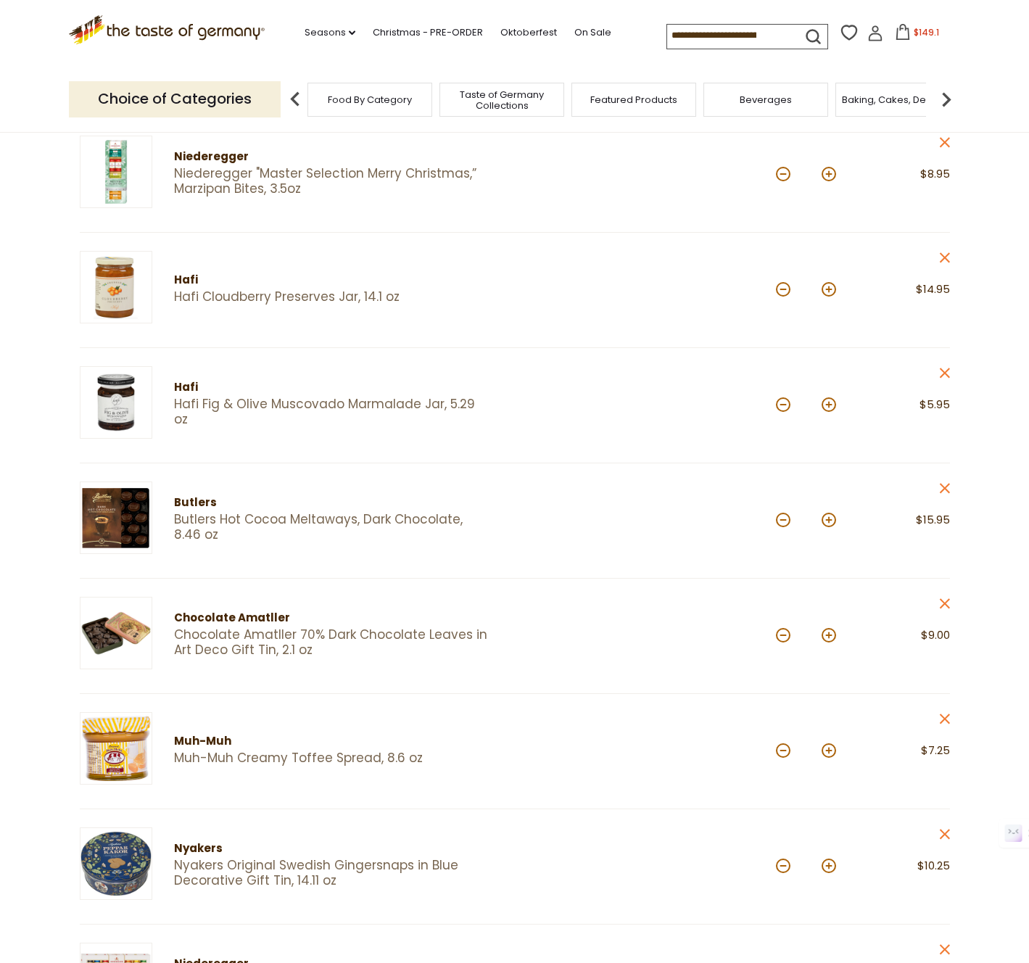
scroll to position [311, 0]
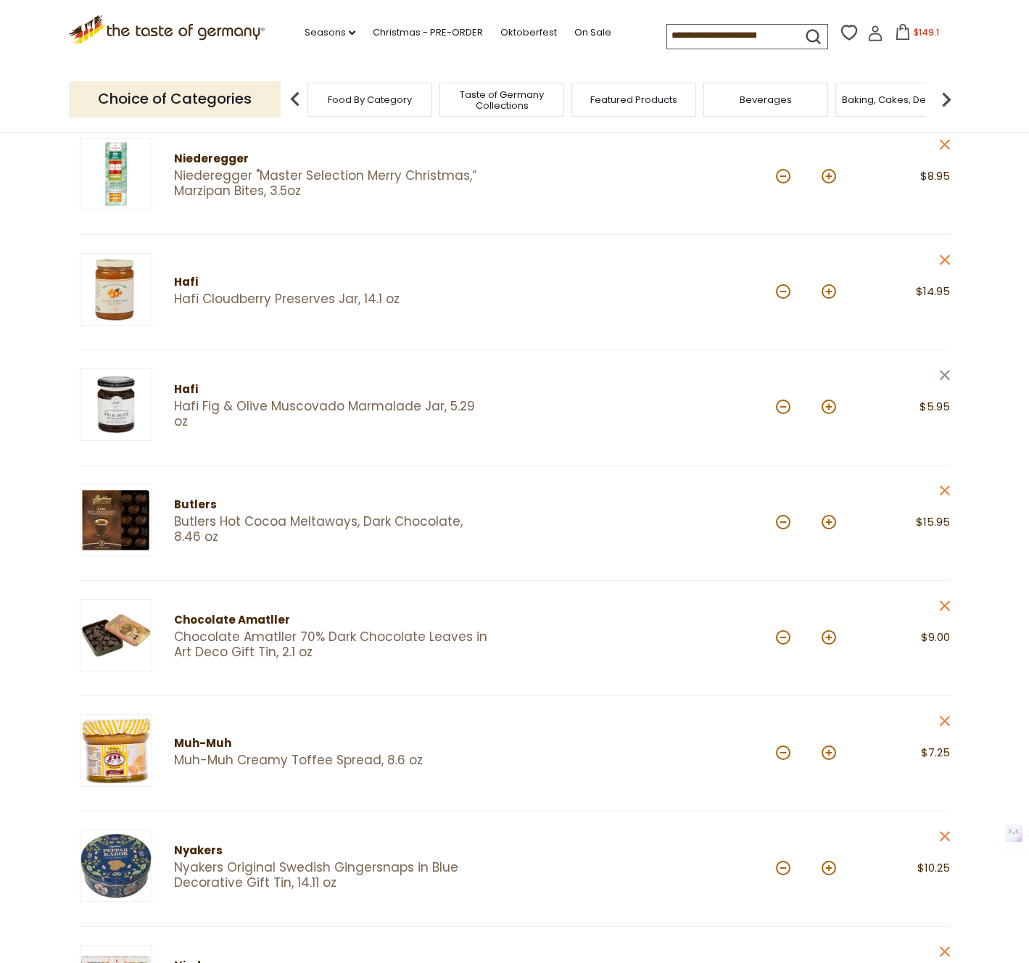
click at [947, 373] on icon "close" at bounding box center [944, 375] width 11 height 11
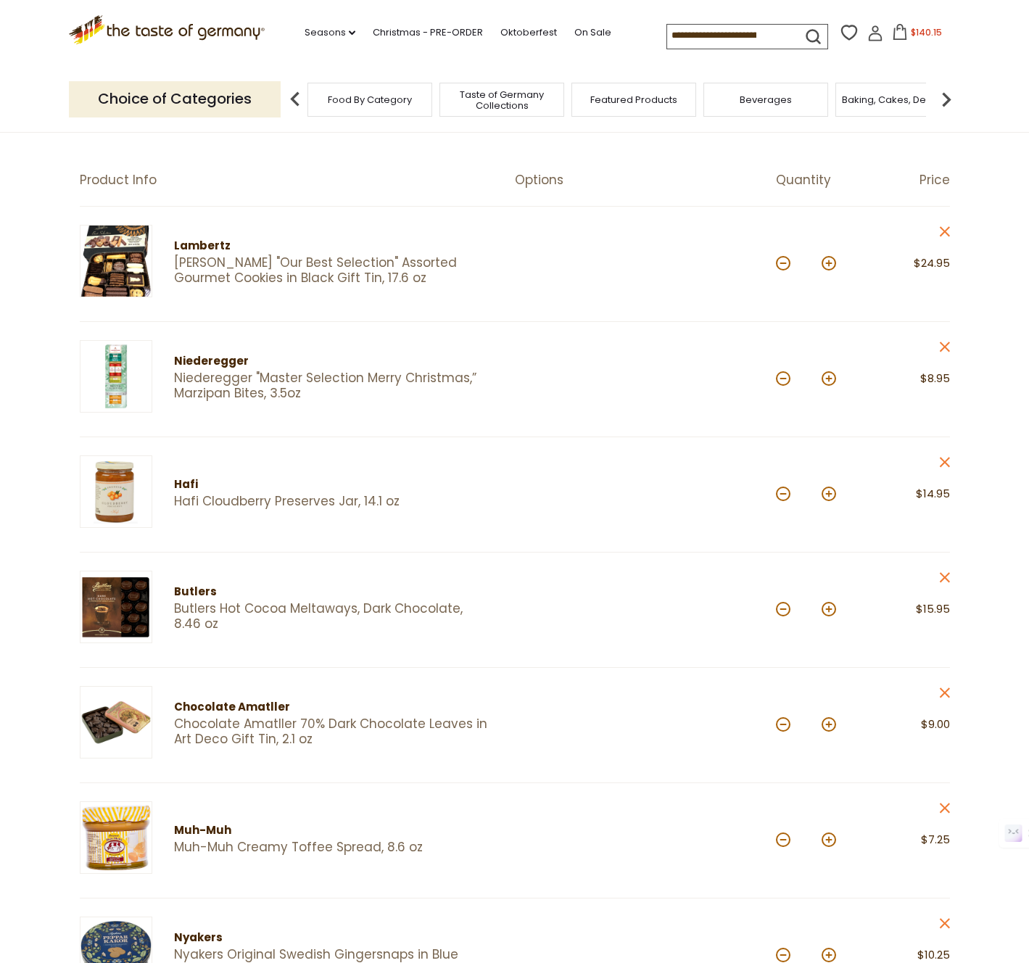
scroll to position [96, 0]
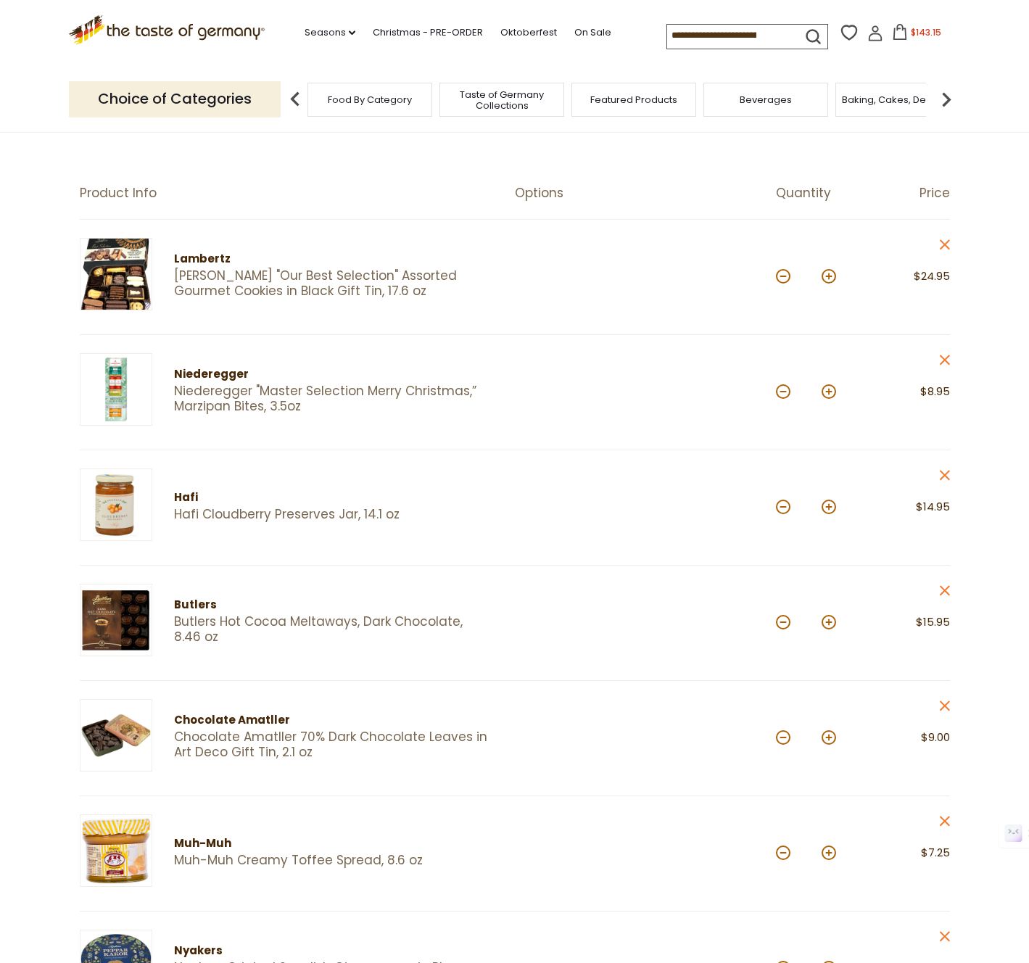
click at [123, 409] on img at bounding box center [116, 389] width 73 height 73
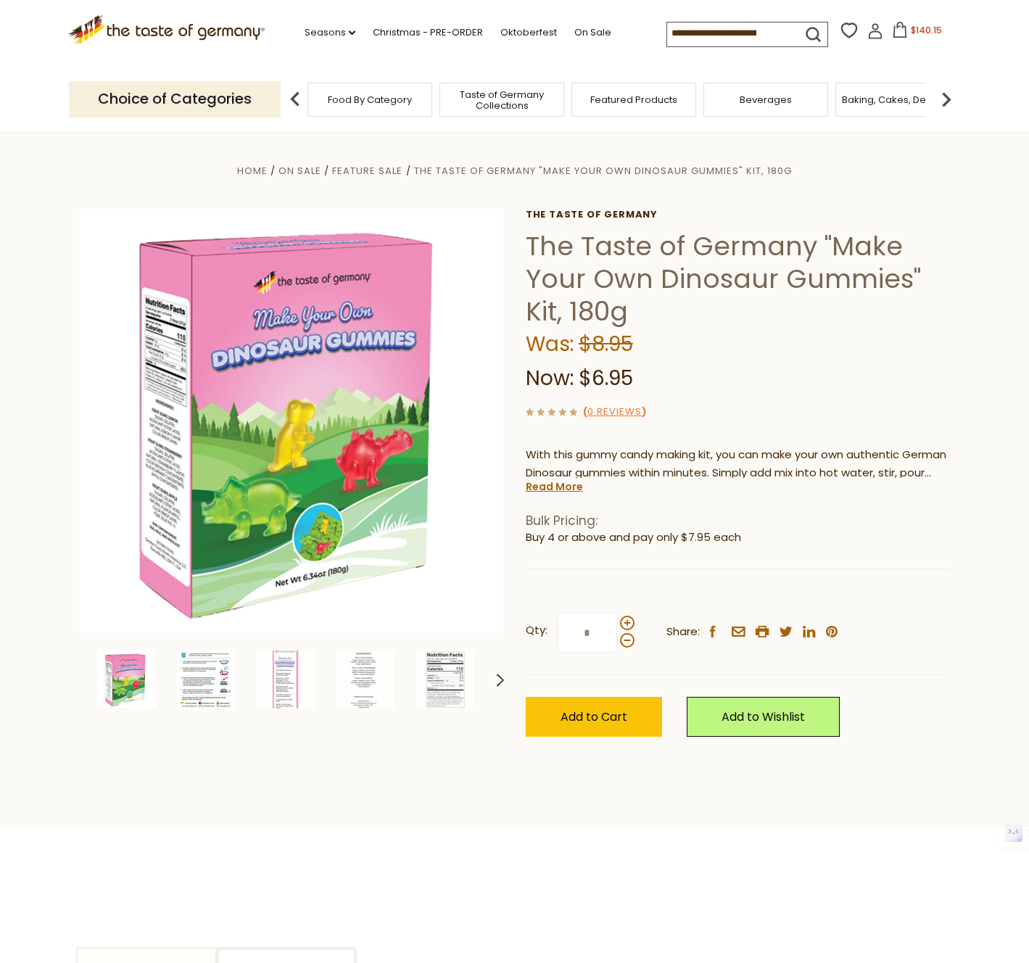
click at [202, 698] on img at bounding box center [206, 679] width 58 height 58
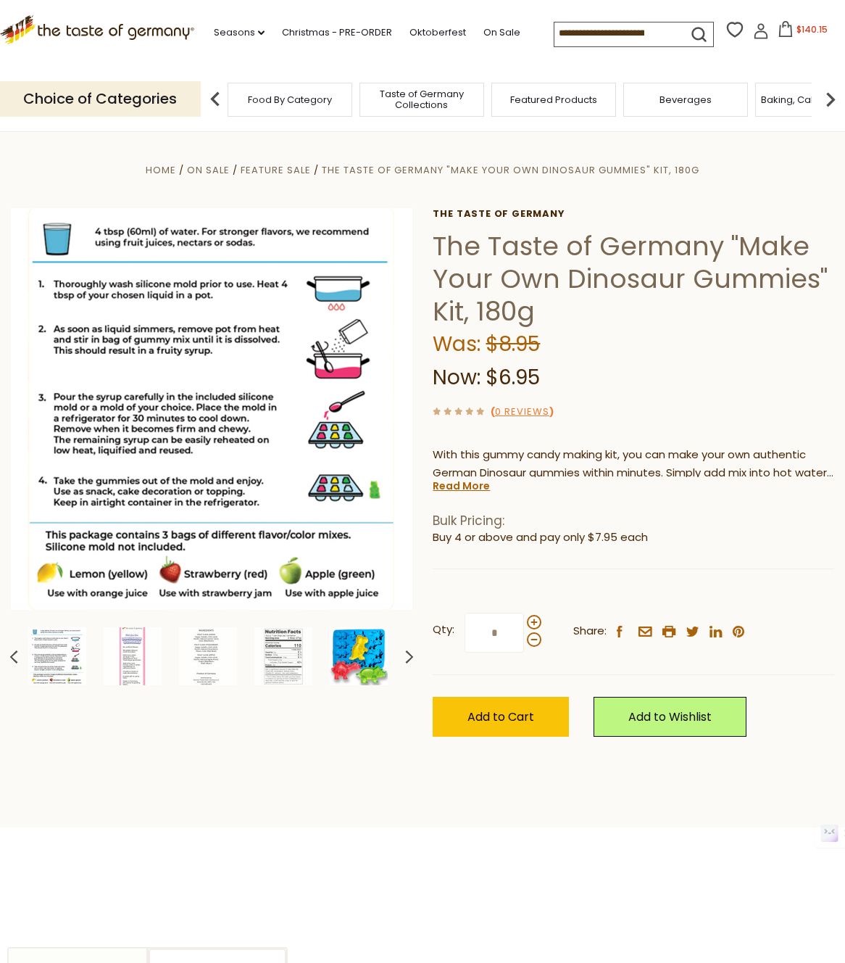
click at [344, 645] on img at bounding box center [359, 656] width 58 height 58
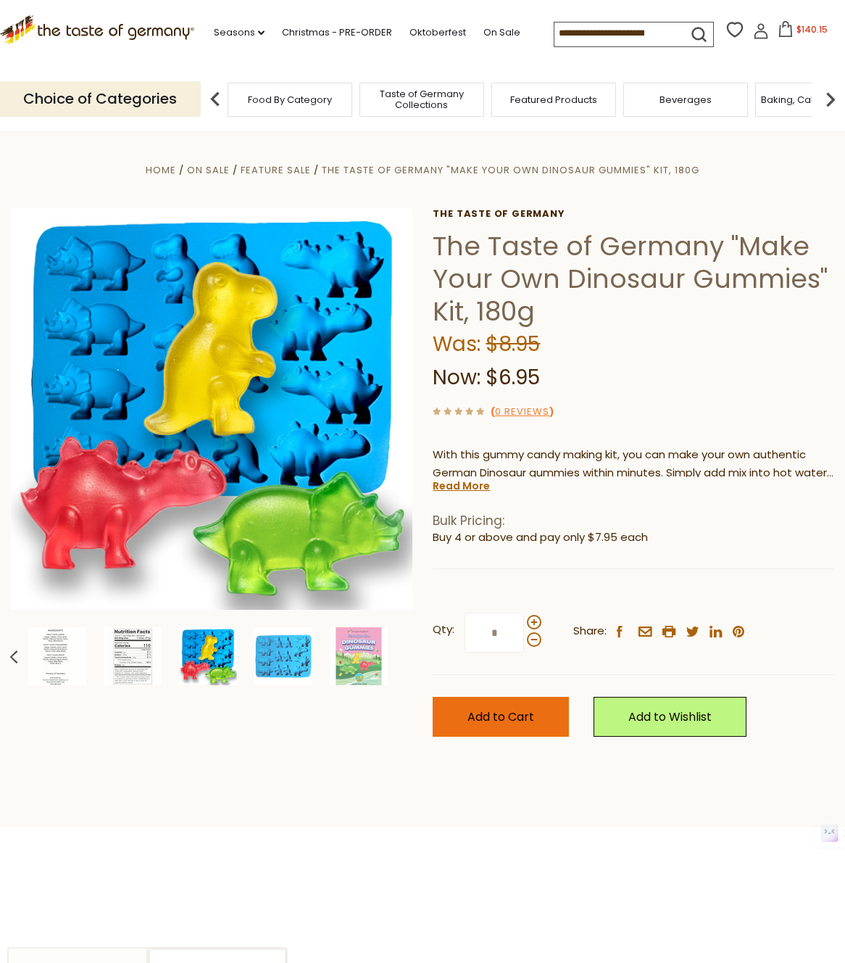
click at [518, 727] on button "Add to Cart" at bounding box center [501, 717] width 136 height 40
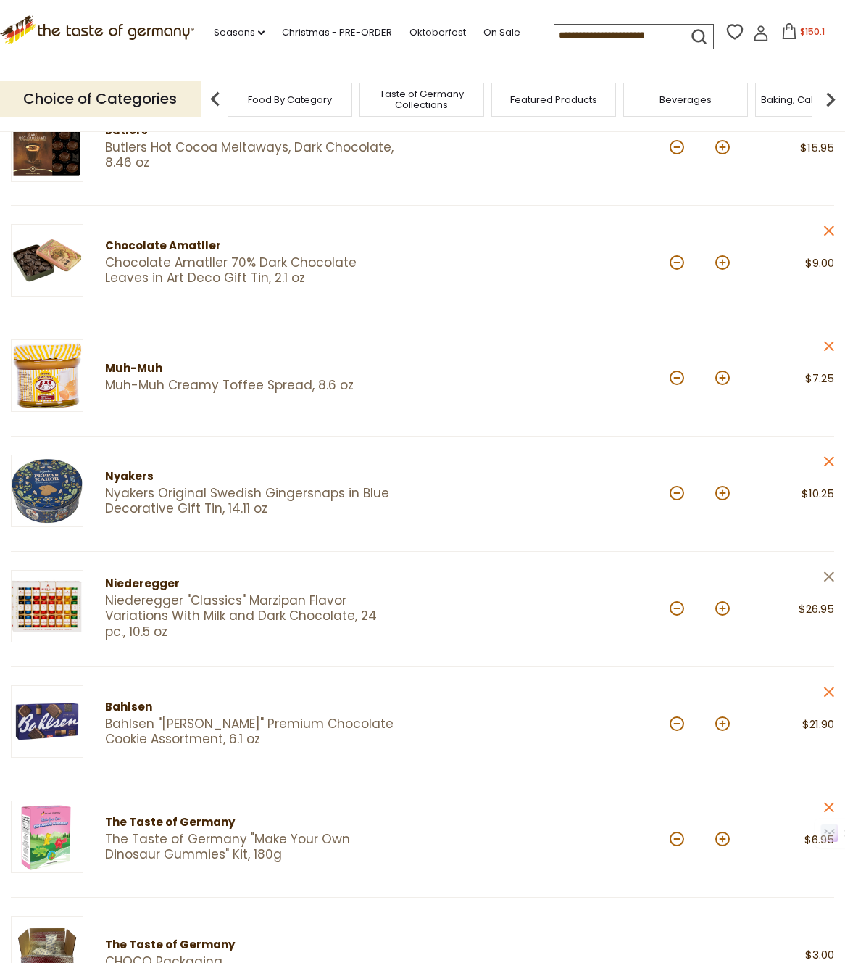
scroll to position [574, 0]
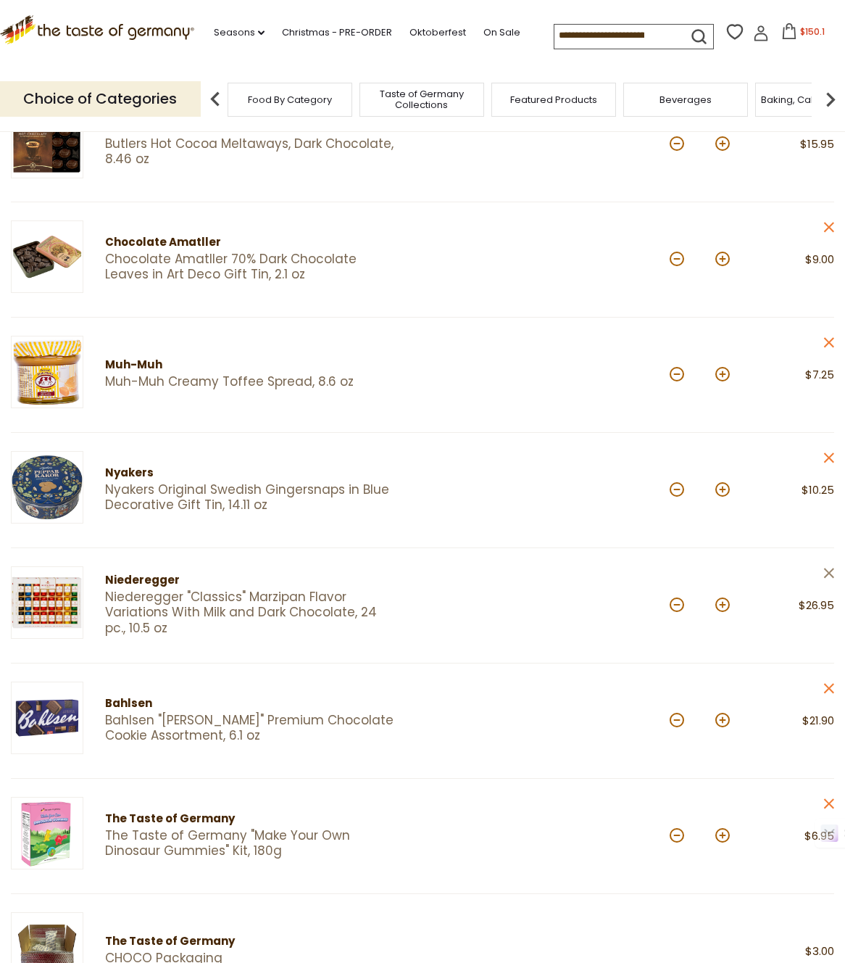
click at [827, 574] on icon "close" at bounding box center [829, 573] width 11 height 11
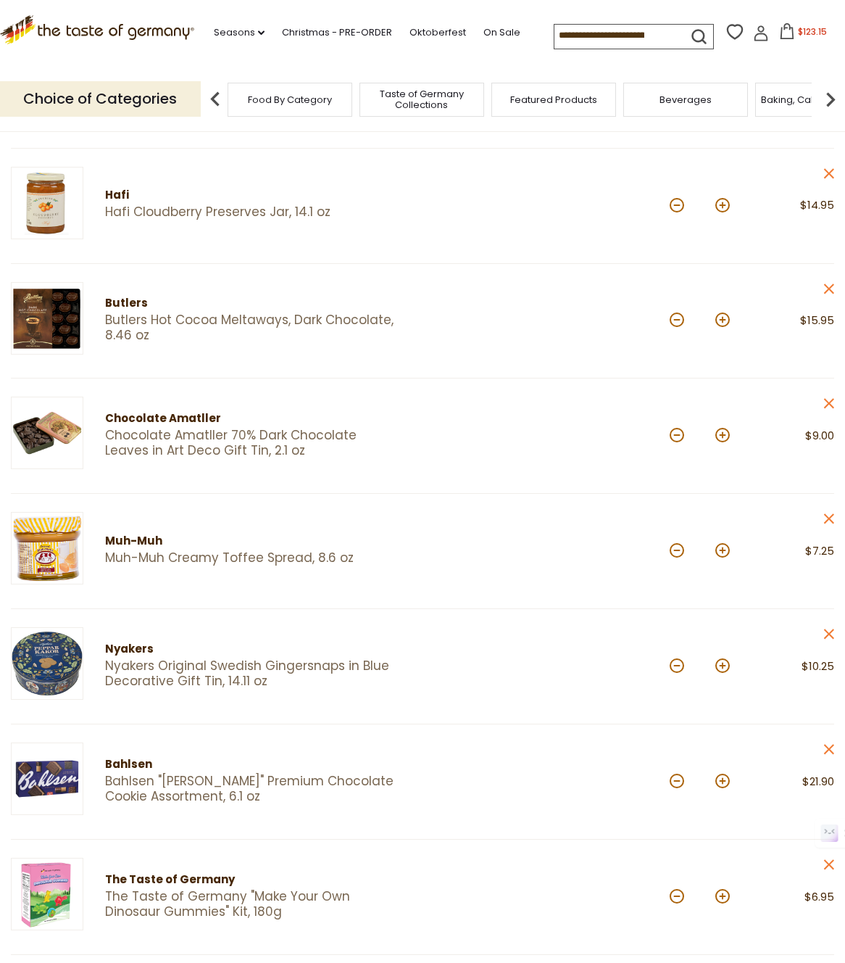
click at [29, 417] on img at bounding box center [47, 433] width 73 height 73
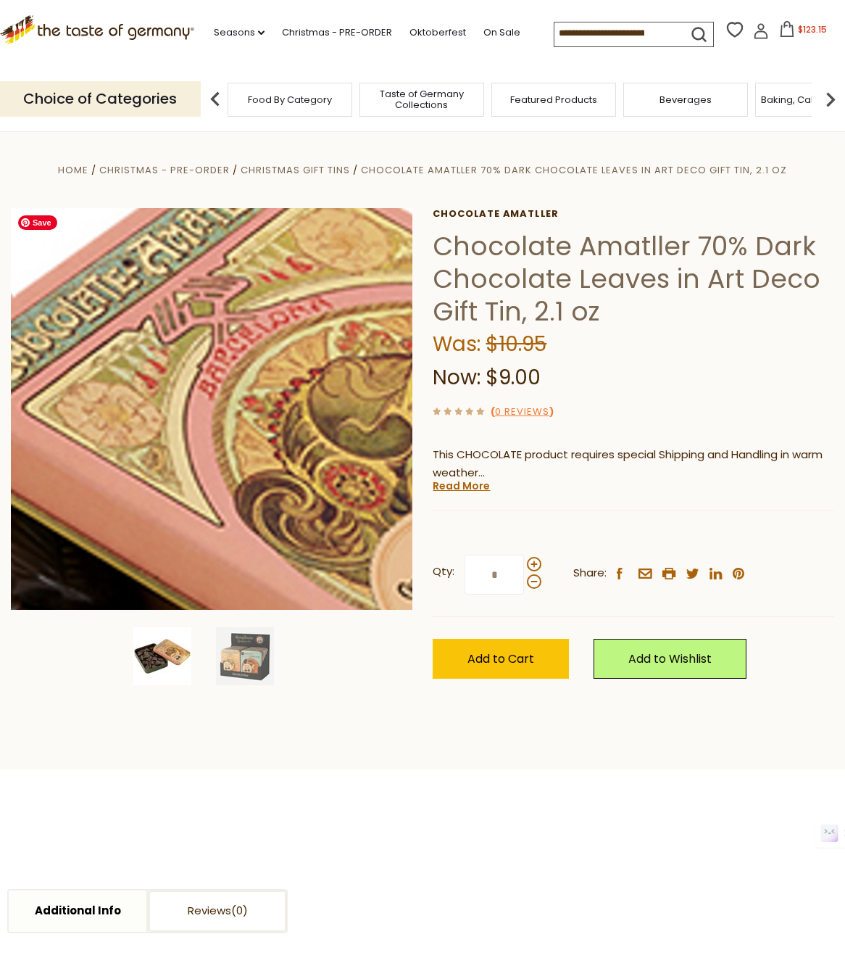
click at [233, 345] on img at bounding box center [212, 409] width 402 height 402
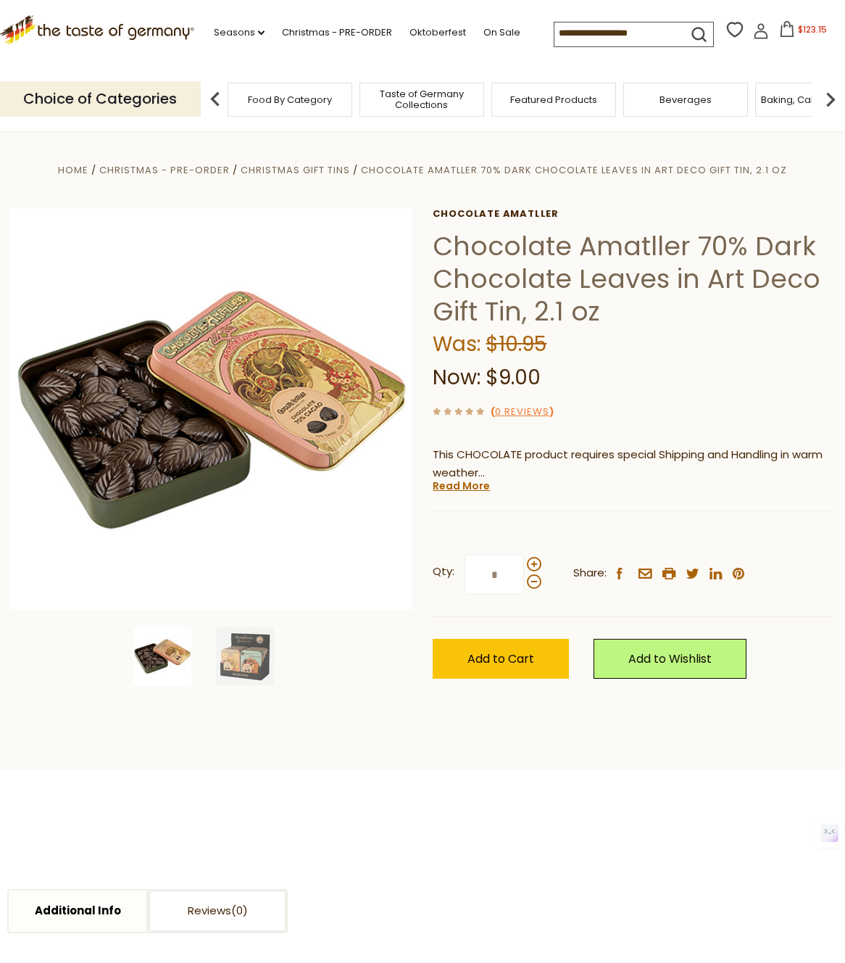
click at [444, 474] on p "This CHOCOLATE product requires special Shipping and Handling in warm weather" at bounding box center [634, 464] width 402 height 36
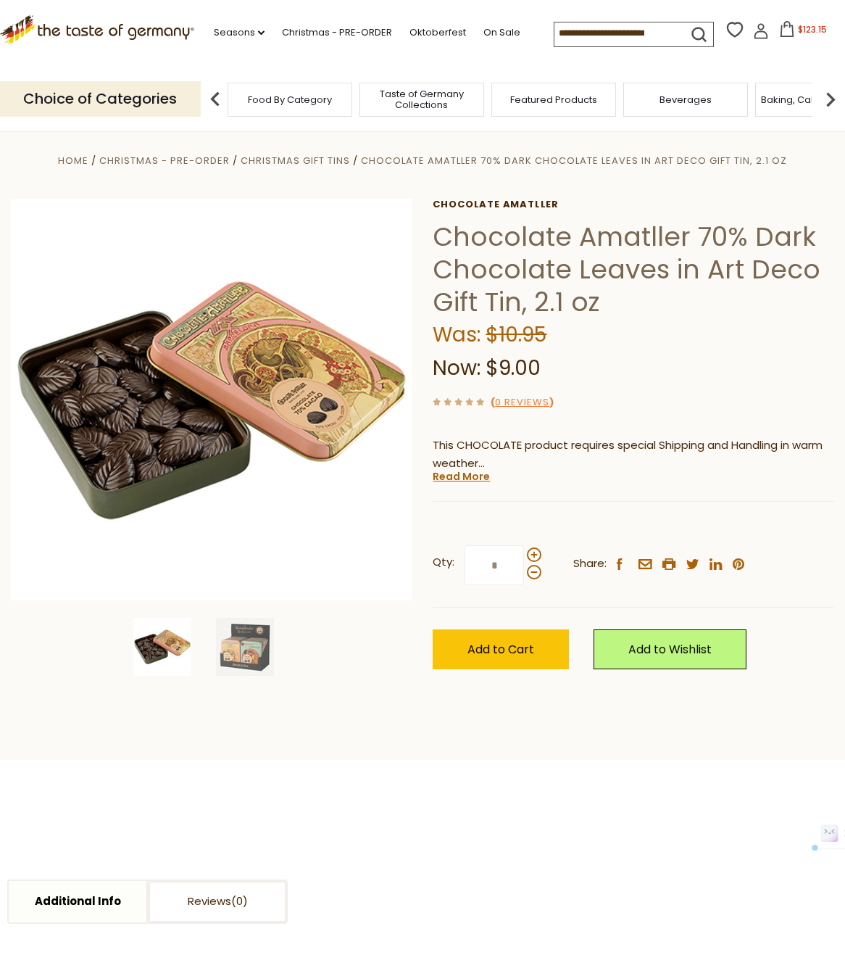
click at [450, 484] on div "Chocolate Amatller Chocolate Amatller 70% Dark Chocolate Leaves in Art Deco Gif…" at bounding box center [634, 450] width 402 height 503
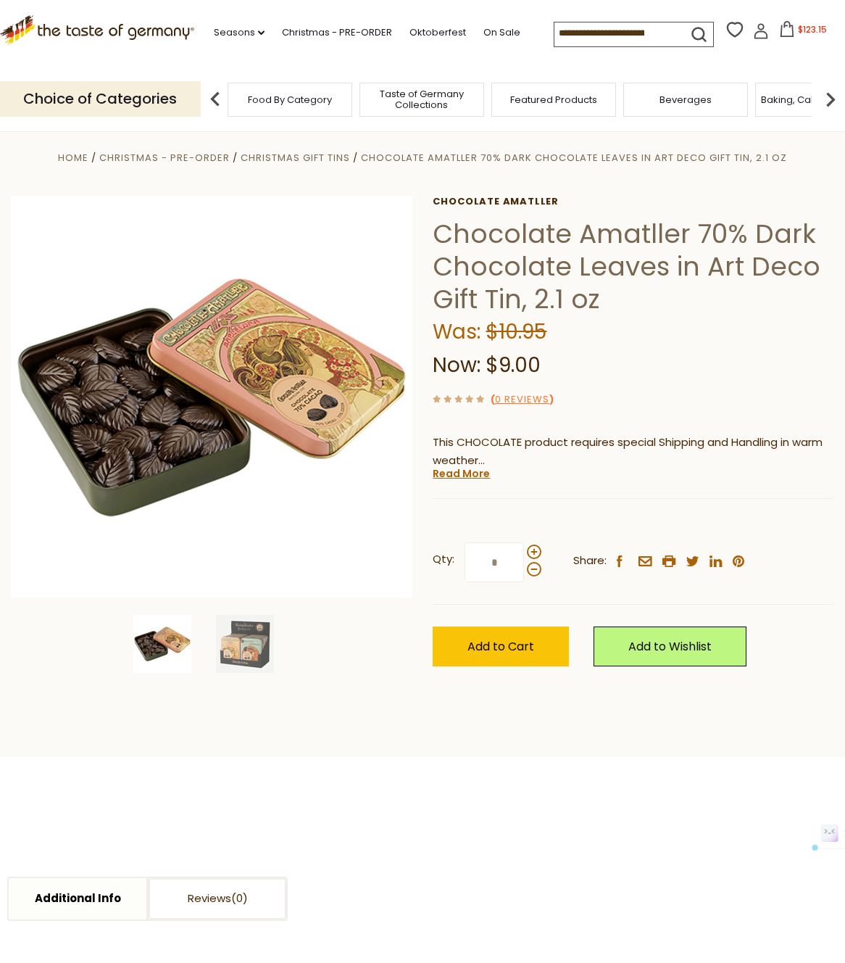
click at [456, 477] on link "Read More" at bounding box center [461, 473] width 57 height 15
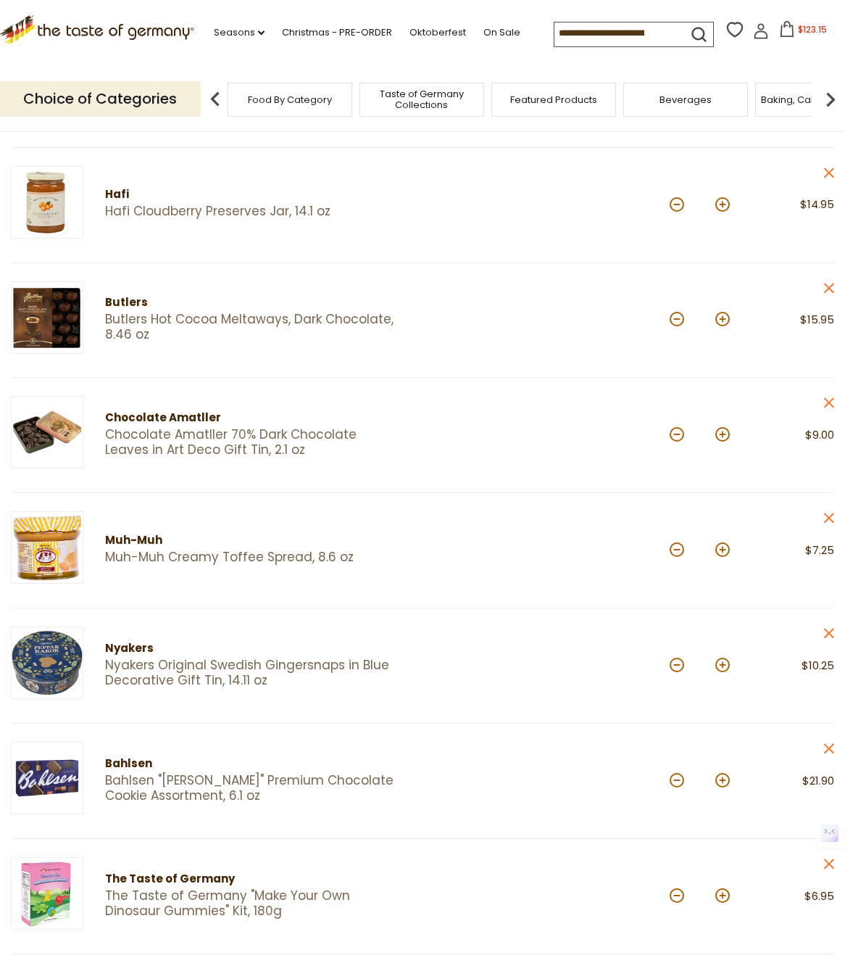
click at [837, 291] on div "Product Info Options Quantity Price [PERSON_NAME] [PERSON_NAME] "Our Best Selec…" at bounding box center [422, 786] width 845 height 1807
click at [827, 288] on icon "close" at bounding box center [829, 288] width 11 height 11
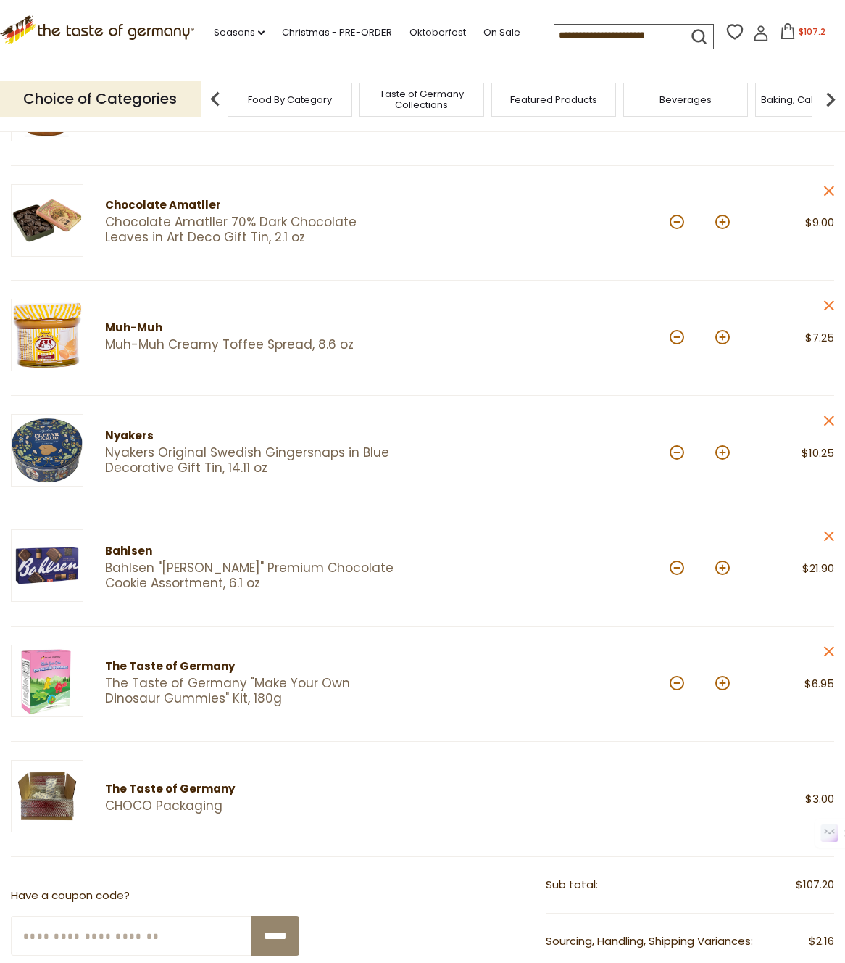
scroll to position [498, 0]
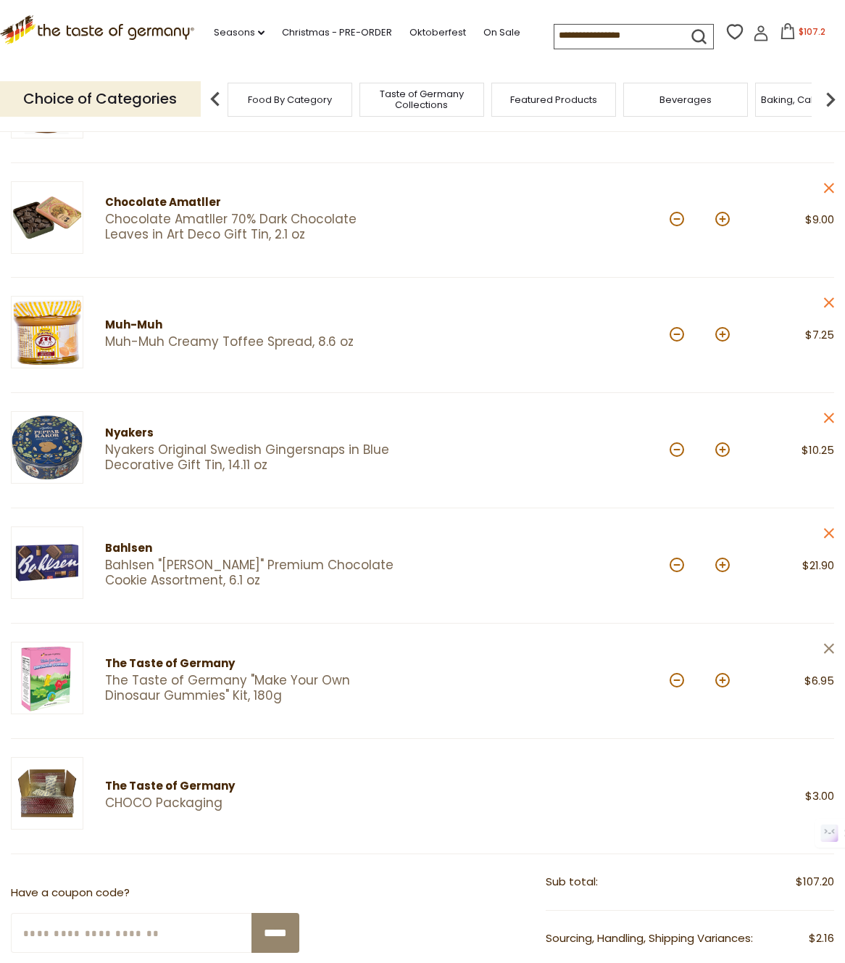
click at [832, 649] on icon "close" at bounding box center [829, 648] width 11 height 11
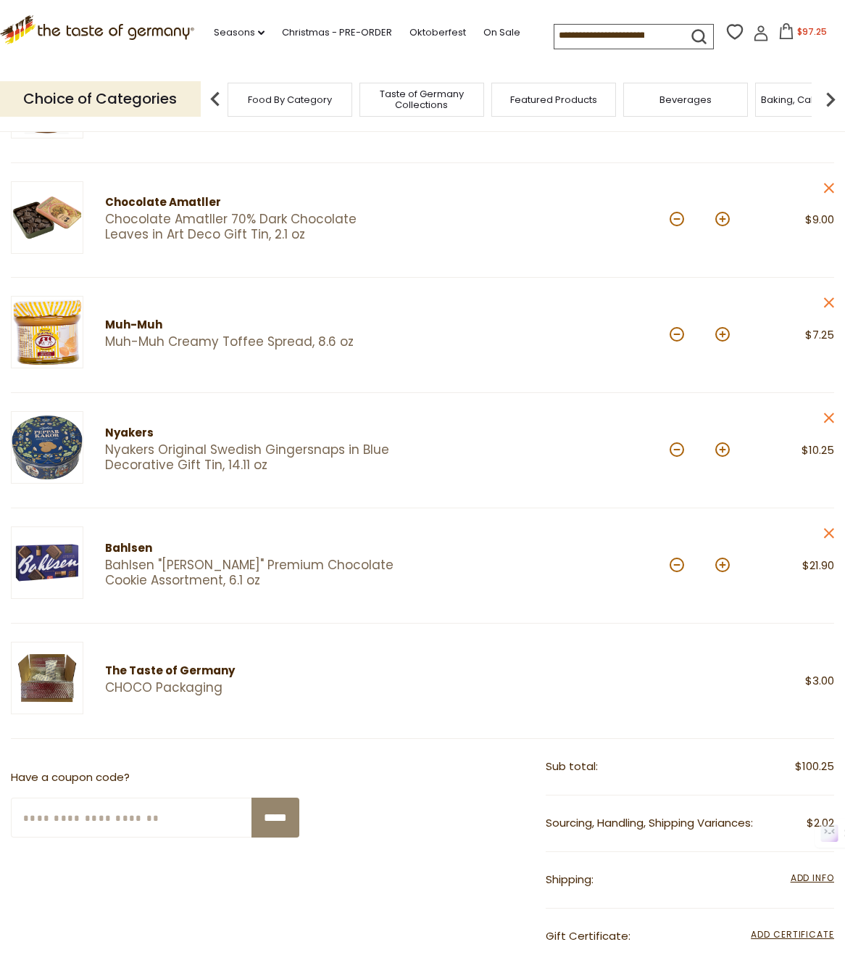
click at [674, 576] on div "*" at bounding box center [700, 566] width 60 height 40
click at [676, 571] on button at bounding box center [677, 565] width 15 height 15
type input "*"
